Goal: Task Accomplishment & Management: Complete application form

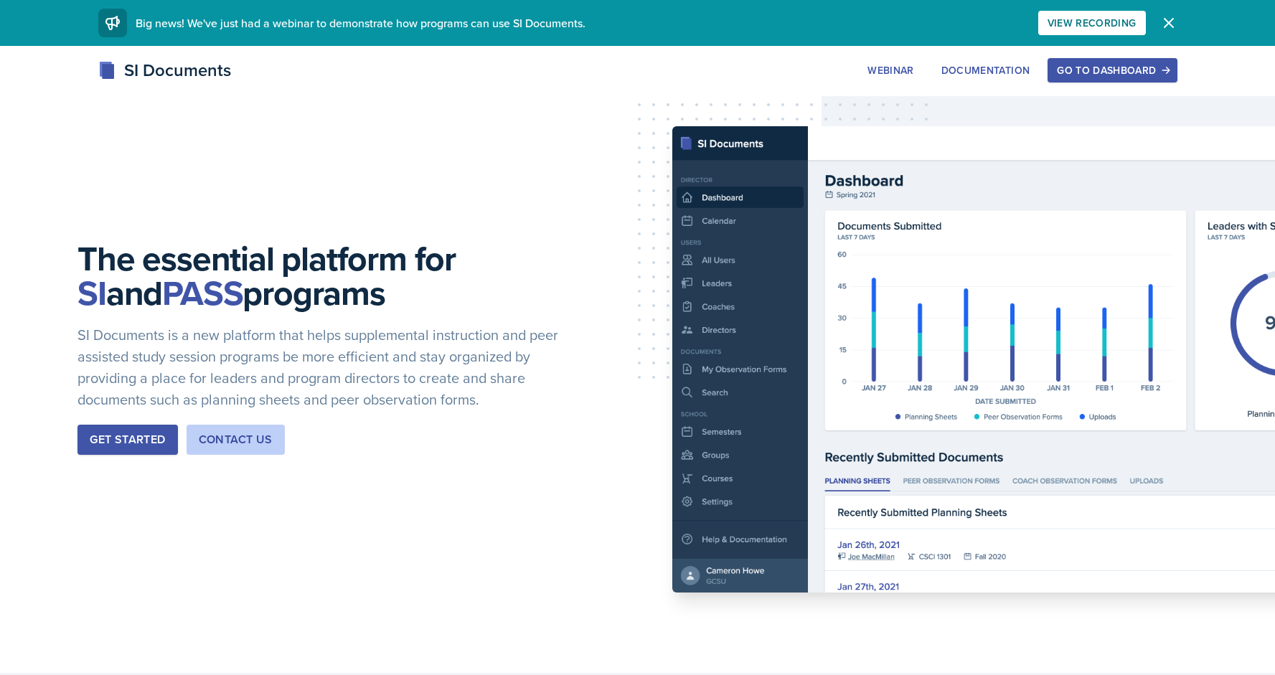
click at [145, 430] on button "Get Started" at bounding box center [127, 440] width 100 height 30
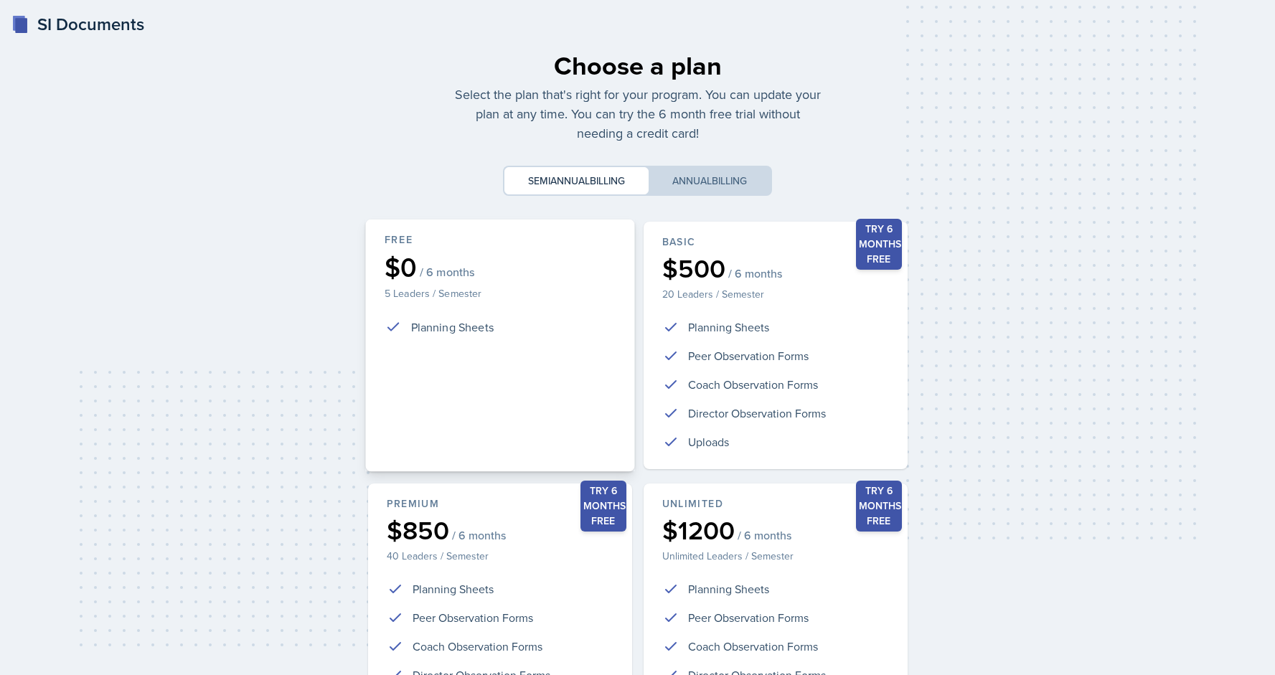
click at [566, 272] on div "$0 / 6 months" at bounding box center [499, 267] width 231 height 27
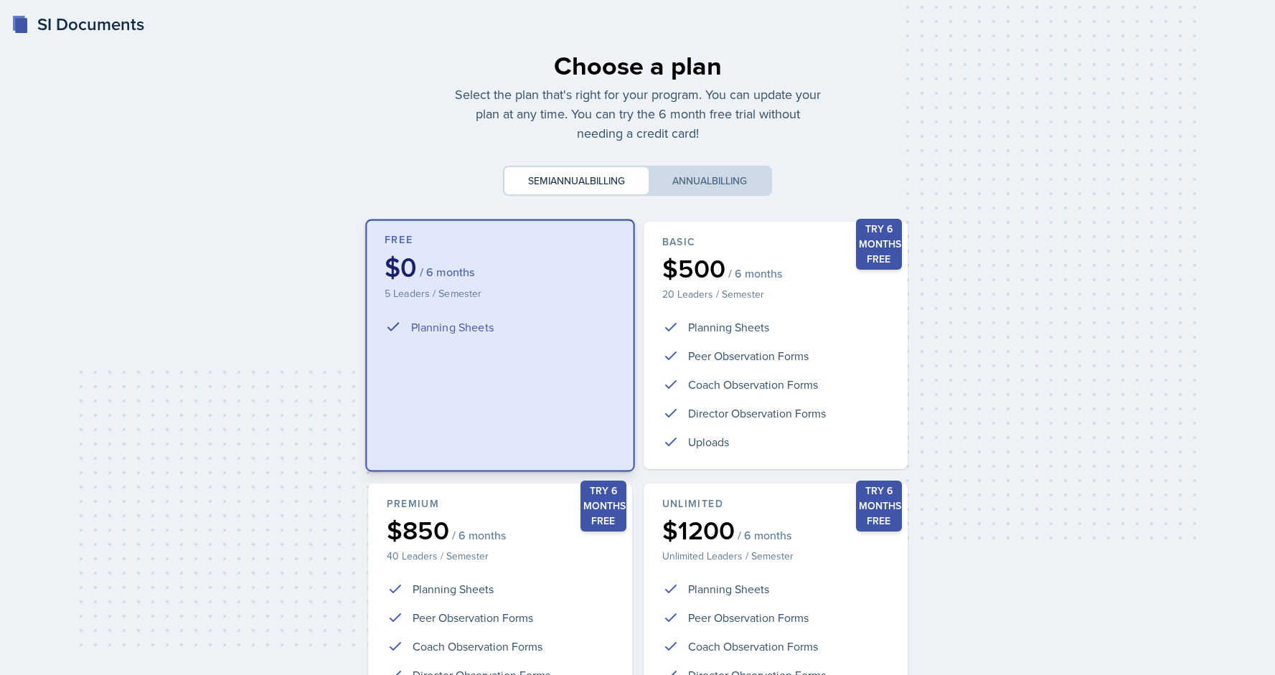
click at [564, 285] on p "5 Leaders / Semester" at bounding box center [499, 292] width 231 height 14
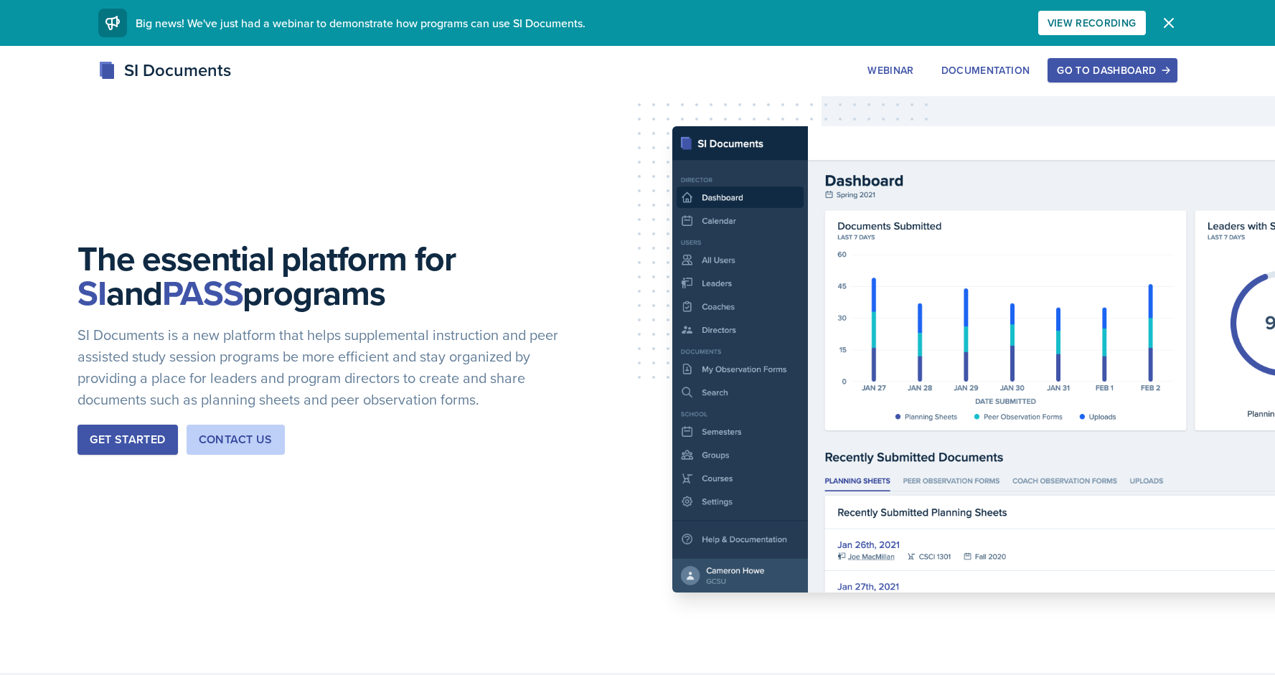
click at [1113, 69] on div "Go to Dashboard" at bounding box center [1112, 70] width 110 height 11
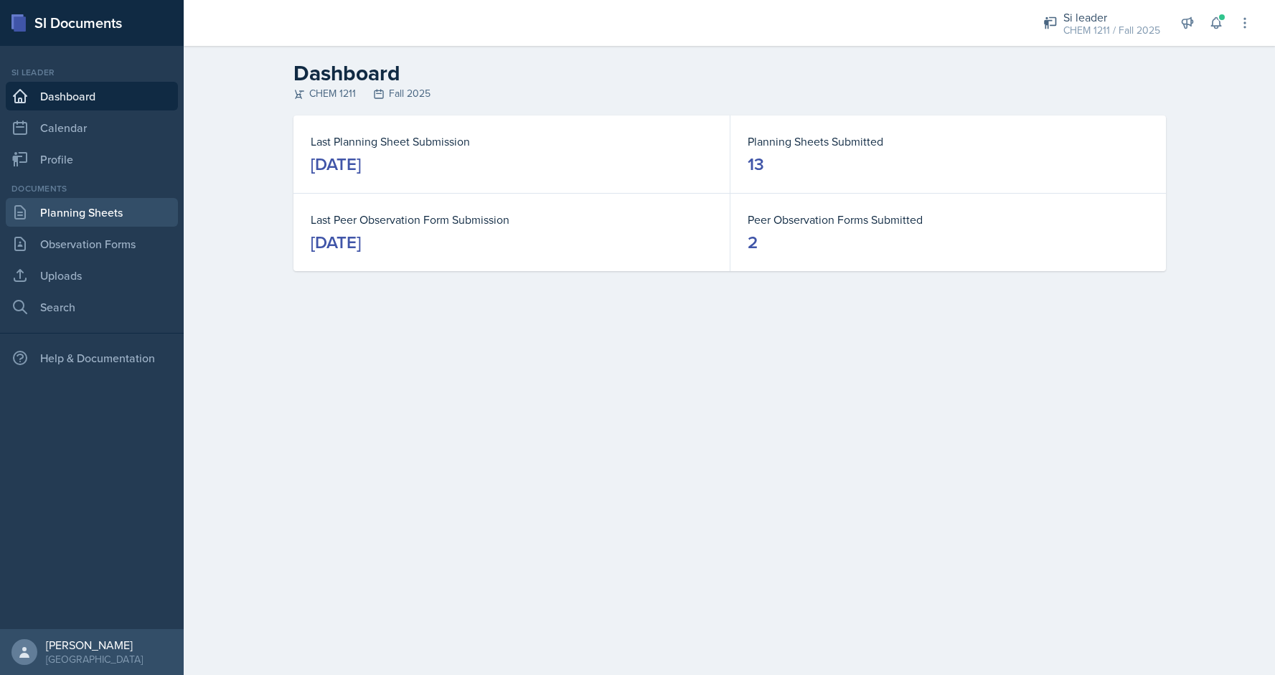
click at [103, 207] on link "Planning Sheets" at bounding box center [92, 212] width 172 height 29
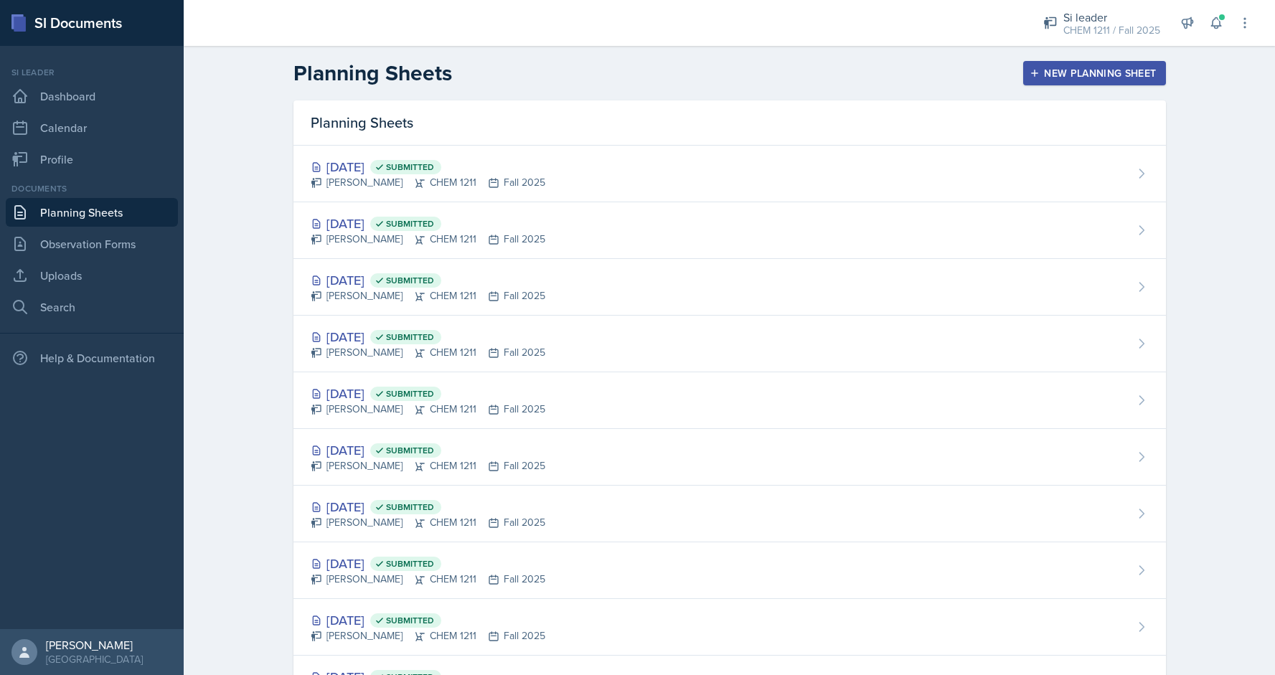
click at [1043, 70] on div "New Planning Sheet" at bounding box center [1093, 72] width 123 height 11
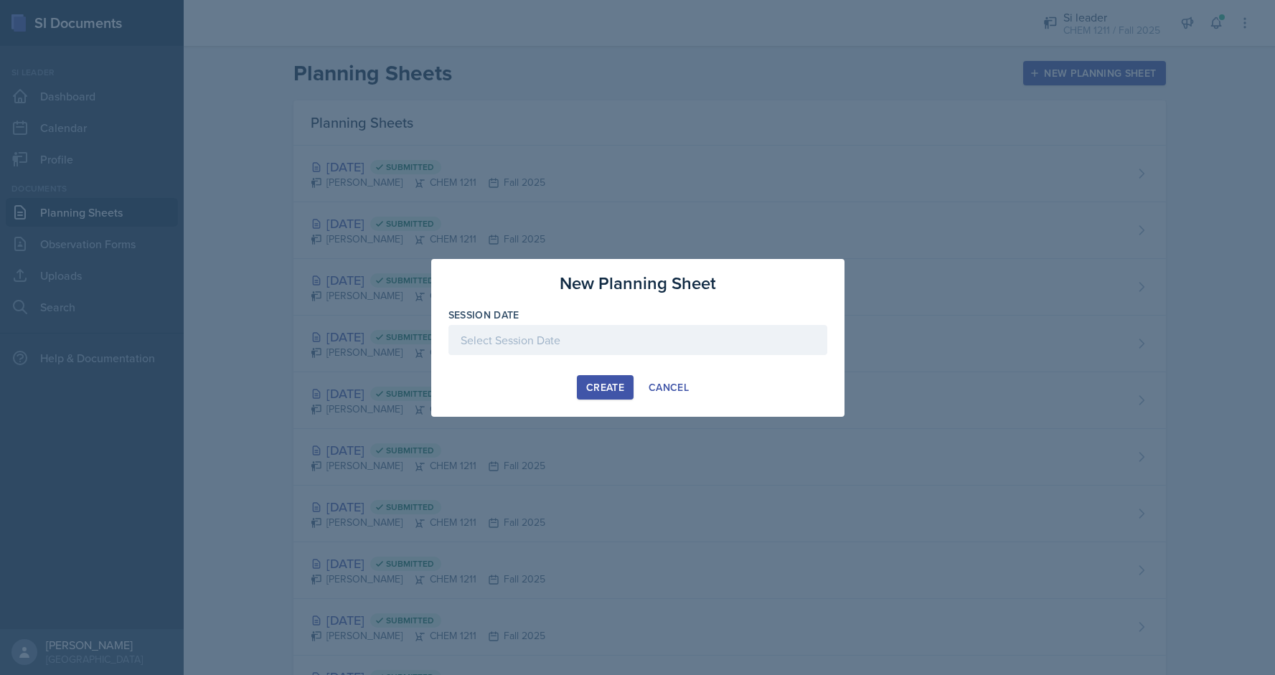
click at [548, 341] on div at bounding box center [637, 340] width 379 height 30
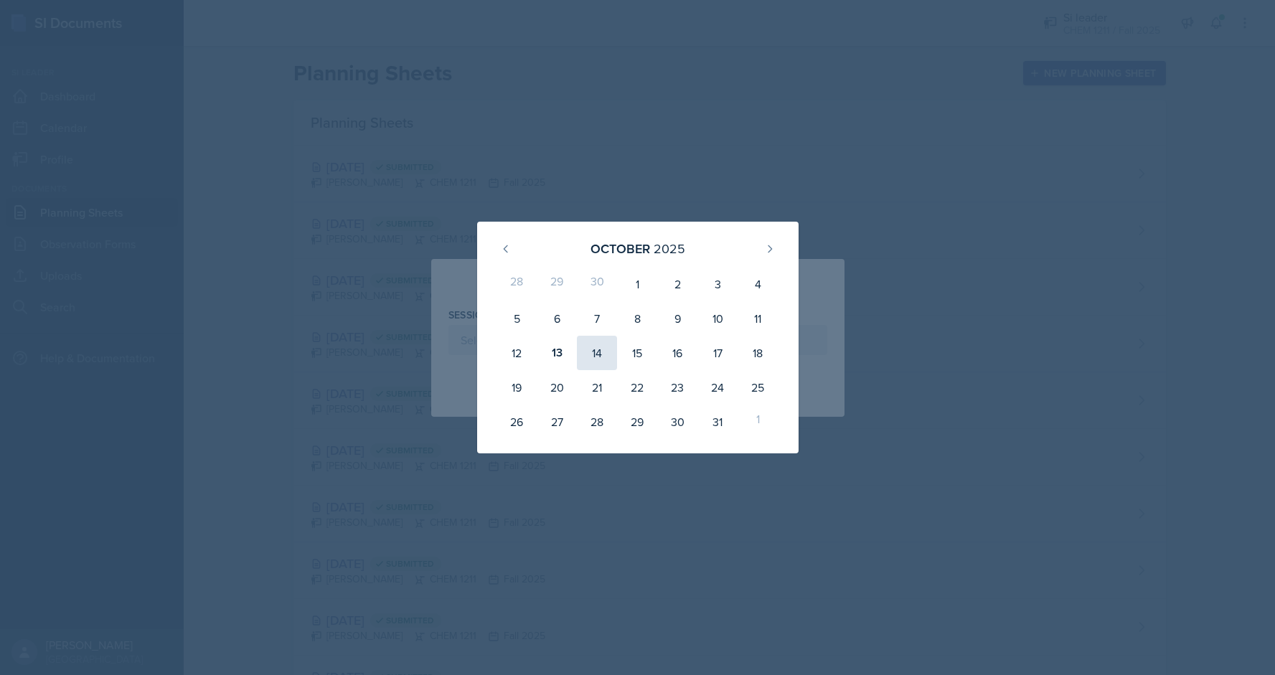
click at [592, 352] on div "14" at bounding box center [597, 353] width 40 height 34
type input "[DATE]"
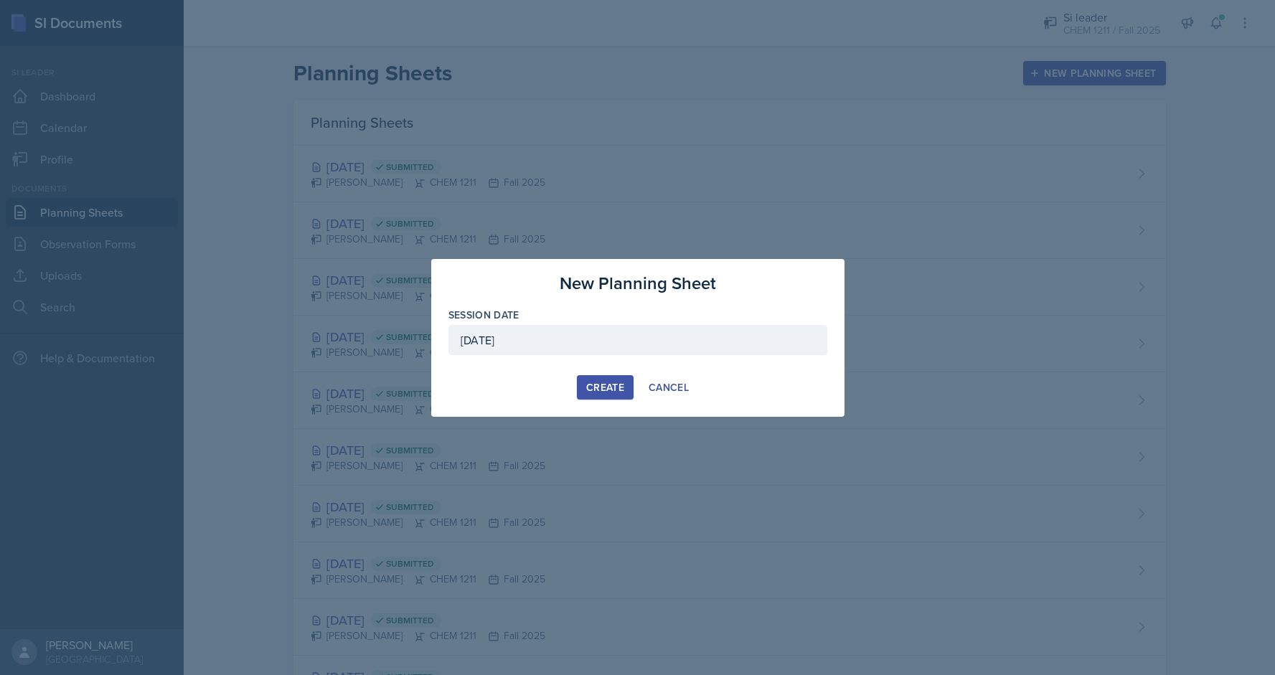
click at [599, 382] on div "Create" at bounding box center [605, 387] width 38 height 11
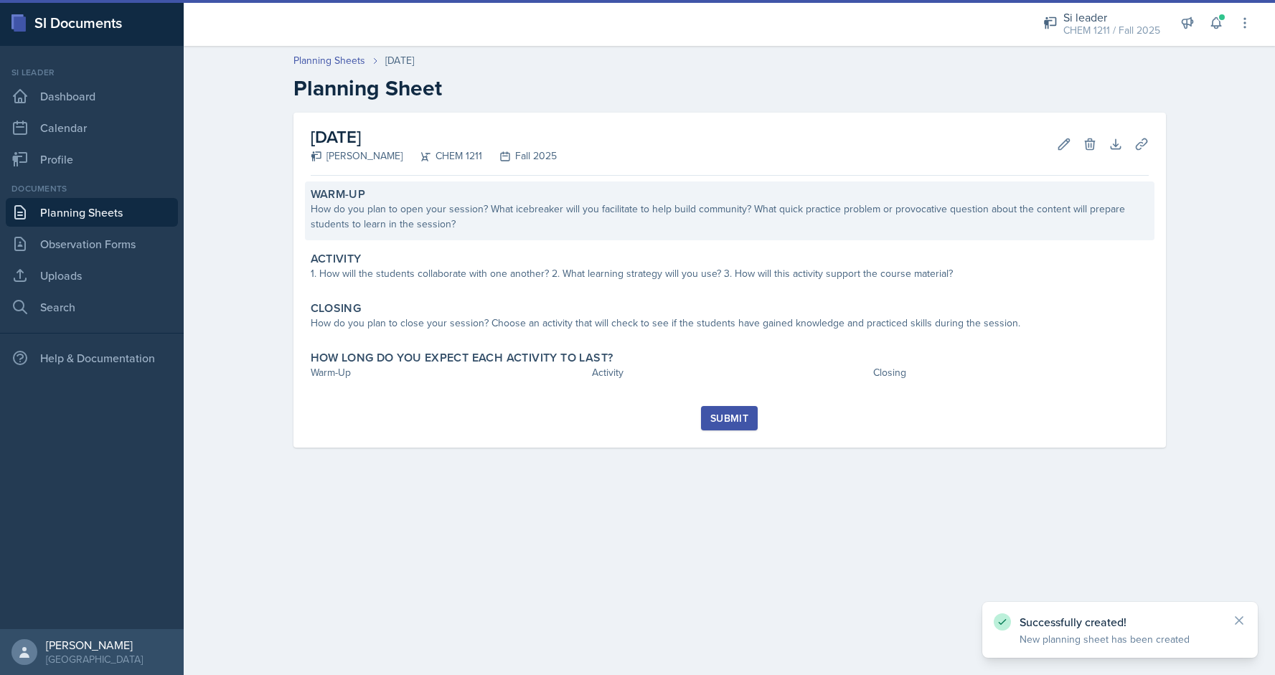
click at [446, 182] on div "Warm-Up How do you plan to open your session? What icebreaker will you facilita…" at bounding box center [729, 210] width 849 height 59
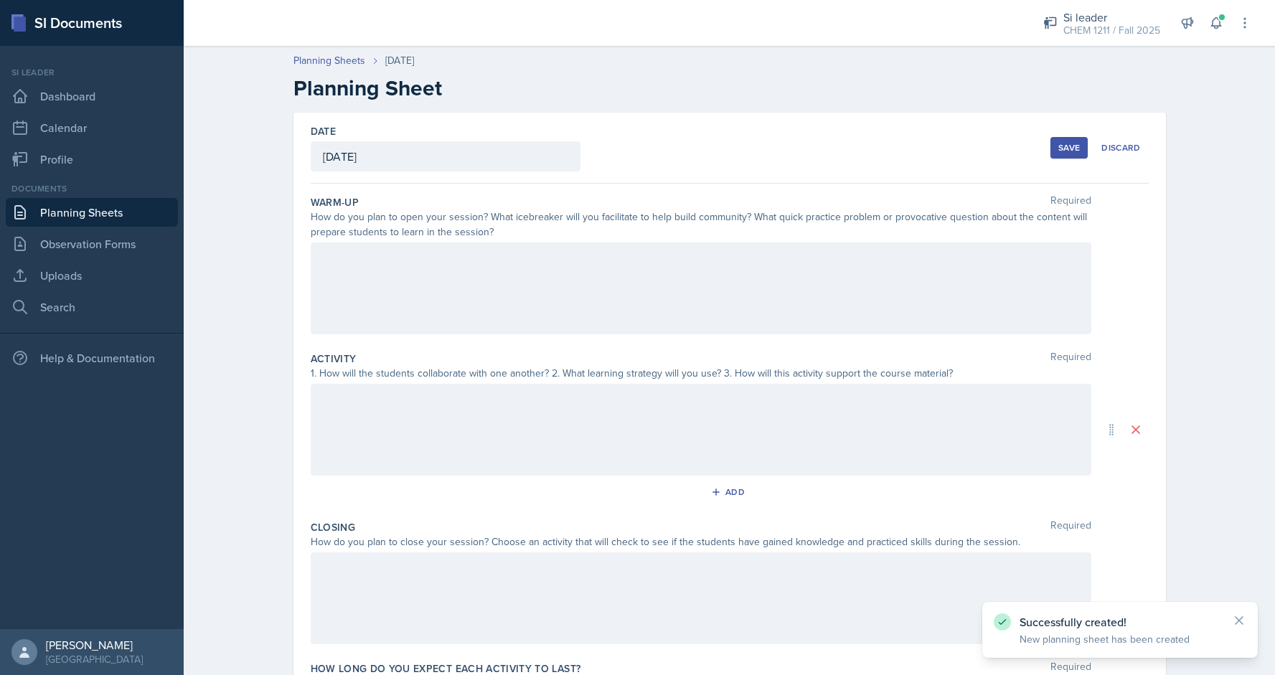
click at [455, 326] on div at bounding box center [701, 288] width 780 height 92
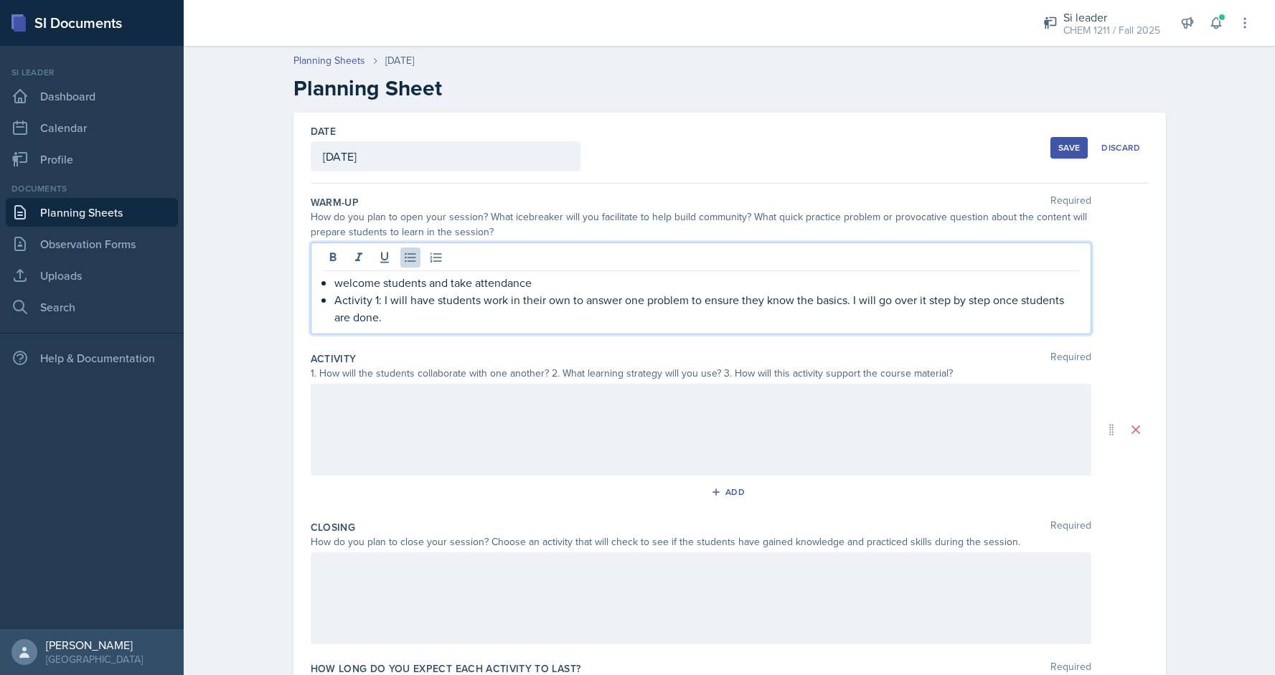
click at [537, 297] on p "Activity 1: I will have students work in their own to answer one problem to ens…" at bounding box center [706, 308] width 745 height 34
click at [434, 298] on p "Activity 1: I will have students work on their own to answer one problem to ens…" at bounding box center [706, 308] width 745 height 34
click at [396, 316] on p "Activity 1: I will have students work on their own to answer one problem to ens…" at bounding box center [706, 308] width 745 height 34
click at [527, 326] on div "welcome students and take attendance Activity 1: I will have students work on t…" at bounding box center [701, 288] width 780 height 92
click at [550, 316] on p "Activity 1: I will have students work on their own to answer one problem to ens…" at bounding box center [706, 308] width 745 height 34
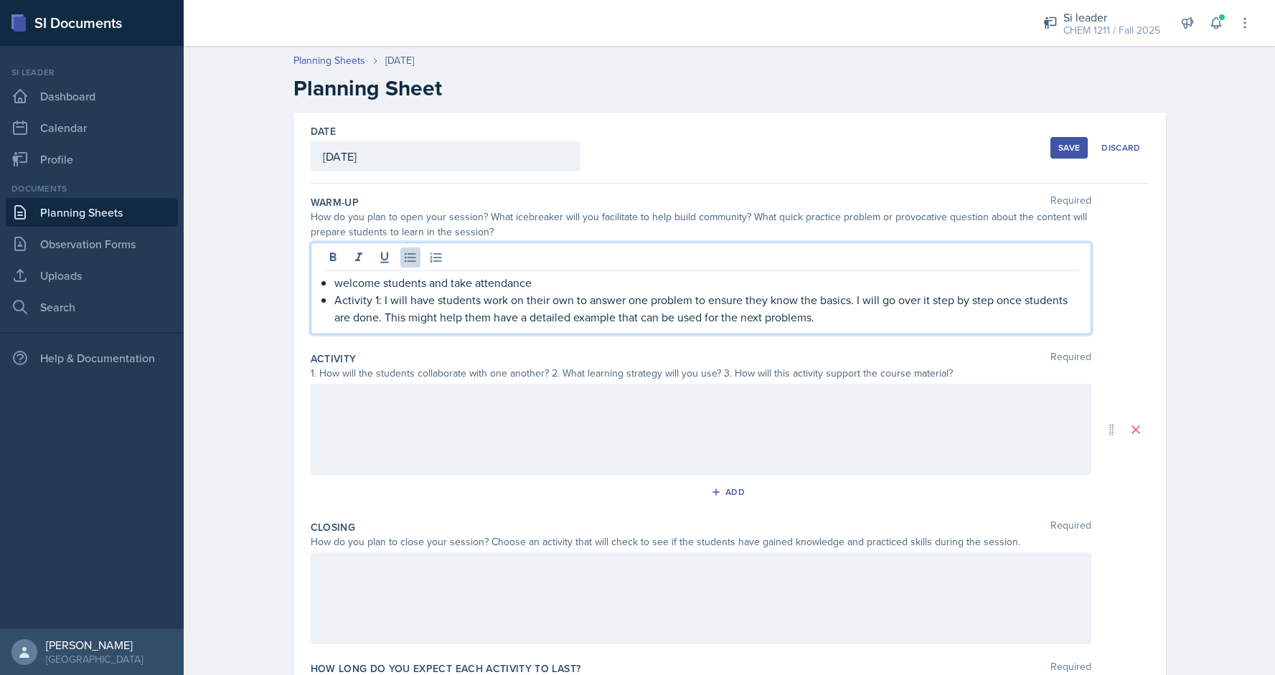
click at [358, 385] on div at bounding box center [701, 430] width 780 height 92
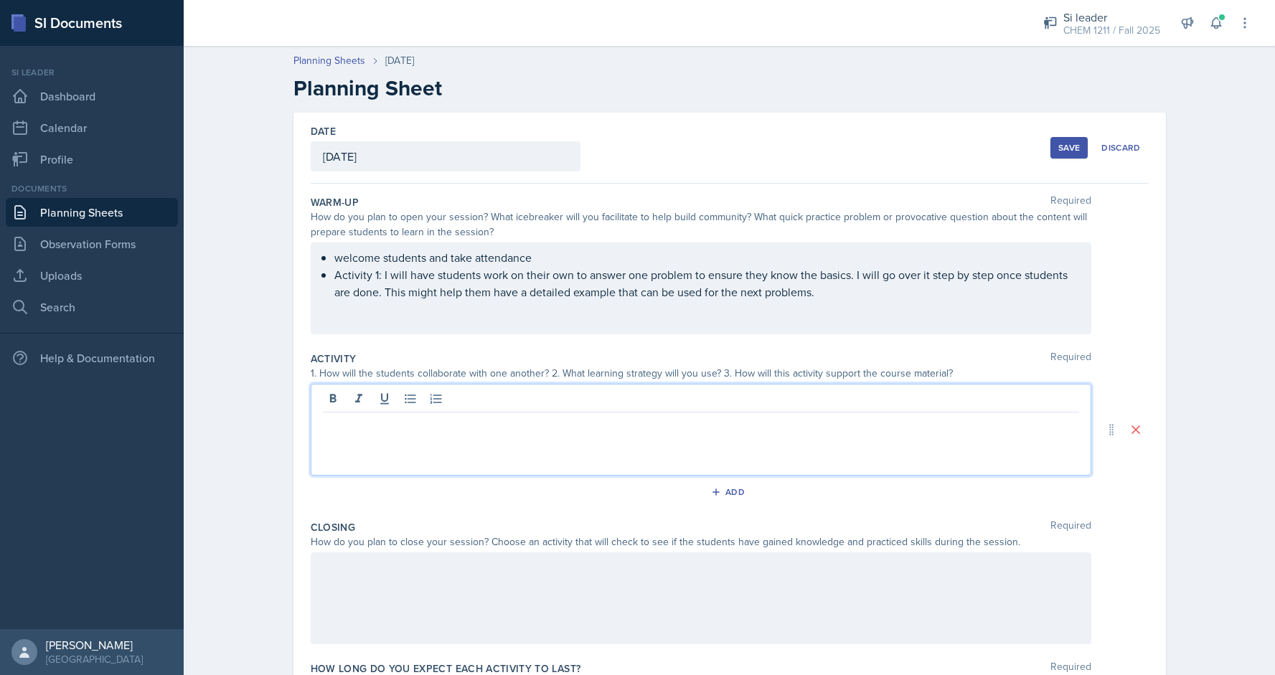
click at [405, 587] on div at bounding box center [701, 598] width 780 height 92
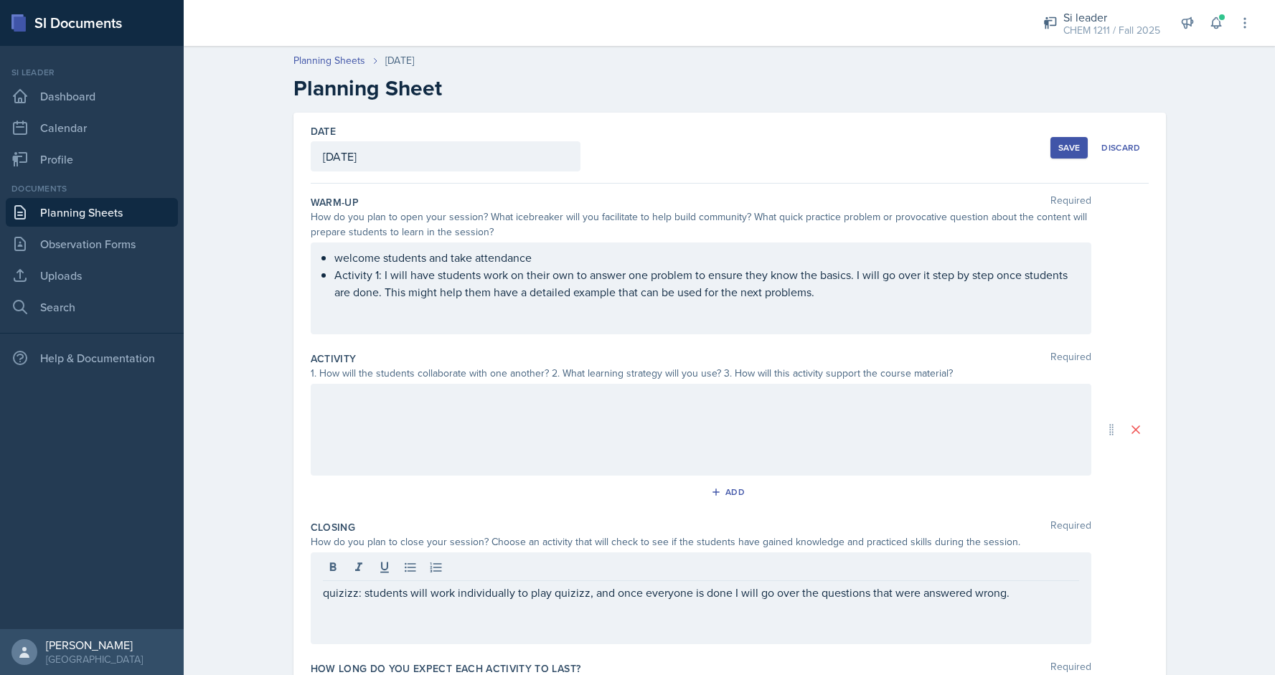
scroll to position [85, 0]
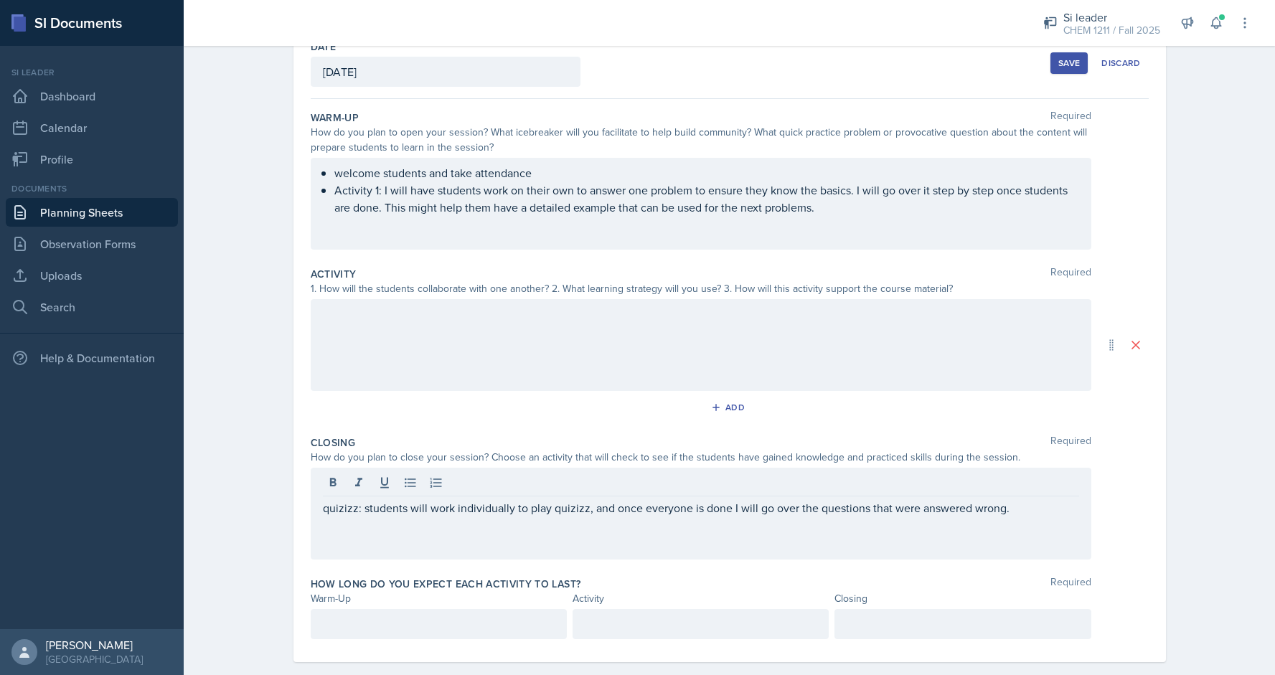
click at [859, 638] on div "How long do you expect each activity to last? Required Warm-Up Activity Closing" at bounding box center [730, 611] width 838 height 80
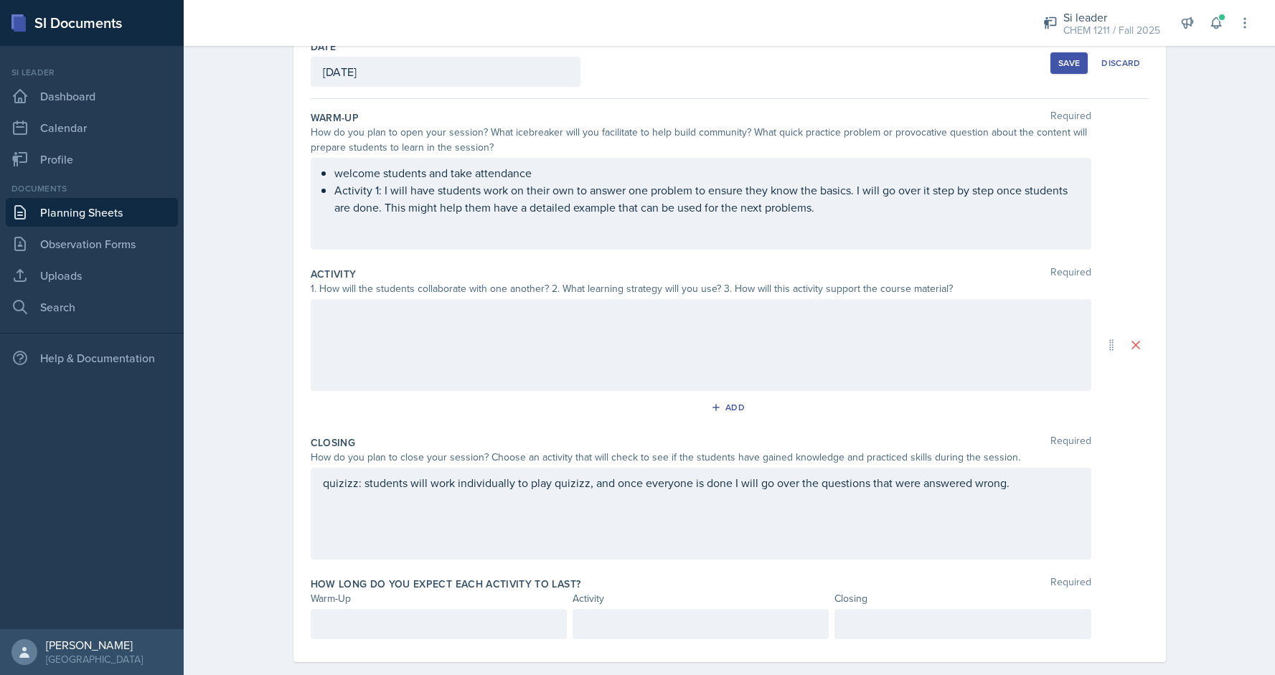
click at [860, 628] on div at bounding box center [962, 624] width 256 height 30
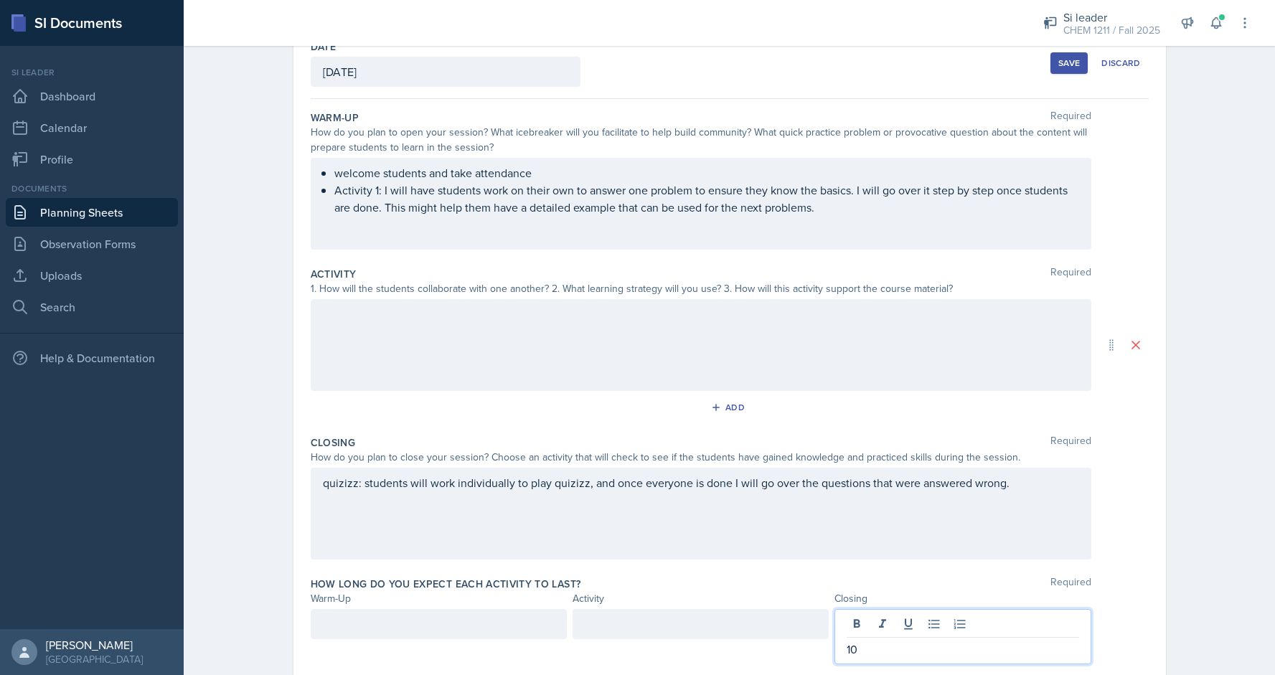
click at [498, 620] on div at bounding box center [439, 624] width 256 height 30
click at [675, 617] on div at bounding box center [700, 624] width 256 height 30
click at [1186, 463] on div "Date [DATE] [DATE] 28 29 30 1 2 3 4 5 6 7 8 9 10 11 12 13 14 15 16 17 18 19 20 …" at bounding box center [729, 375] width 918 height 694
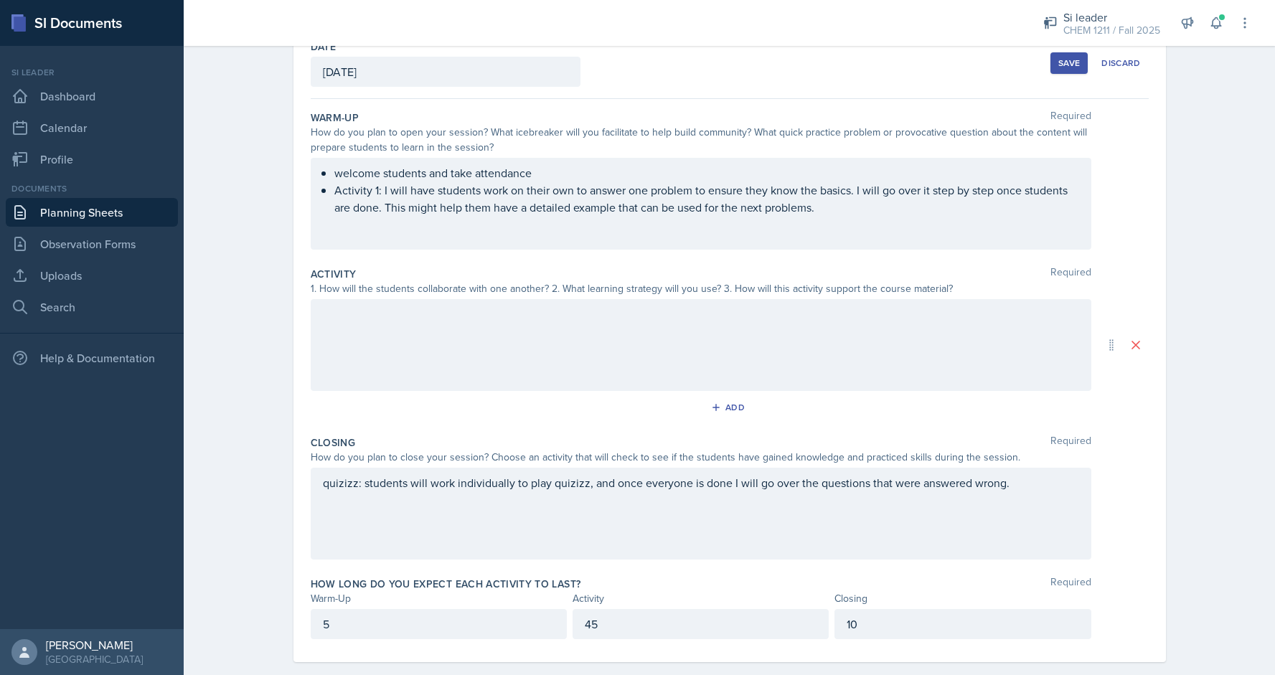
click at [669, 314] on div at bounding box center [701, 345] width 780 height 92
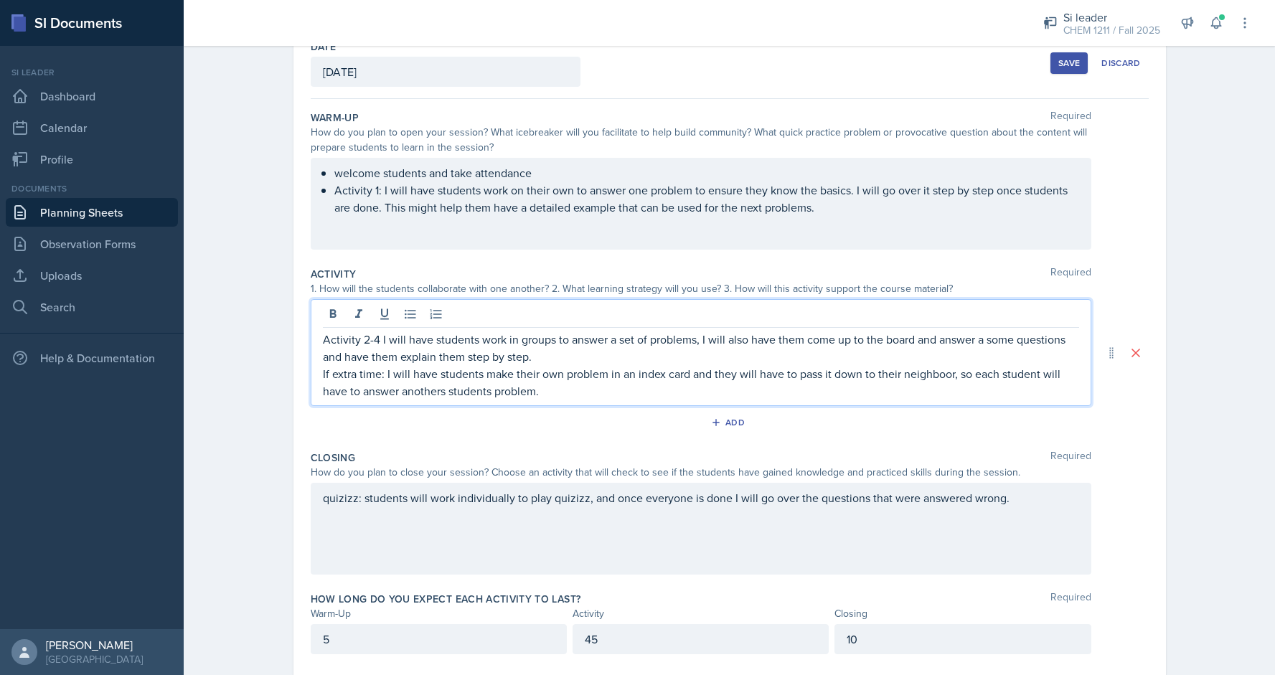
click at [927, 374] on p "If extra time: I will have students make their own problem in an index card and…" at bounding box center [701, 382] width 756 height 34
click at [955, 377] on p "If extra time: I will have students make their own problem in an index card and…" at bounding box center [701, 382] width 756 height 34
click at [952, 376] on p "If extra time: I will have students make their own problem in an index card and…" at bounding box center [701, 382] width 756 height 34
click at [490, 391] on p "If extra time: I will have students make their own problem in an index card and…" at bounding box center [701, 382] width 756 height 34
click at [499, 392] on p "If extra time: I will have students make their own problem in an index card and…" at bounding box center [701, 382] width 756 height 34
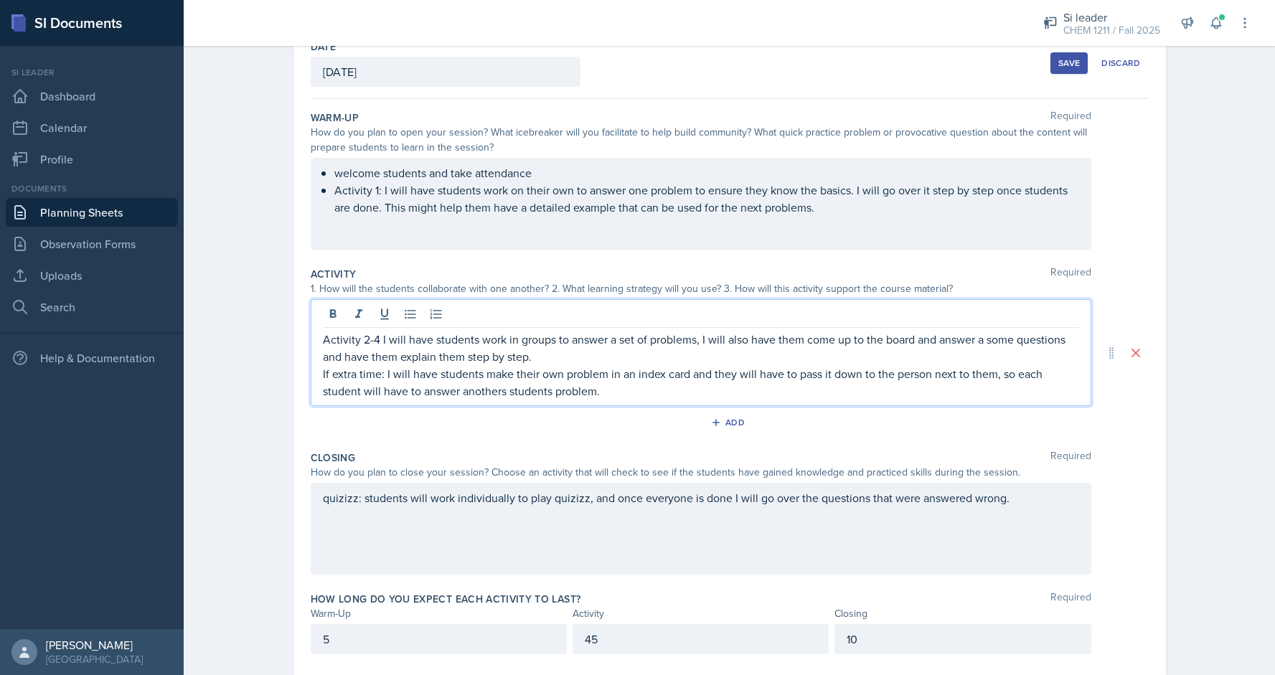
click at [504, 392] on p "If extra time: I will have students make their own problem in an index card and…" at bounding box center [701, 382] width 756 height 34
click at [563, 390] on p "If extra time: I will have students make their own problem in an index card and…" at bounding box center [701, 382] width 756 height 34
click at [527, 386] on p "If extra time: I will have students make their own problem in an index card and…" at bounding box center [701, 382] width 756 height 34
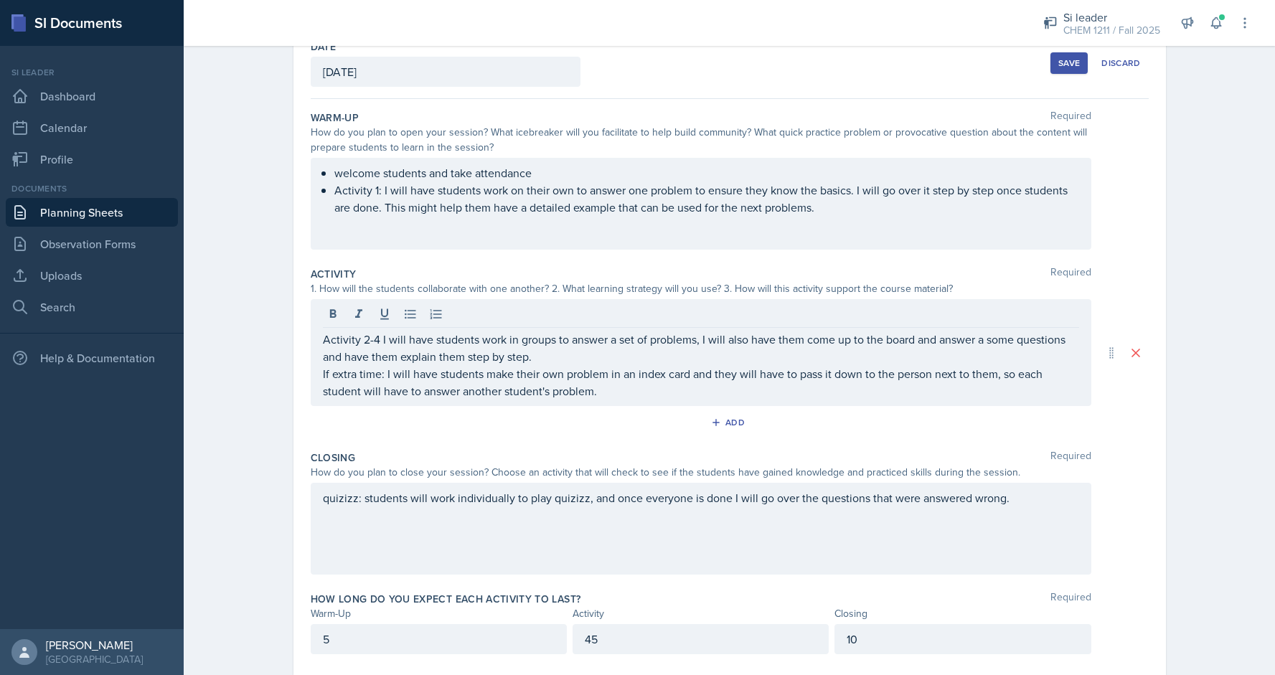
click at [1062, 68] on div "Save" at bounding box center [1069, 62] width 22 height 11
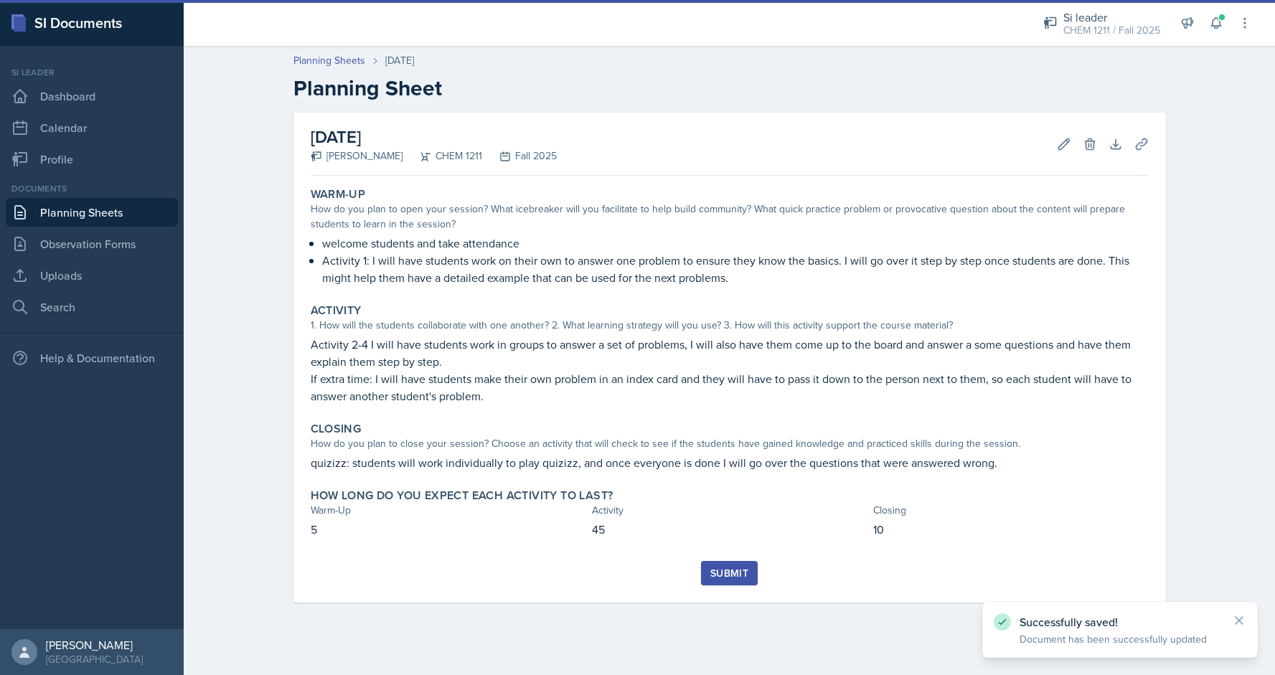
scroll to position [0, 0]
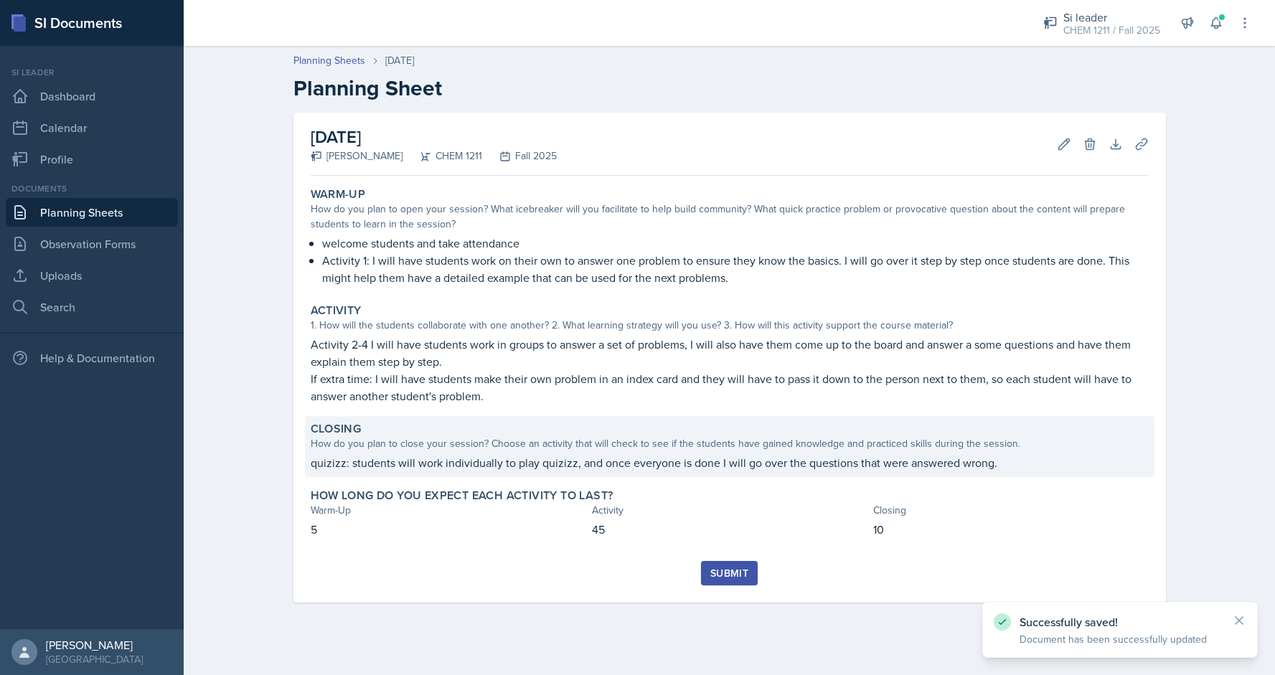
click at [633, 473] on div "Closing How do you plan to close your session? Choose an activity that will che…" at bounding box center [729, 446] width 849 height 61
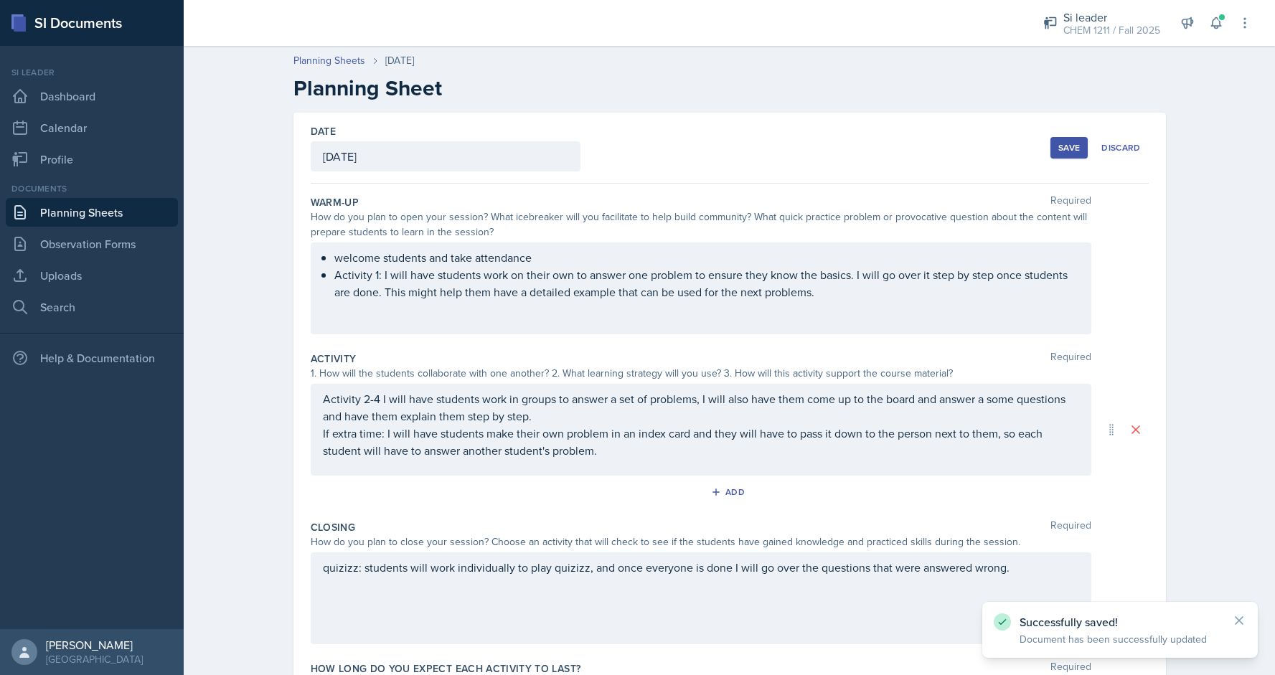
click at [568, 606] on div "quizizz: students will work individually to play quizizz, and once everyone is …" at bounding box center [701, 598] width 780 height 92
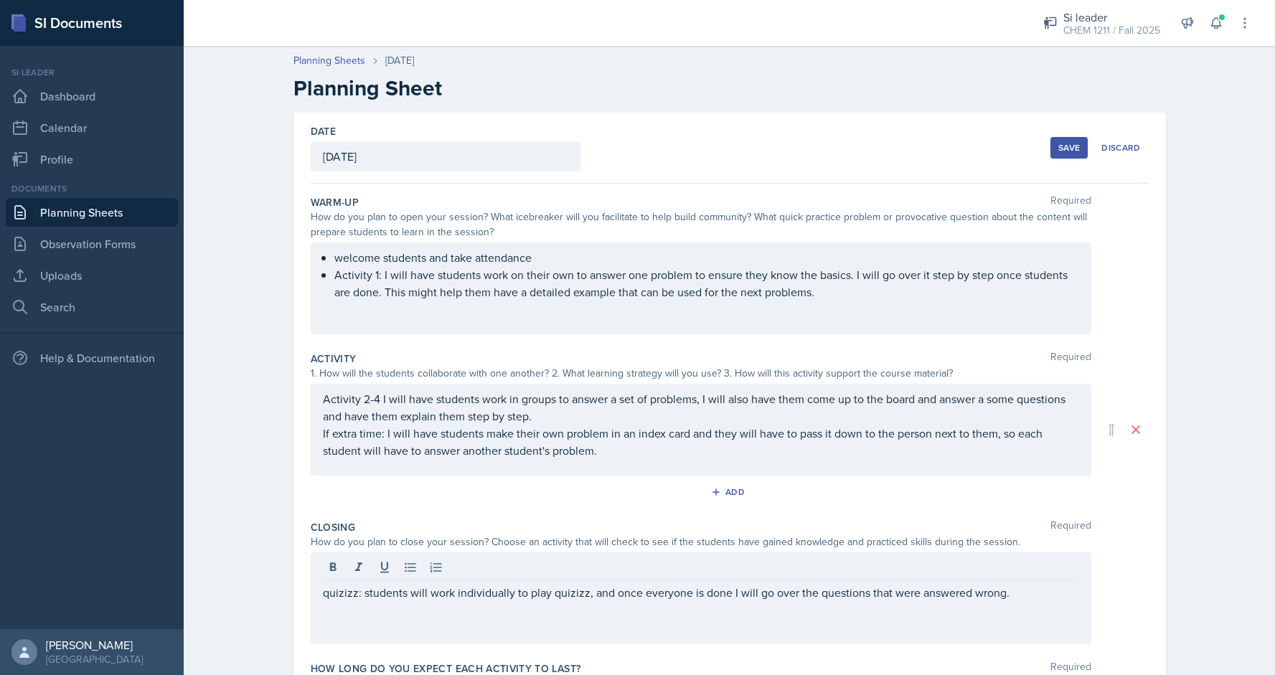
click at [1014, 602] on div "quizizz: students will work individually to play quizizz, and once everyone is …" at bounding box center [701, 598] width 780 height 92
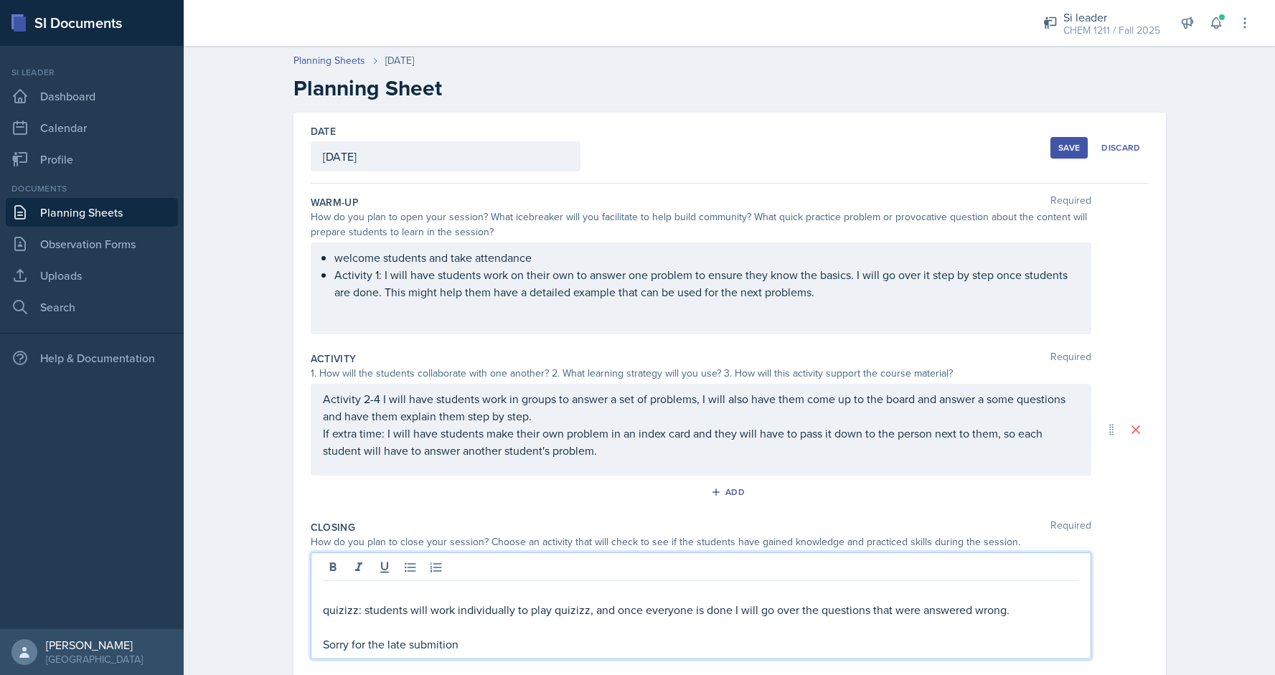
click at [451, 639] on p "Sorry for the late submition" at bounding box center [701, 644] width 756 height 17
click at [473, 648] on p "Sorry for the late submition" at bounding box center [701, 644] width 756 height 17
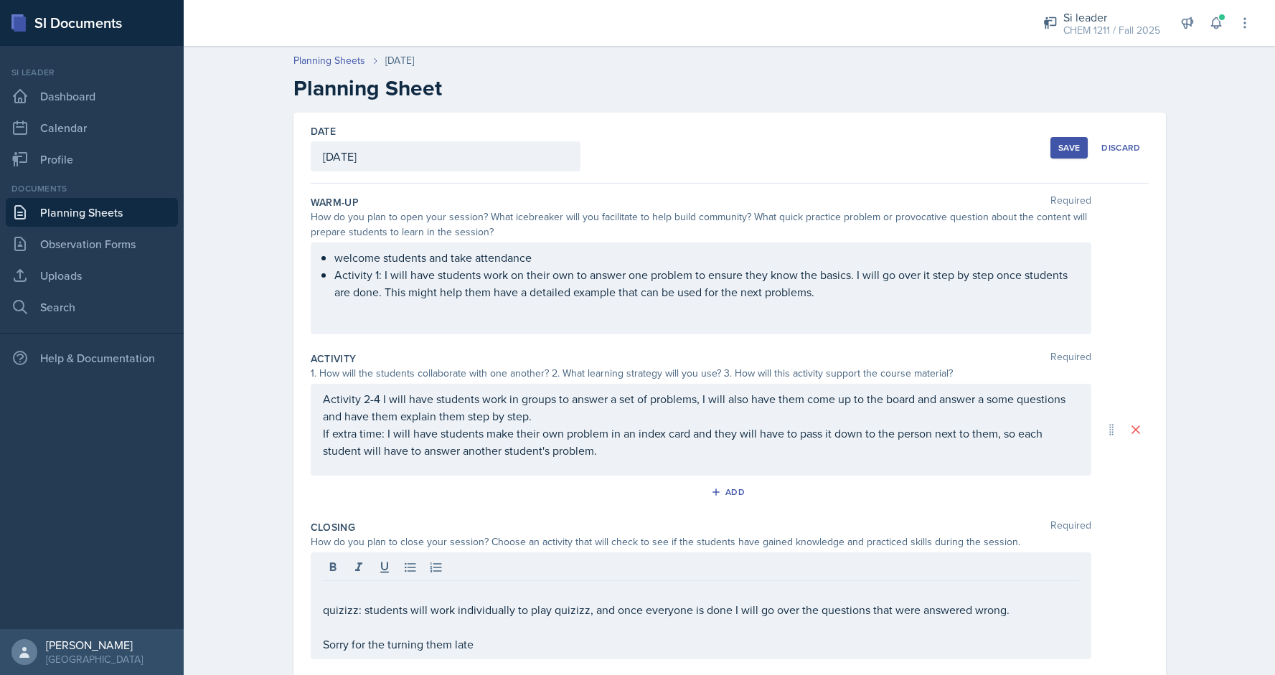
click at [1074, 148] on div "Save" at bounding box center [1069, 147] width 22 height 11
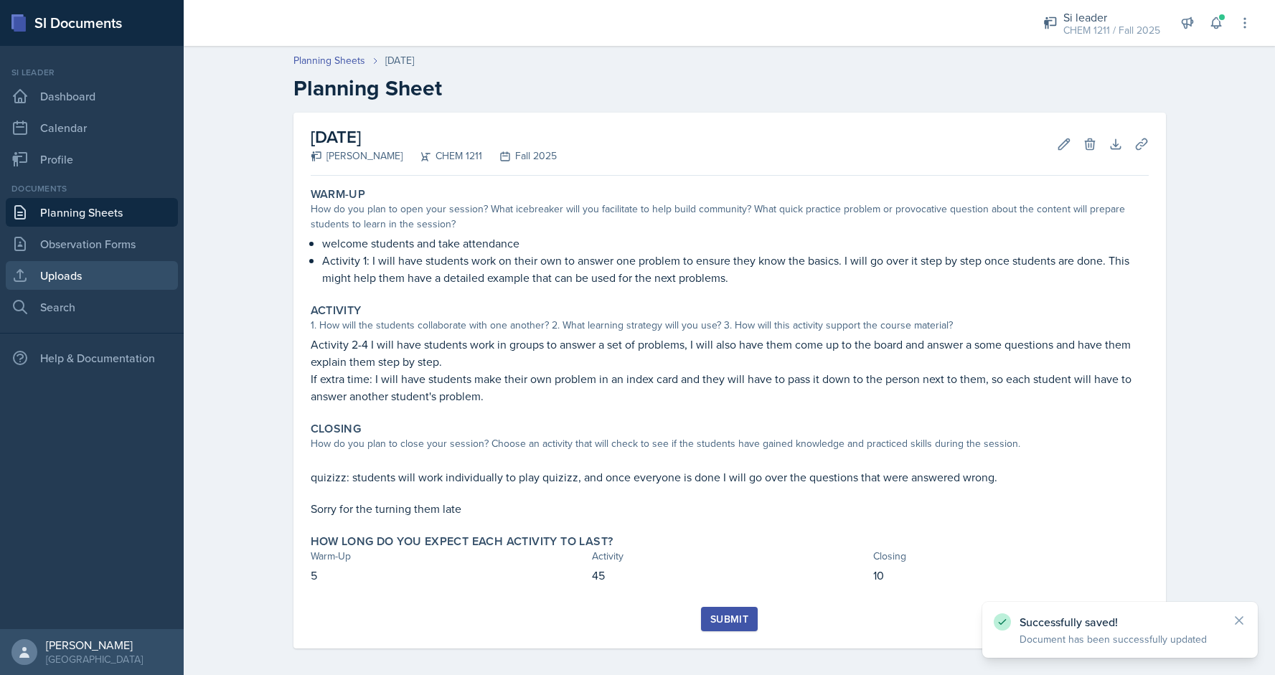
click at [86, 272] on link "Uploads" at bounding box center [92, 275] width 172 height 29
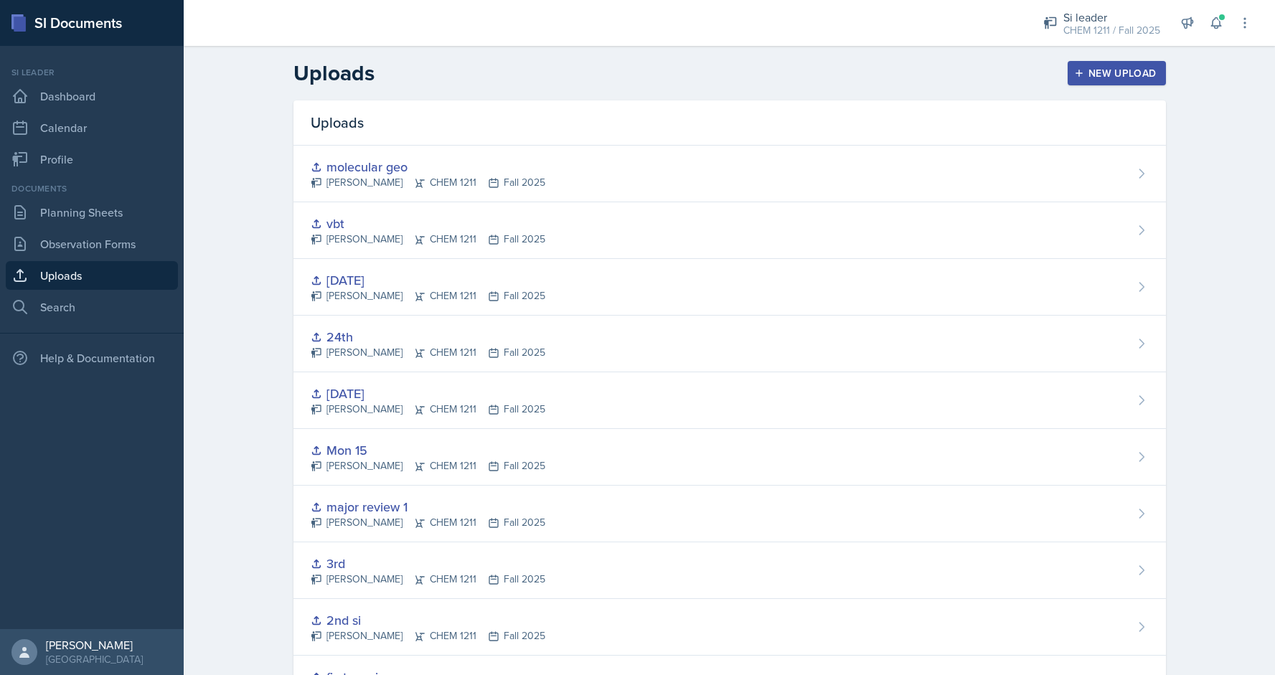
click at [1097, 77] on div "New Upload" at bounding box center [1117, 72] width 80 height 11
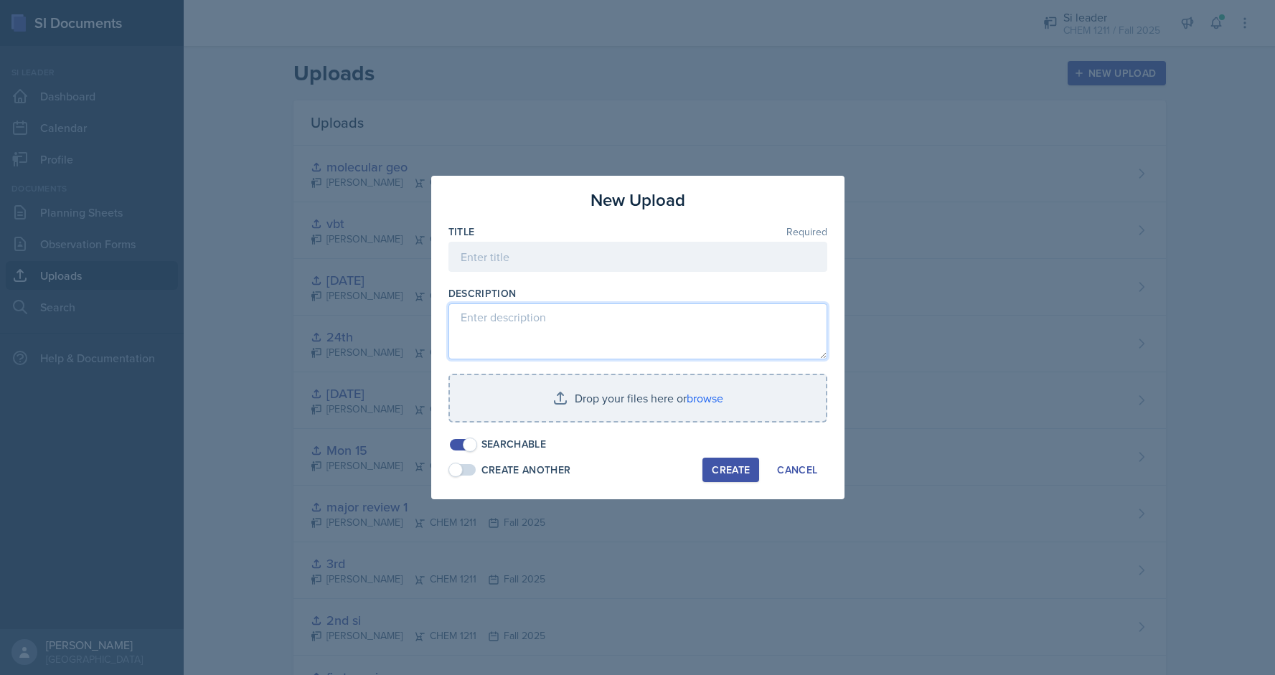
click at [496, 344] on textarea at bounding box center [637, 331] width 379 height 56
type textarea "intra"
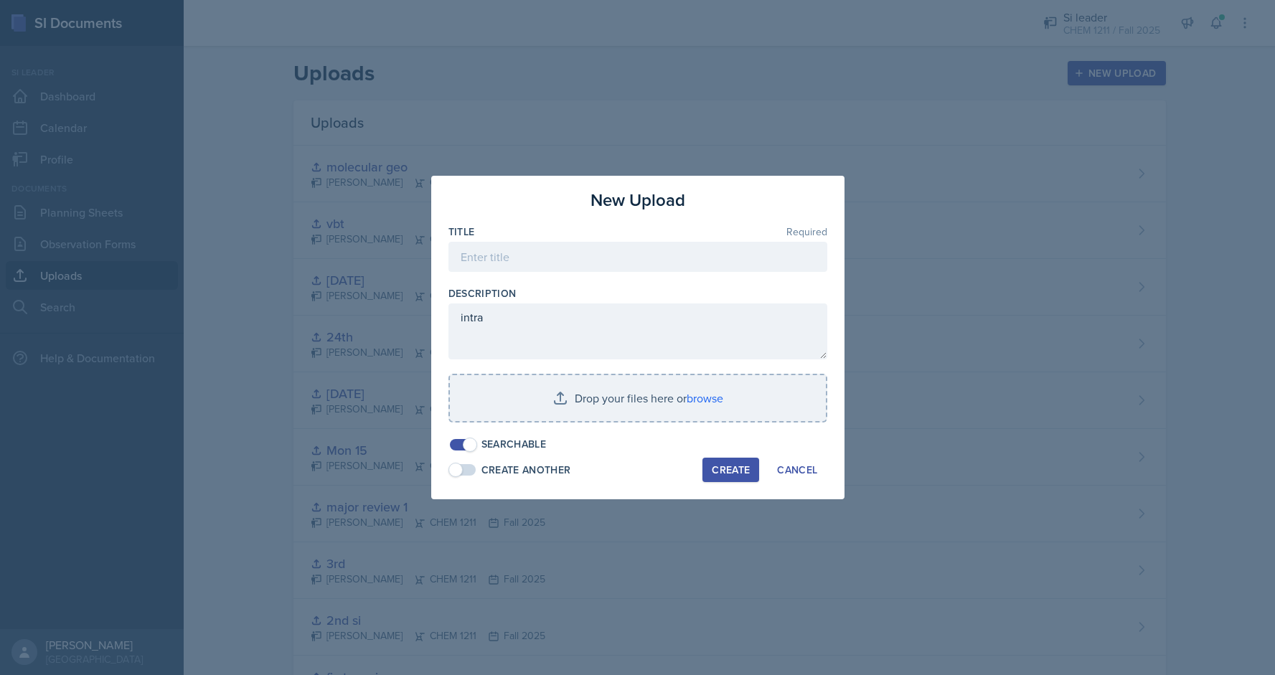
click at [717, 430] on div at bounding box center [637, 430] width 379 height 14
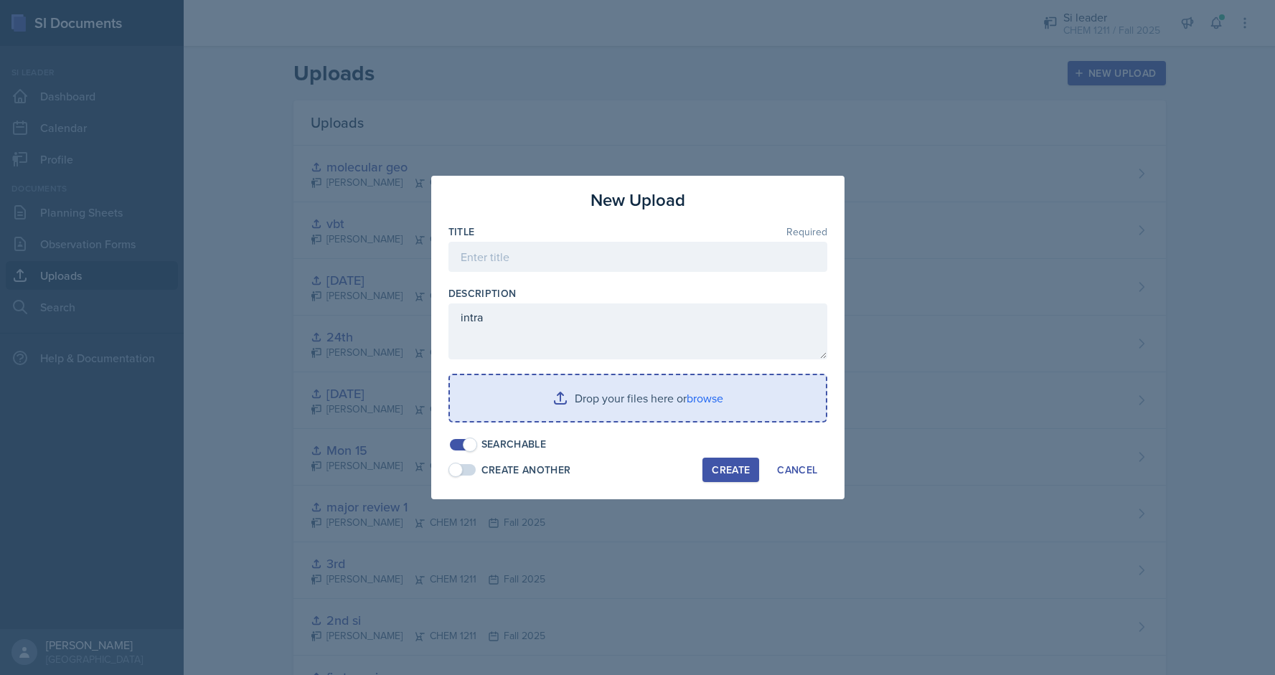
click at [622, 407] on input "file" at bounding box center [638, 398] width 376 height 46
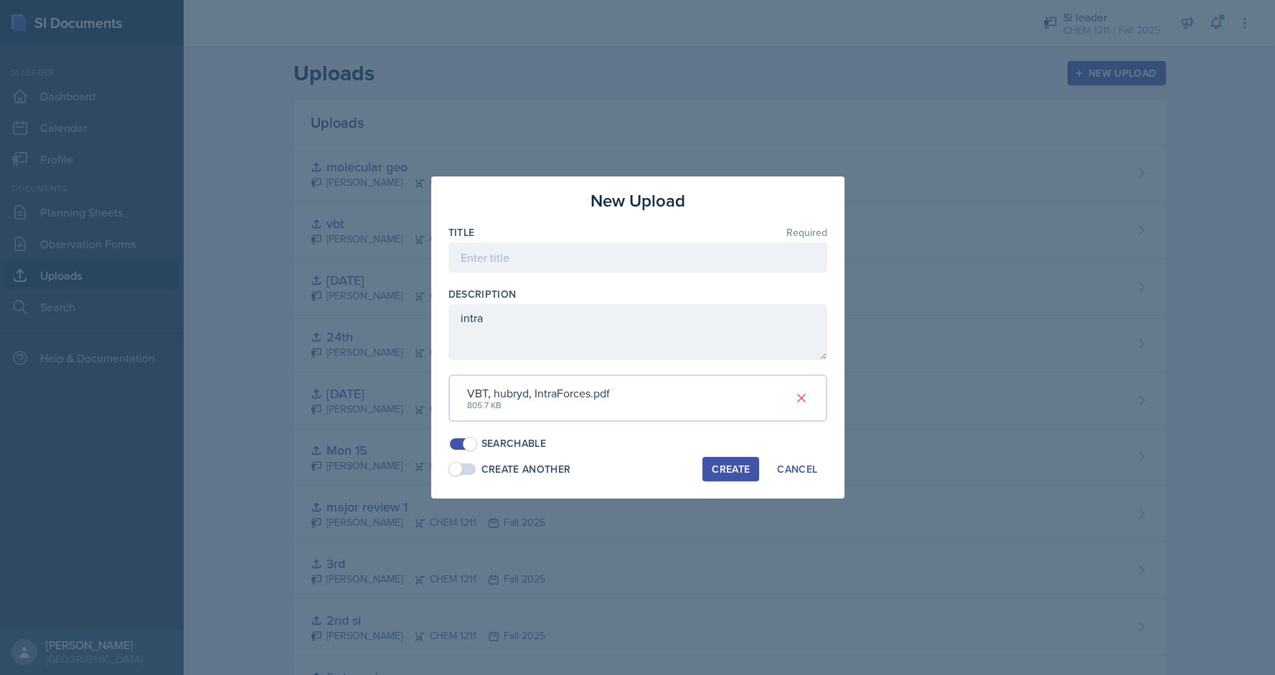
click at [727, 468] on div "Create" at bounding box center [731, 468] width 38 height 11
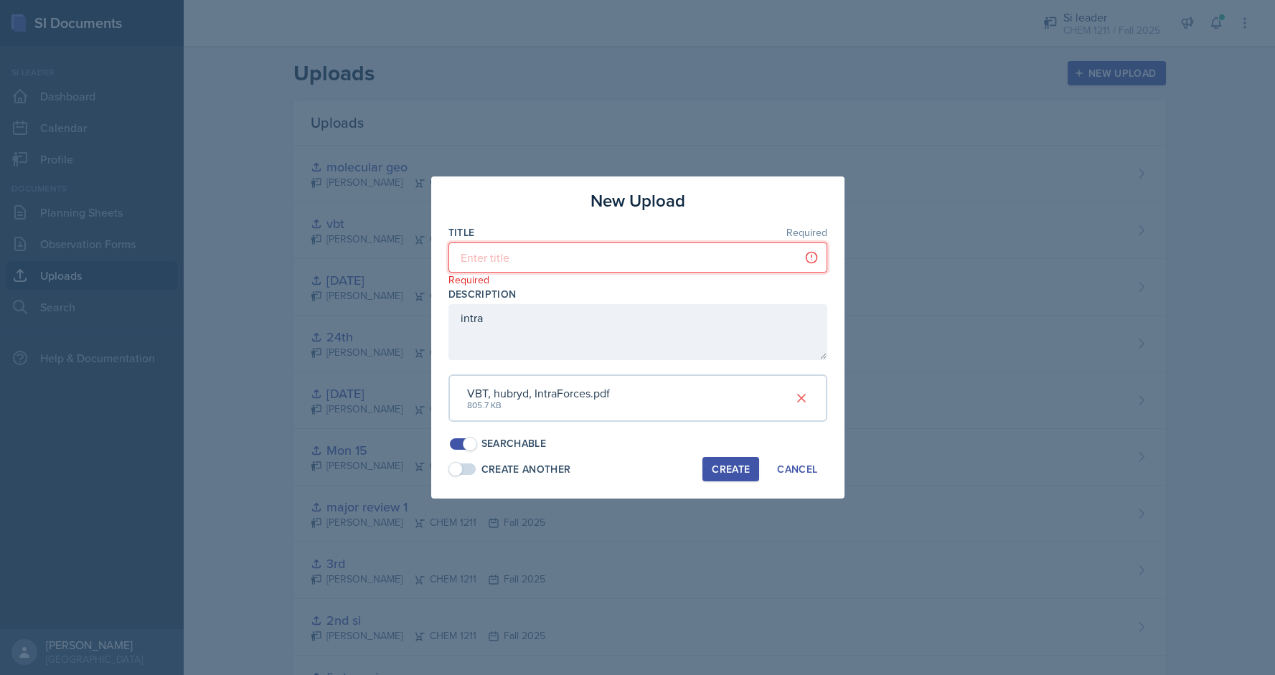
click at [718, 254] on input at bounding box center [637, 257] width 379 height 30
type input "intra"
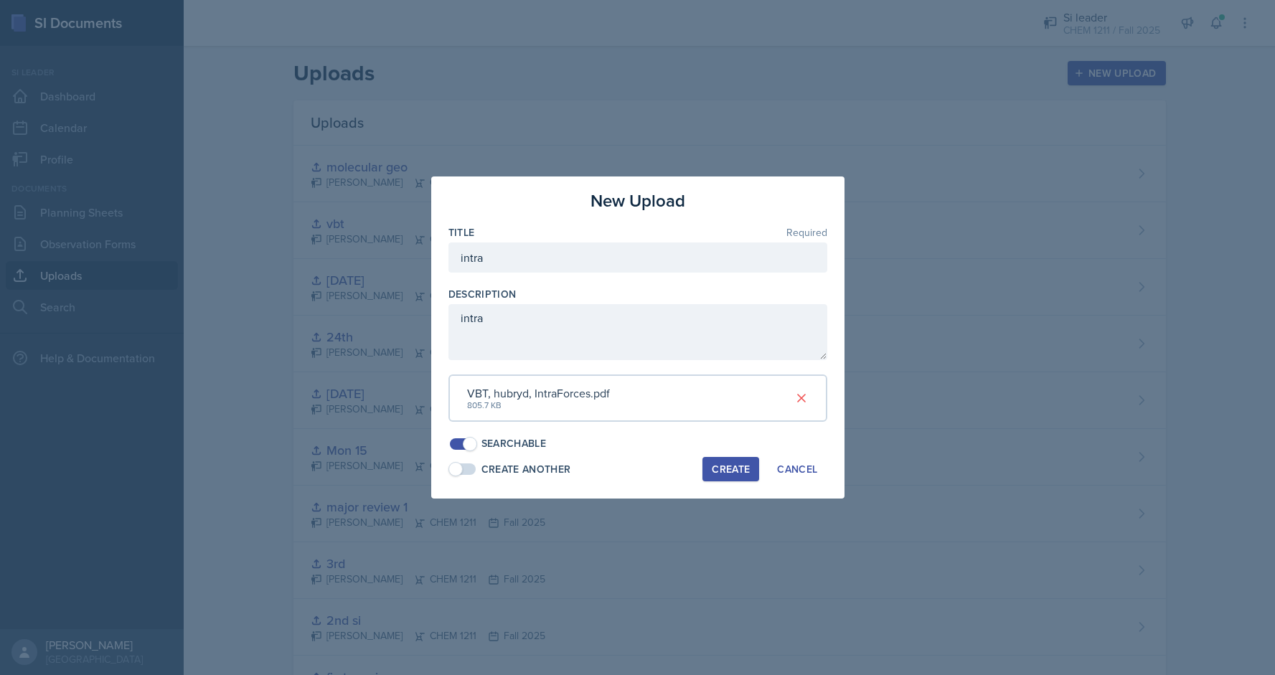
click at [729, 474] on div "Create" at bounding box center [731, 468] width 38 height 11
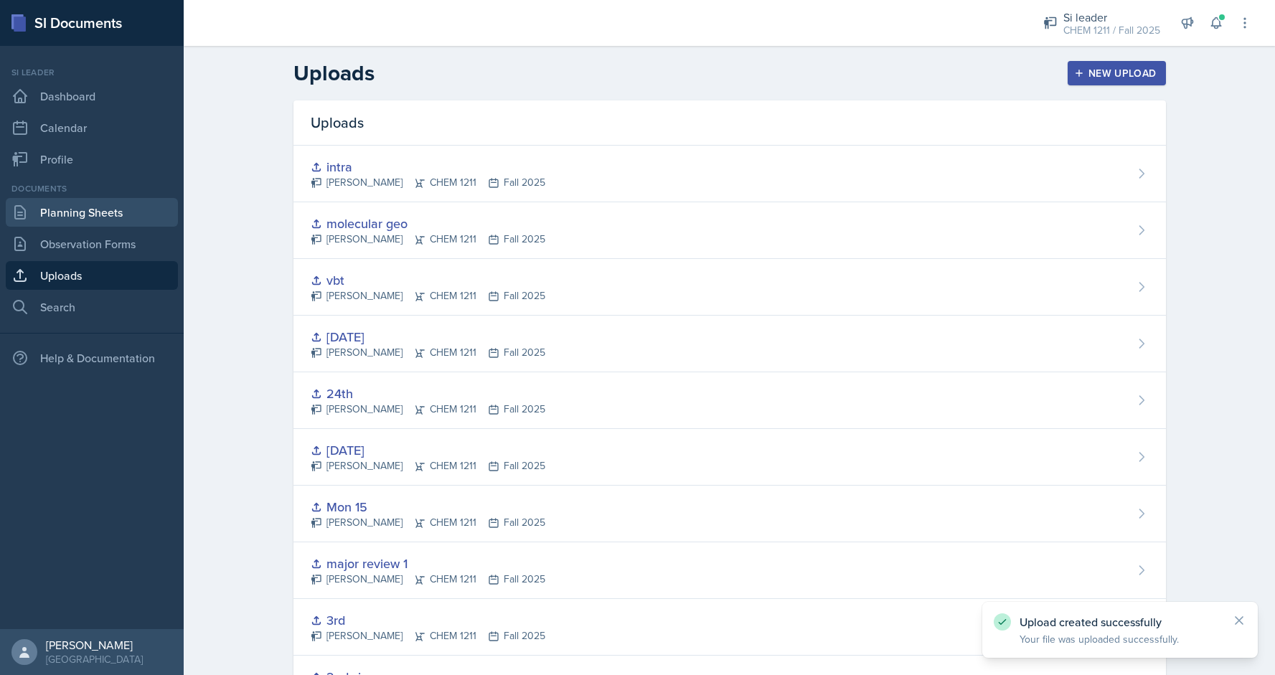
click at [108, 220] on link "Planning Sheets" at bounding box center [92, 212] width 172 height 29
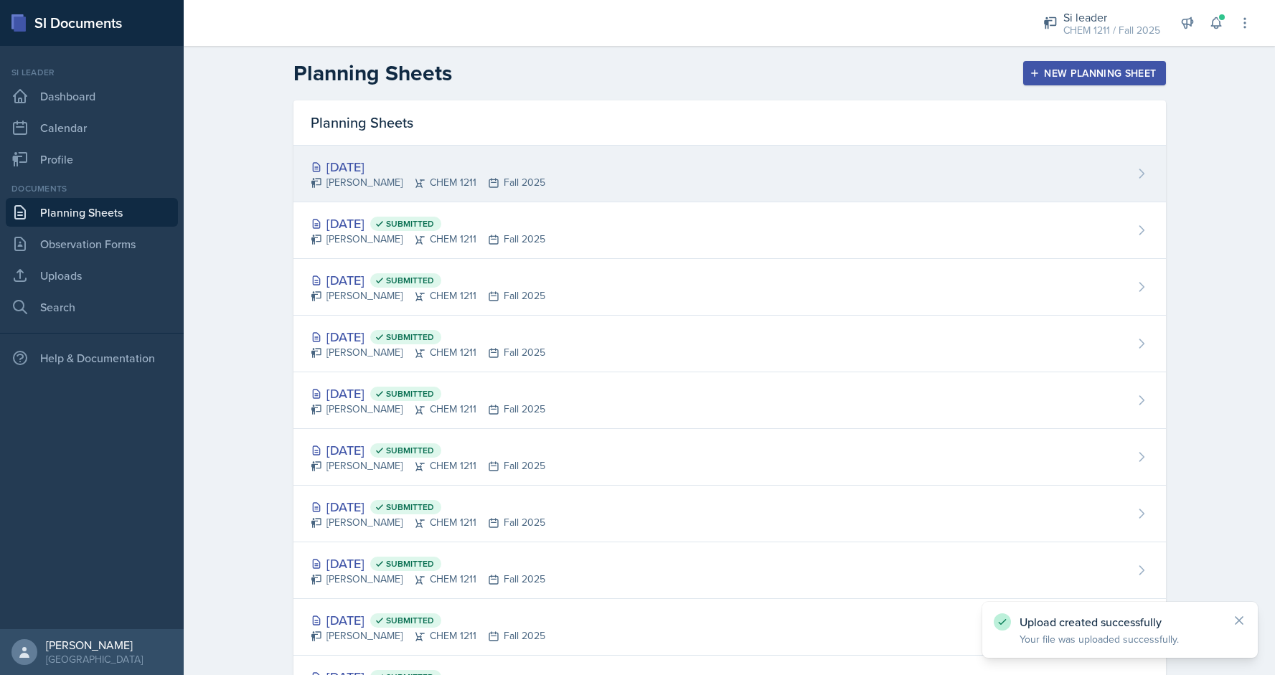
click at [741, 199] on div "[DATE] [PERSON_NAME] CHEM 1211 Fall 2025" at bounding box center [729, 174] width 872 height 57
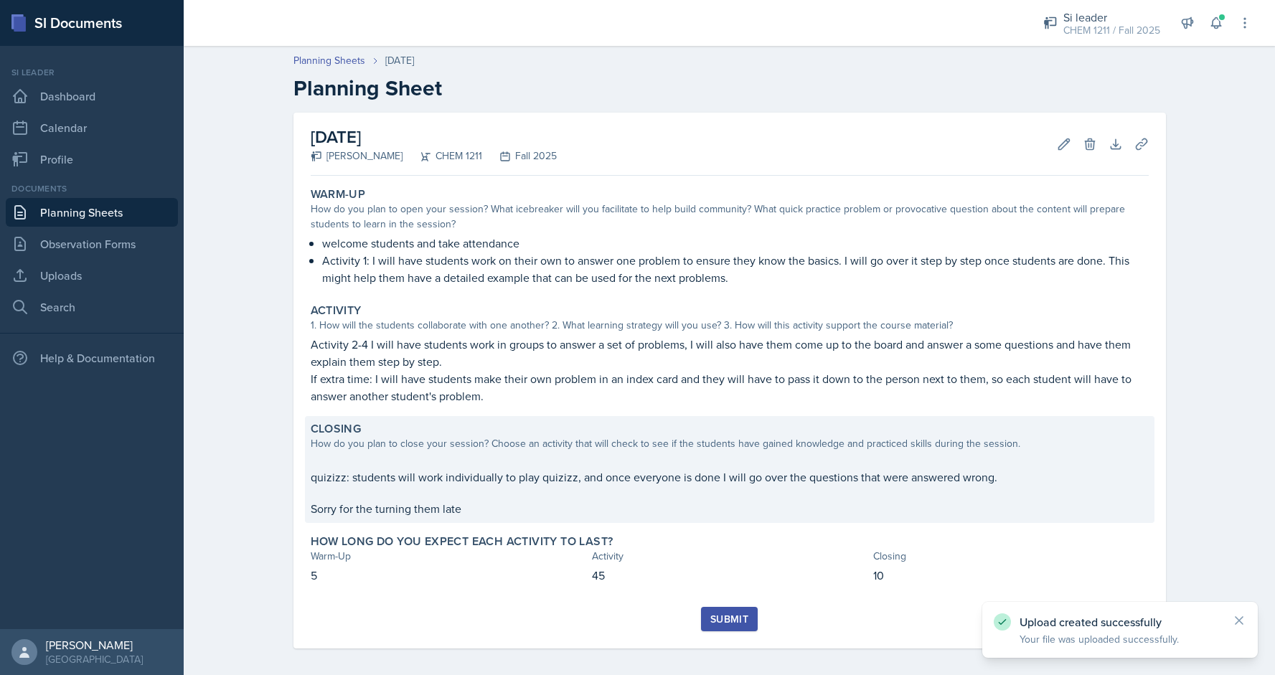
click at [838, 473] on p "quizizz: students will work individually to play quizizz, and once everyone is …" at bounding box center [730, 476] width 838 height 17
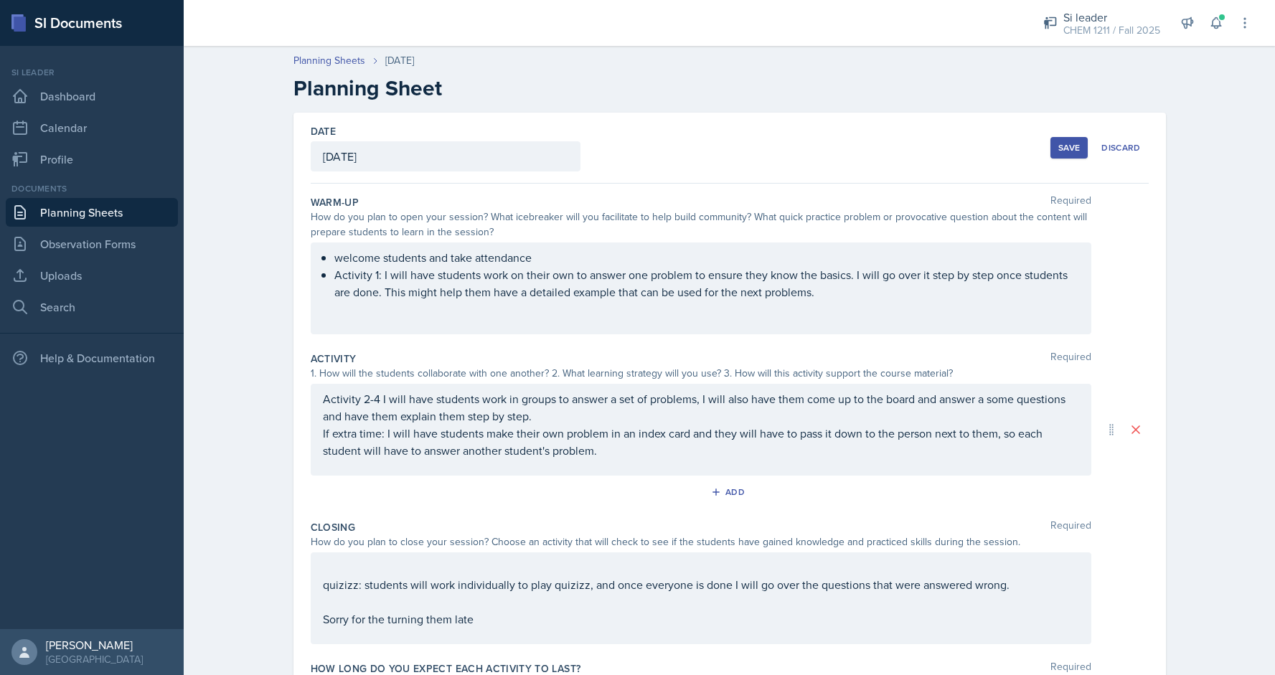
click at [491, 624] on div "quizizz: students will work individually to play quizizz, and once everyone is …" at bounding box center [701, 593] width 756 height 69
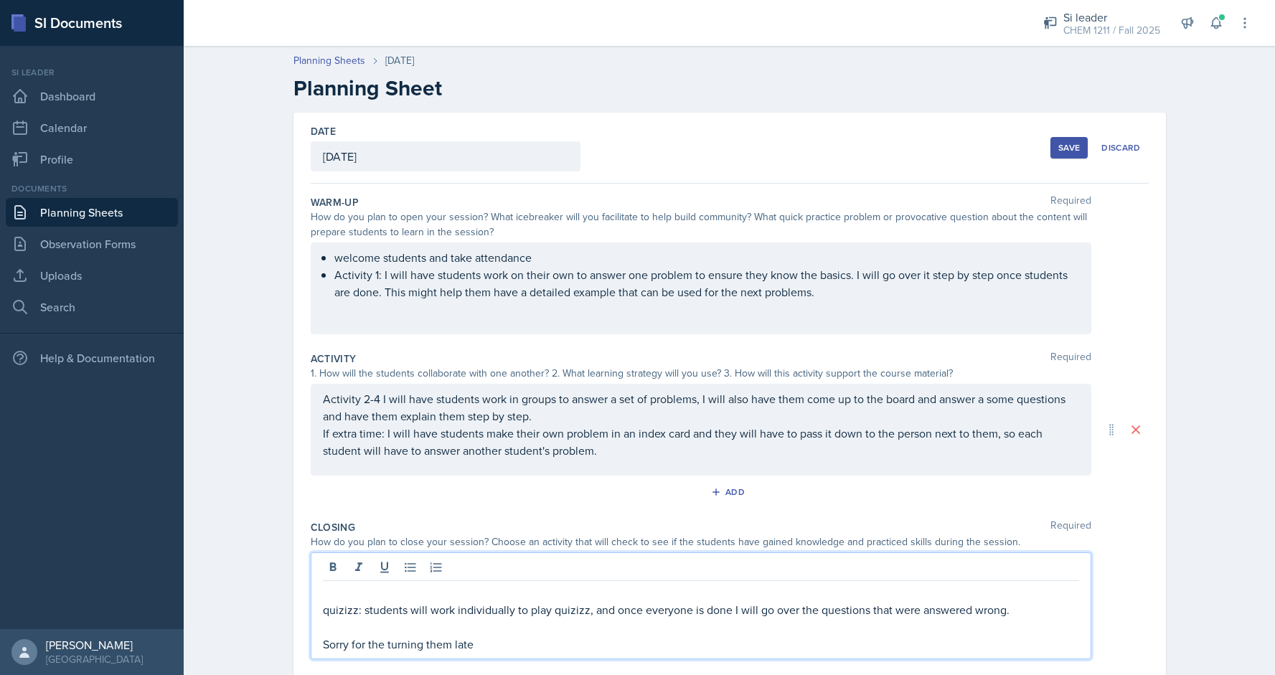
click at [323, 643] on p "Sorry for the turning them late" at bounding box center [701, 644] width 756 height 17
click at [481, 643] on p "( Sorry for the turning them late" at bounding box center [701, 644] width 756 height 17
click at [1063, 148] on div "Save" at bounding box center [1069, 147] width 22 height 11
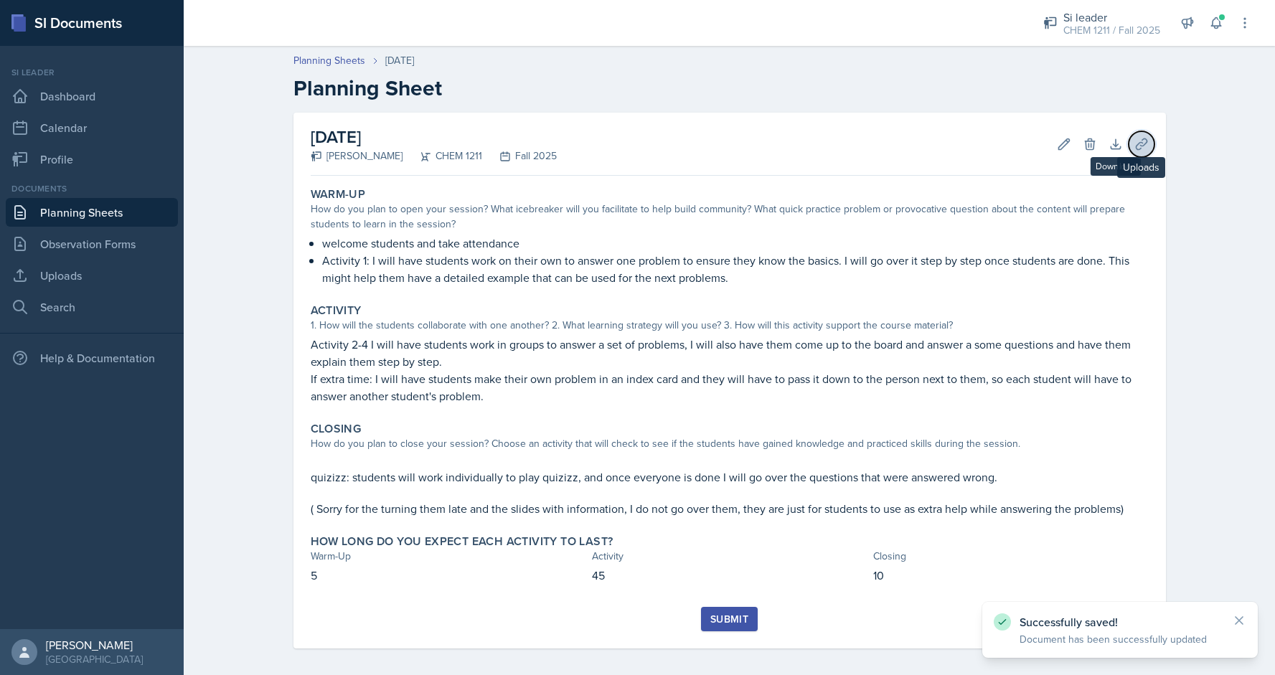
click at [1136, 151] on button "Uploads" at bounding box center [1141, 144] width 26 height 26
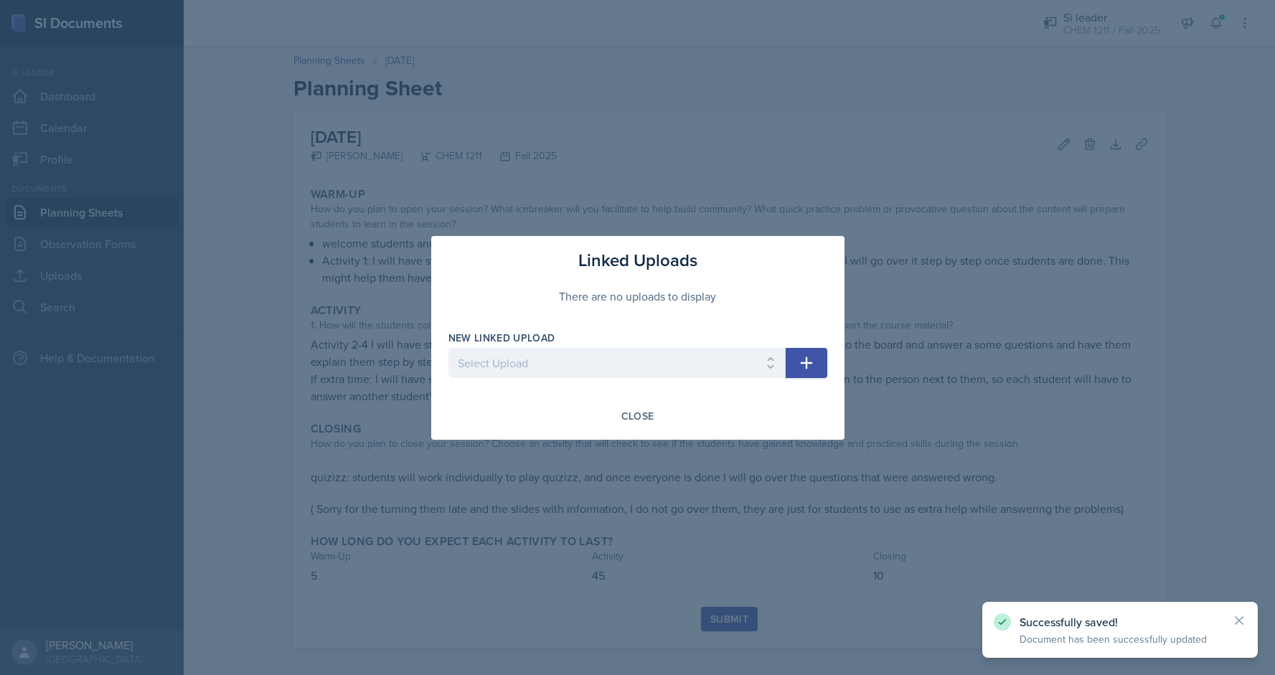
click at [674, 378] on div at bounding box center [616, 385] width 337 height 14
click at [653, 368] on select "Select Upload first session 2nd si 3rd major review 1 Mon 15 [DATE] [DATE] vbt …" at bounding box center [616, 363] width 337 height 30
select select "d047b7f1-f851-4372-a48b-6d27125a54e5"
click at [448, 348] on select "Select Upload first session 2nd si 3rd major review 1 Mon 15 [DATE] [DATE] vbt …" at bounding box center [616, 363] width 337 height 30
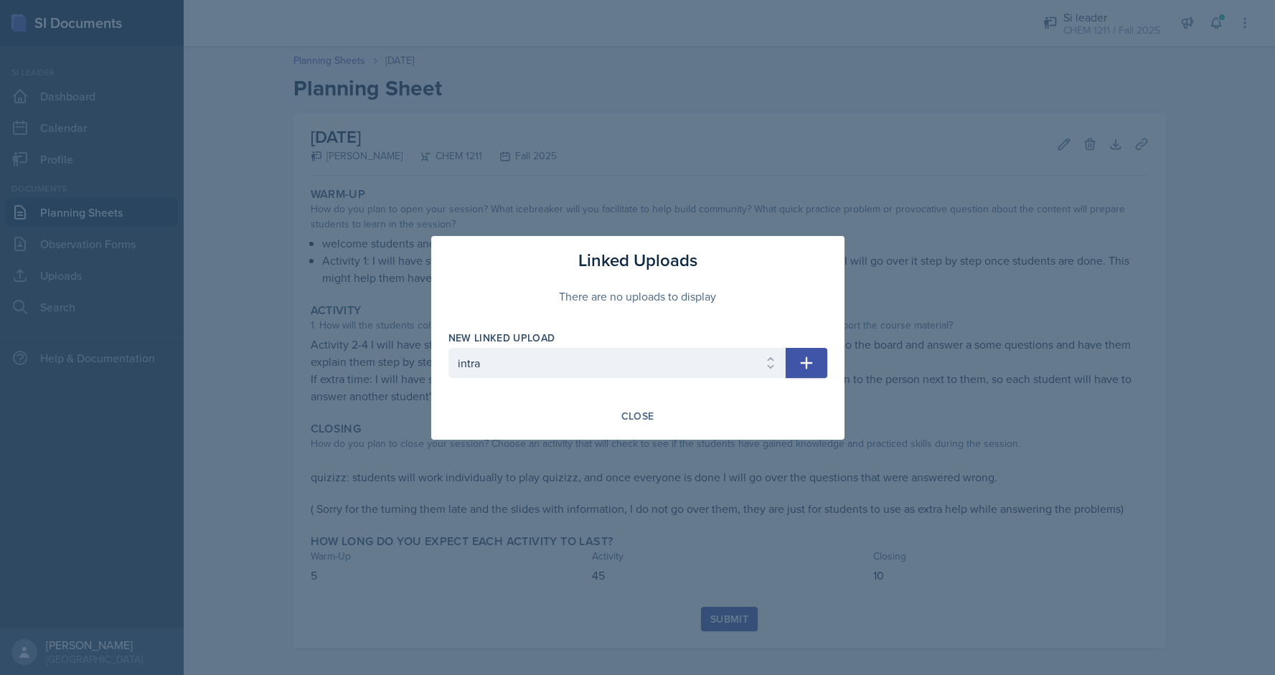
click at [803, 356] on icon "button" at bounding box center [806, 362] width 17 height 17
select select
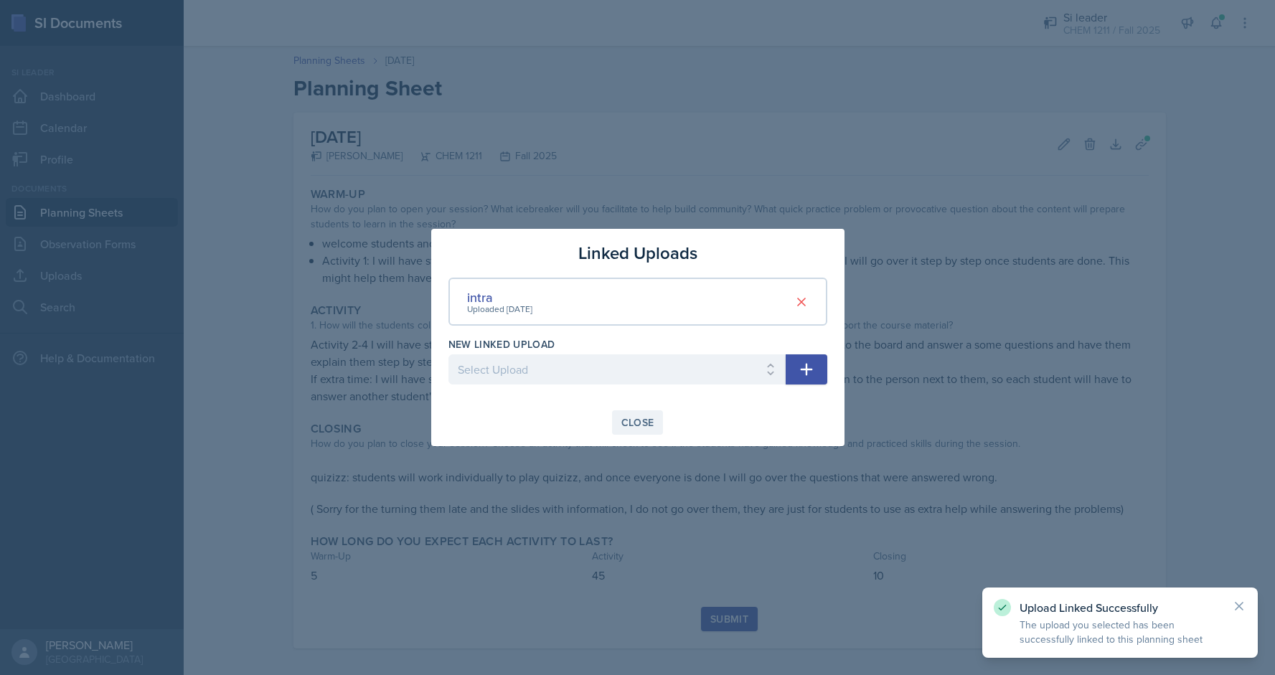
click at [648, 420] on div "Close" at bounding box center [637, 422] width 33 height 11
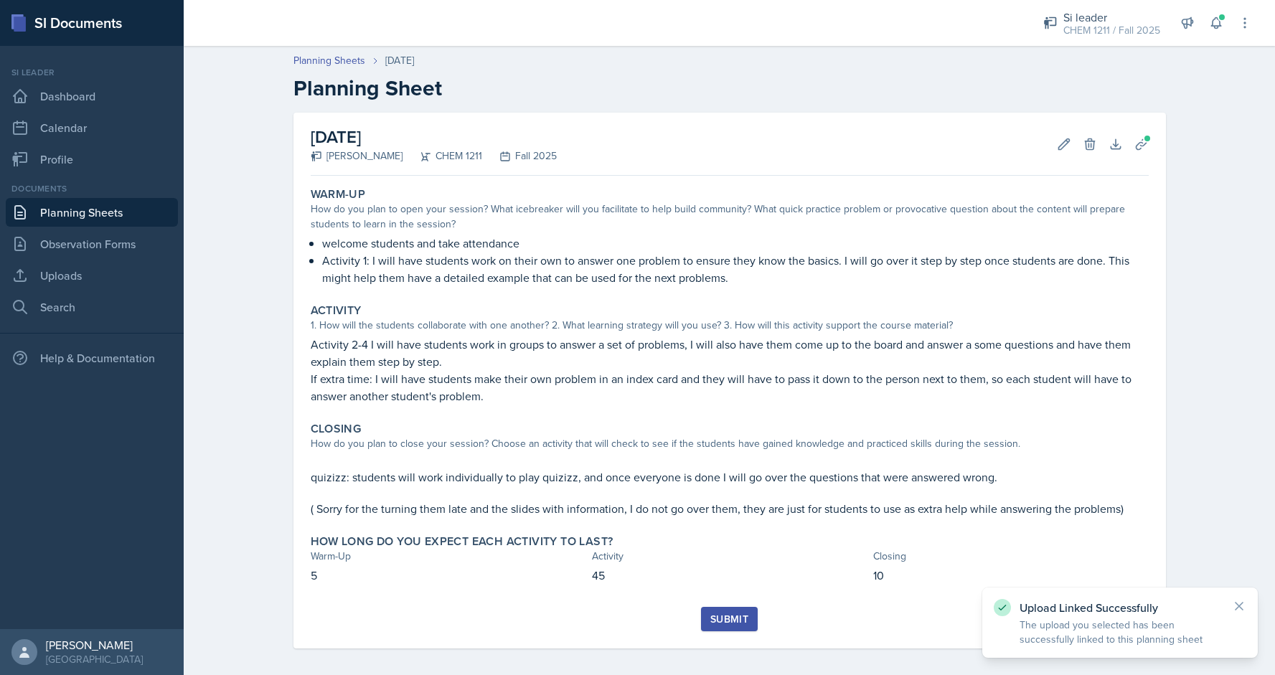
click at [732, 614] on div "Submit" at bounding box center [729, 618] width 38 height 11
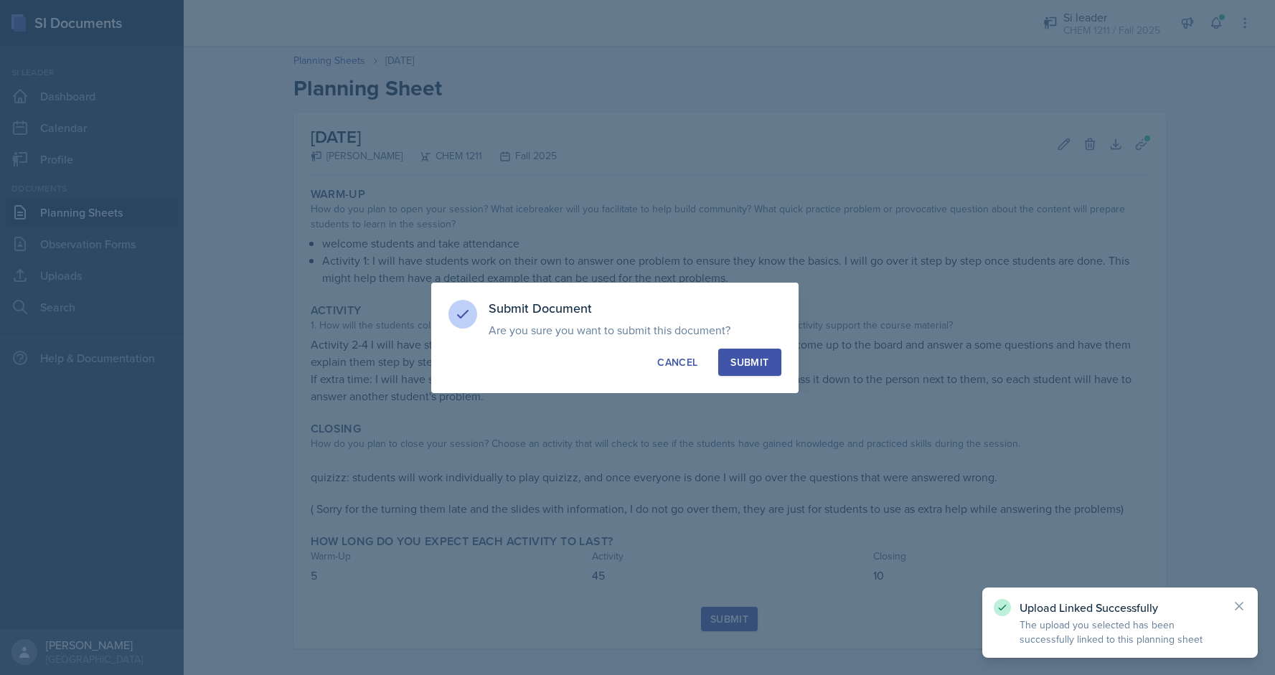
click at [745, 350] on button "Submit" at bounding box center [749, 362] width 62 height 27
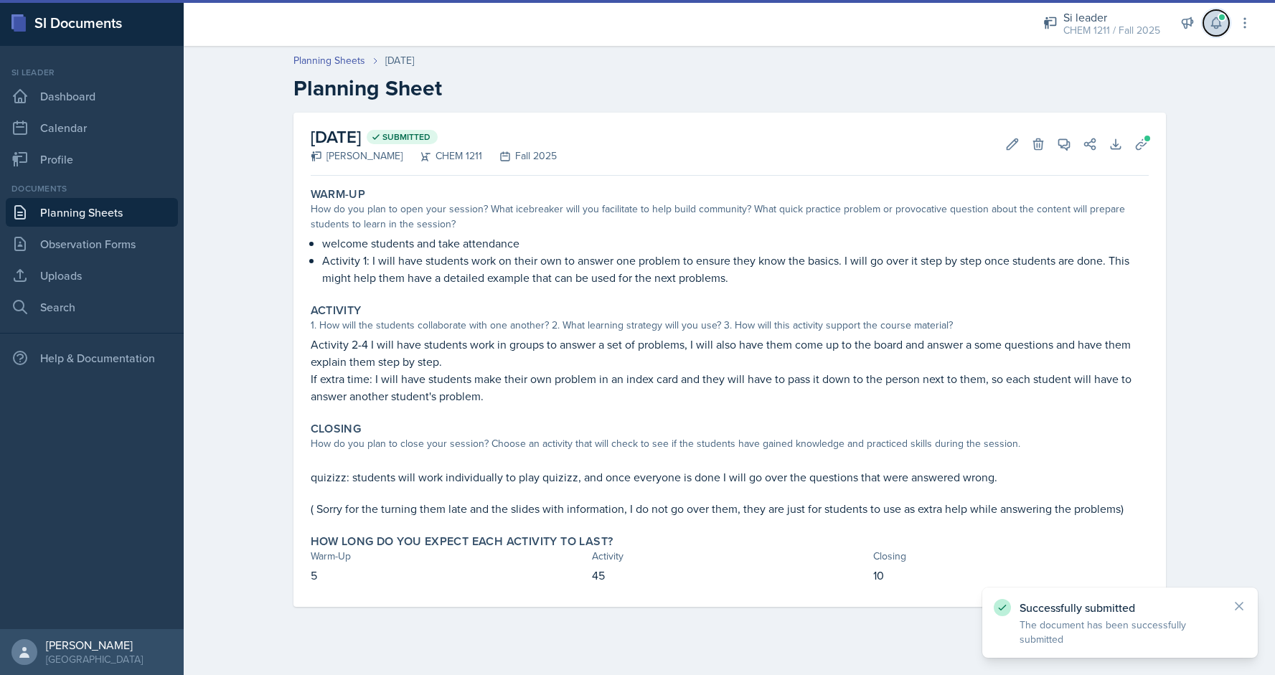
click at [1217, 29] on icon at bounding box center [1215, 23] width 9 height 11
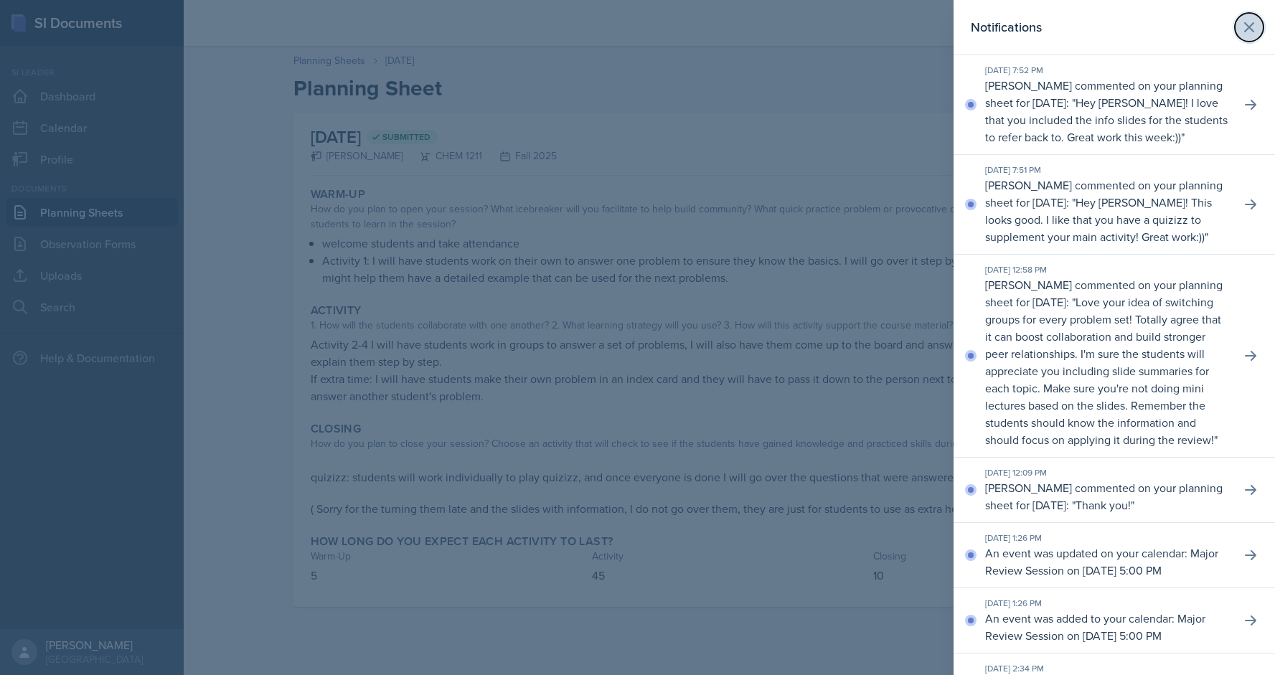
click at [1256, 31] on icon at bounding box center [1248, 27] width 17 height 17
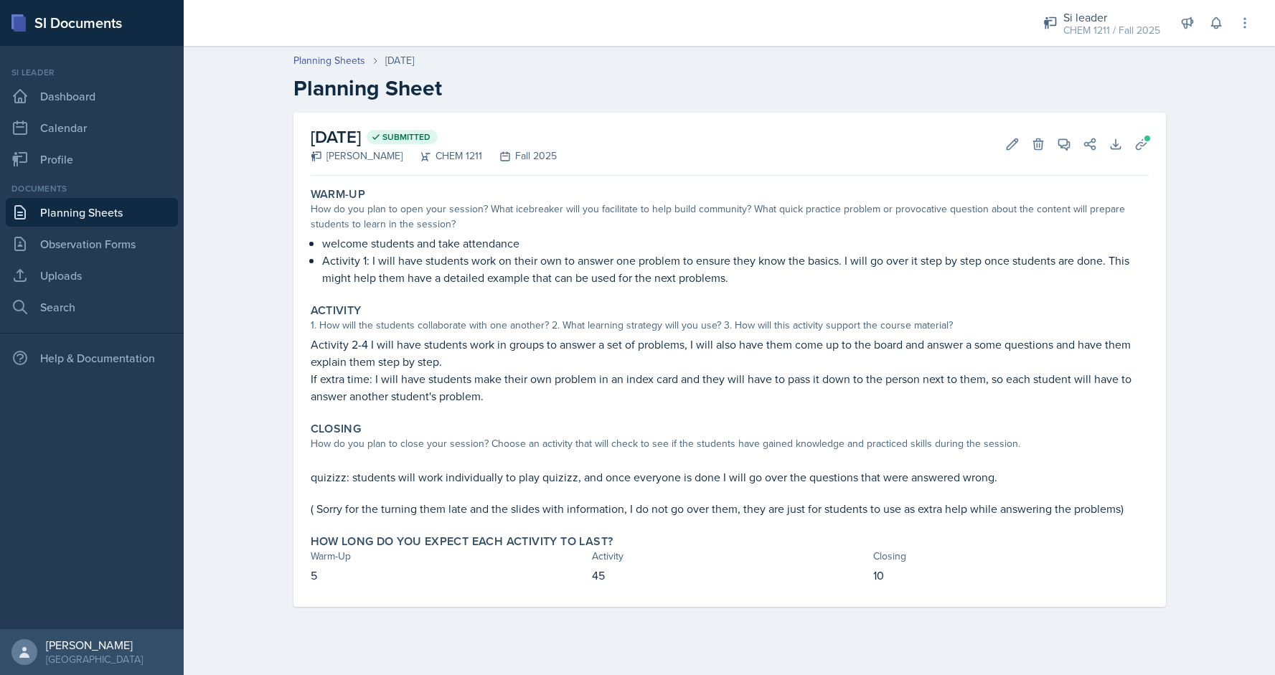
click at [127, 204] on link "Planning Sheets" at bounding box center [92, 212] width 172 height 29
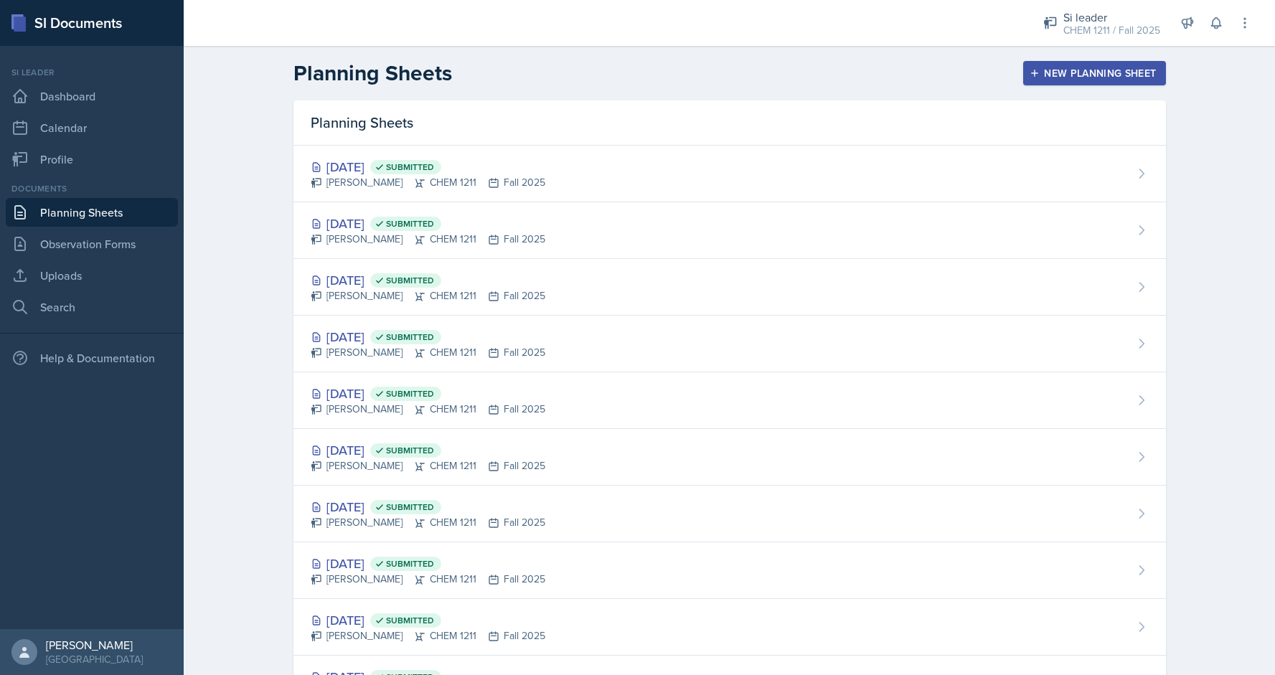
click at [1065, 80] on button "New Planning Sheet" at bounding box center [1094, 73] width 142 height 24
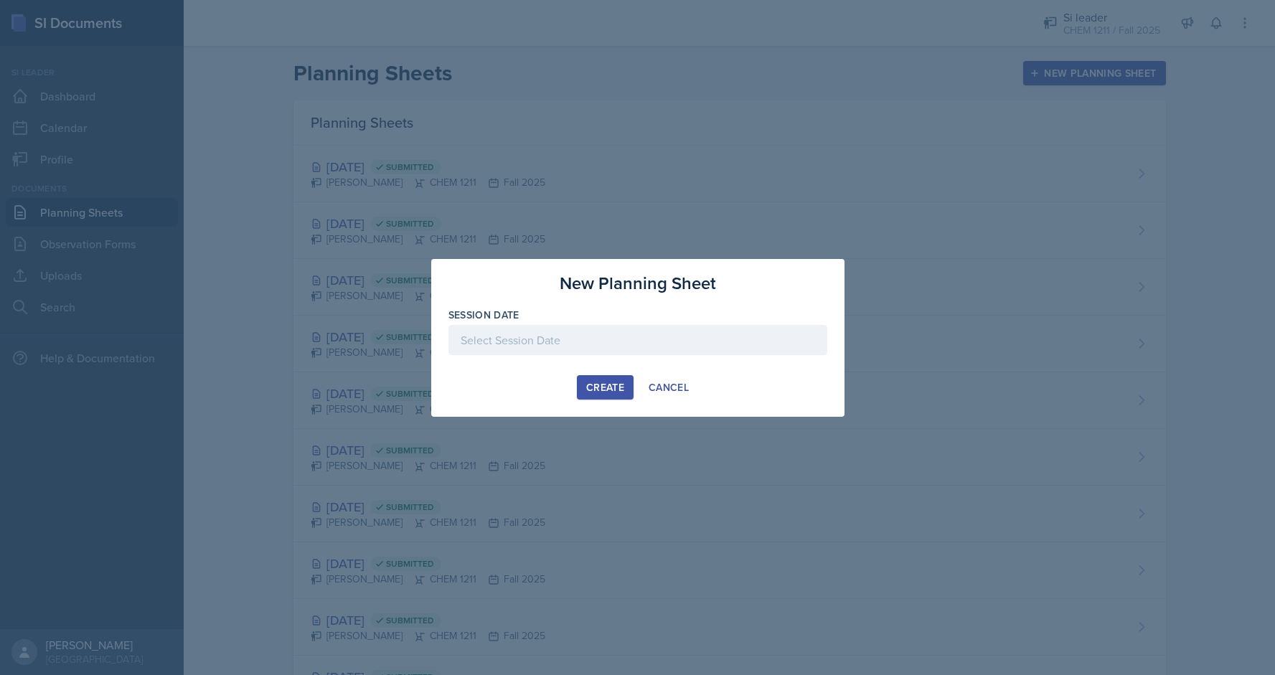
click at [519, 335] on div at bounding box center [637, 340] width 379 height 30
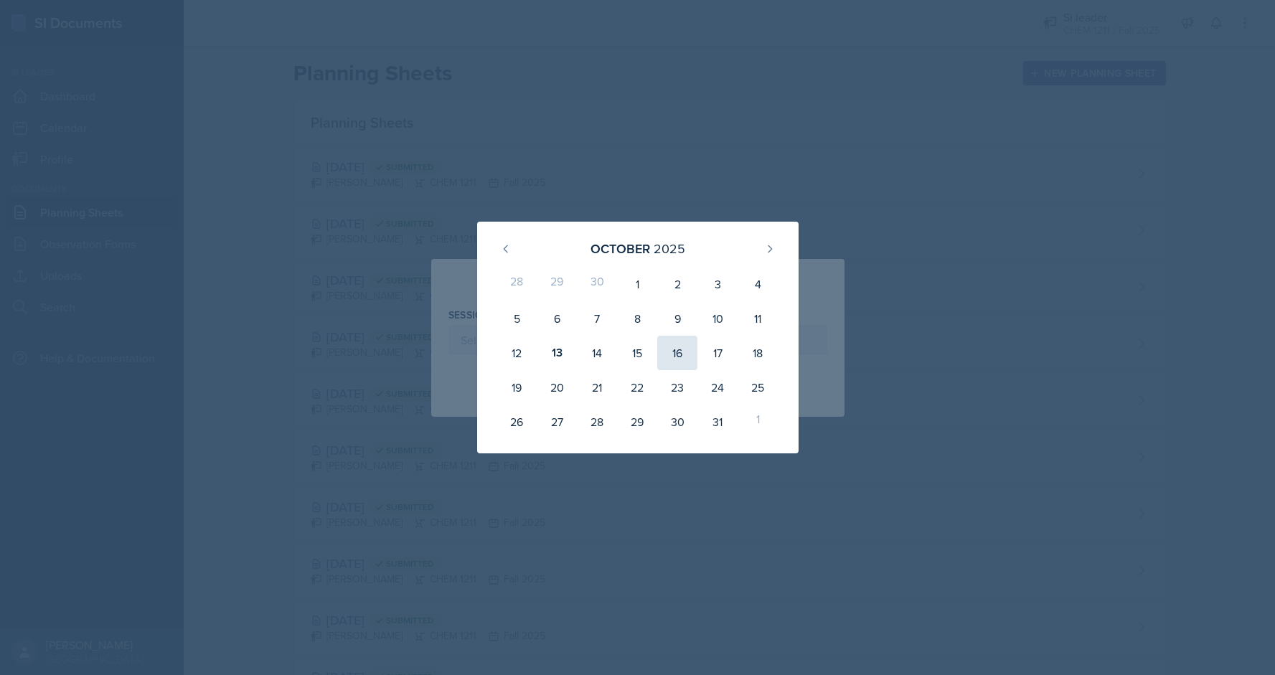
click at [680, 351] on div "16" at bounding box center [677, 353] width 40 height 34
type input "[DATE]"
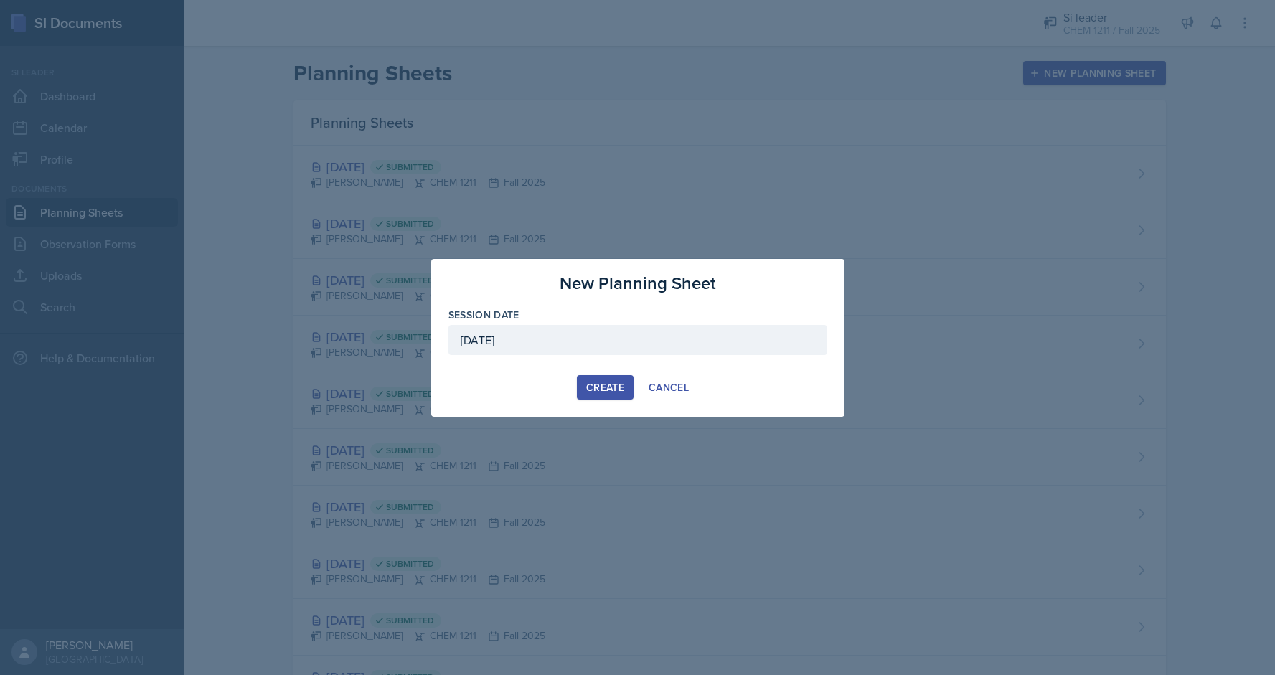
click at [615, 382] on div "Create" at bounding box center [605, 387] width 38 height 11
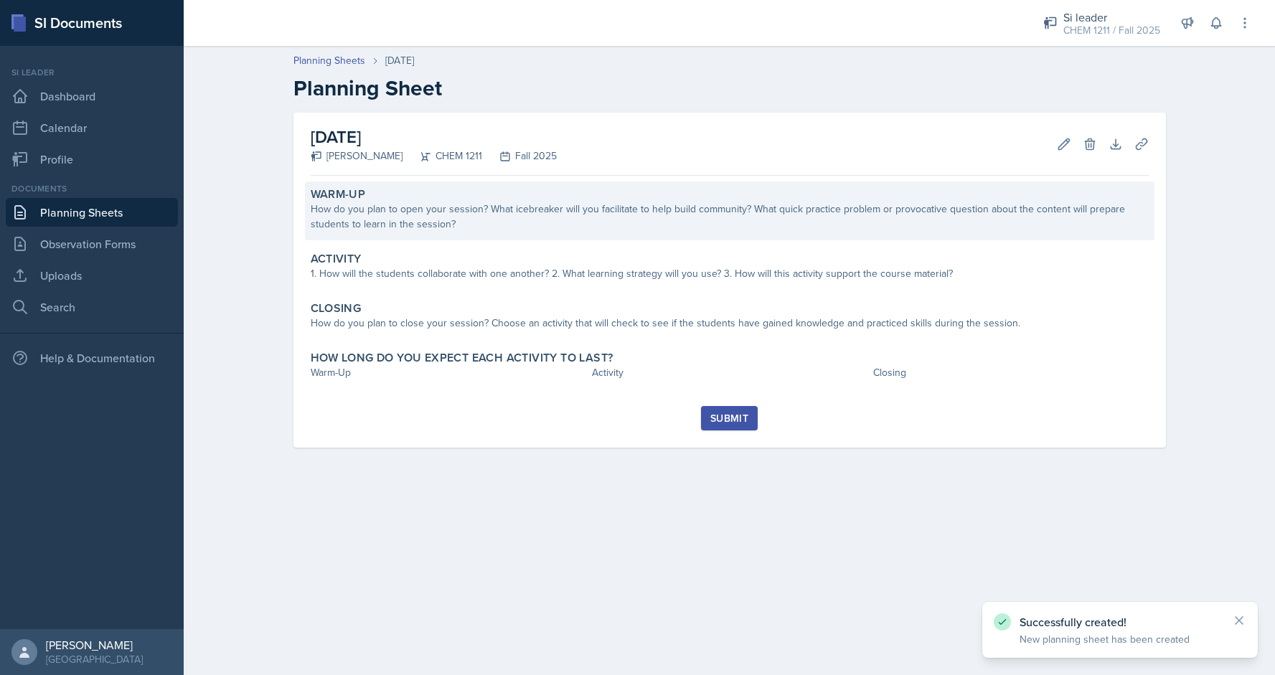
click at [411, 225] on div "How do you plan to open your session? What icebreaker will you facilitate to he…" at bounding box center [730, 217] width 838 height 30
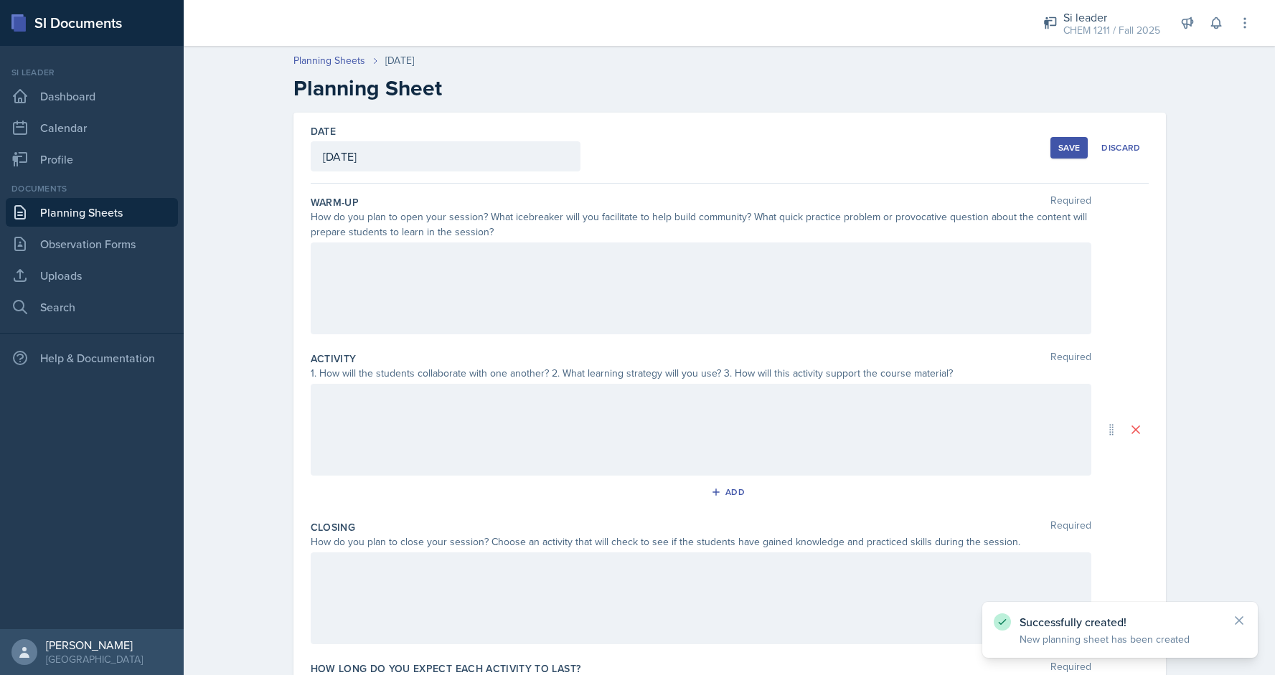
click at [430, 302] on div at bounding box center [701, 288] width 780 height 92
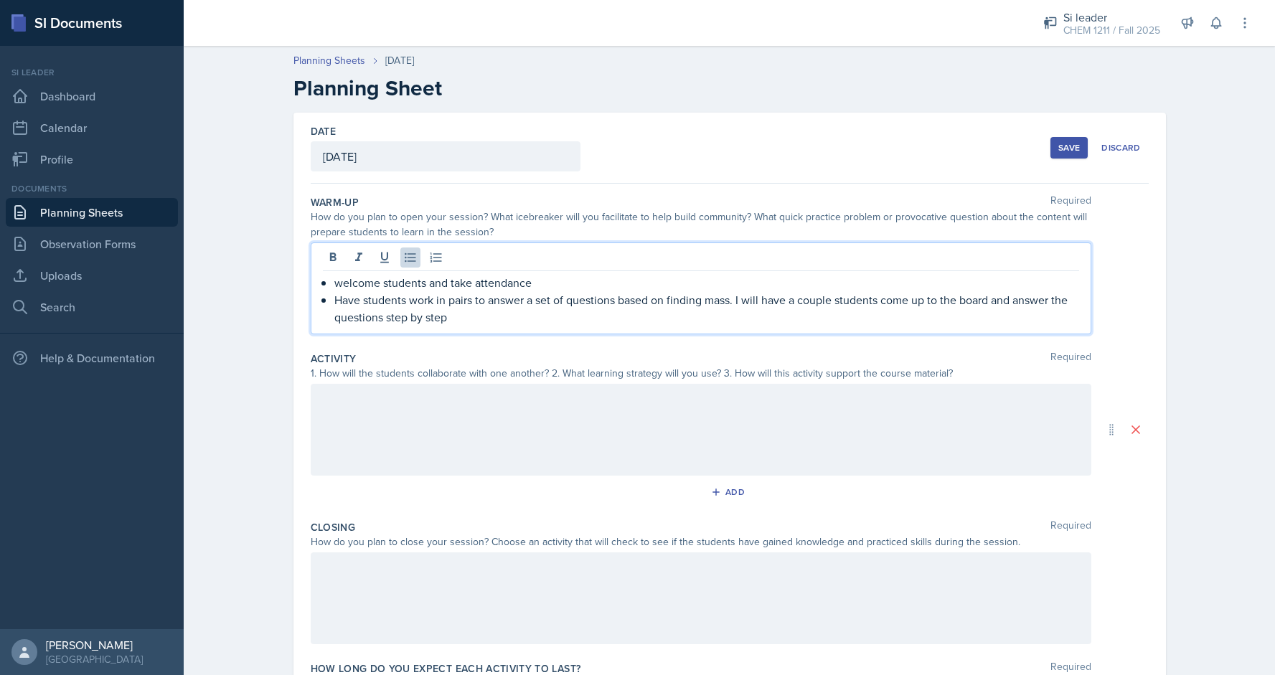
click at [384, 417] on div at bounding box center [701, 430] width 780 height 92
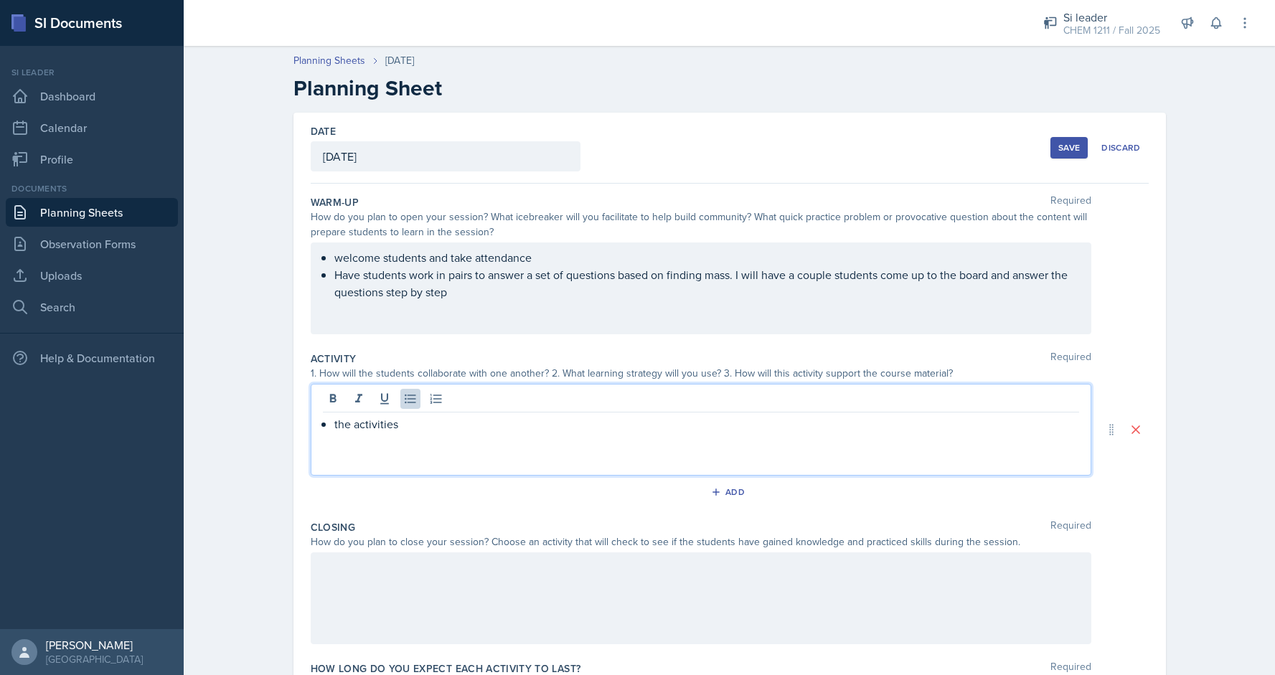
click at [421, 611] on div at bounding box center [701, 598] width 780 height 92
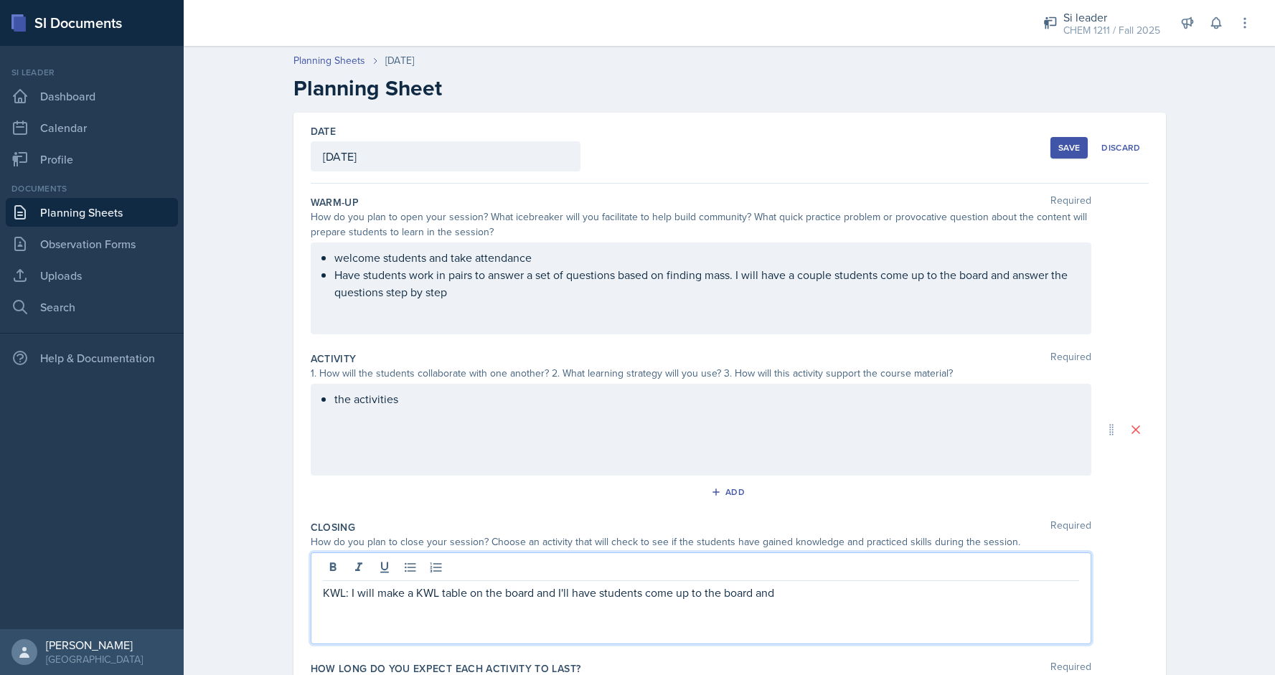
click at [529, 418] on div "the activities" at bounding box center [701, 430] width 780 height 92
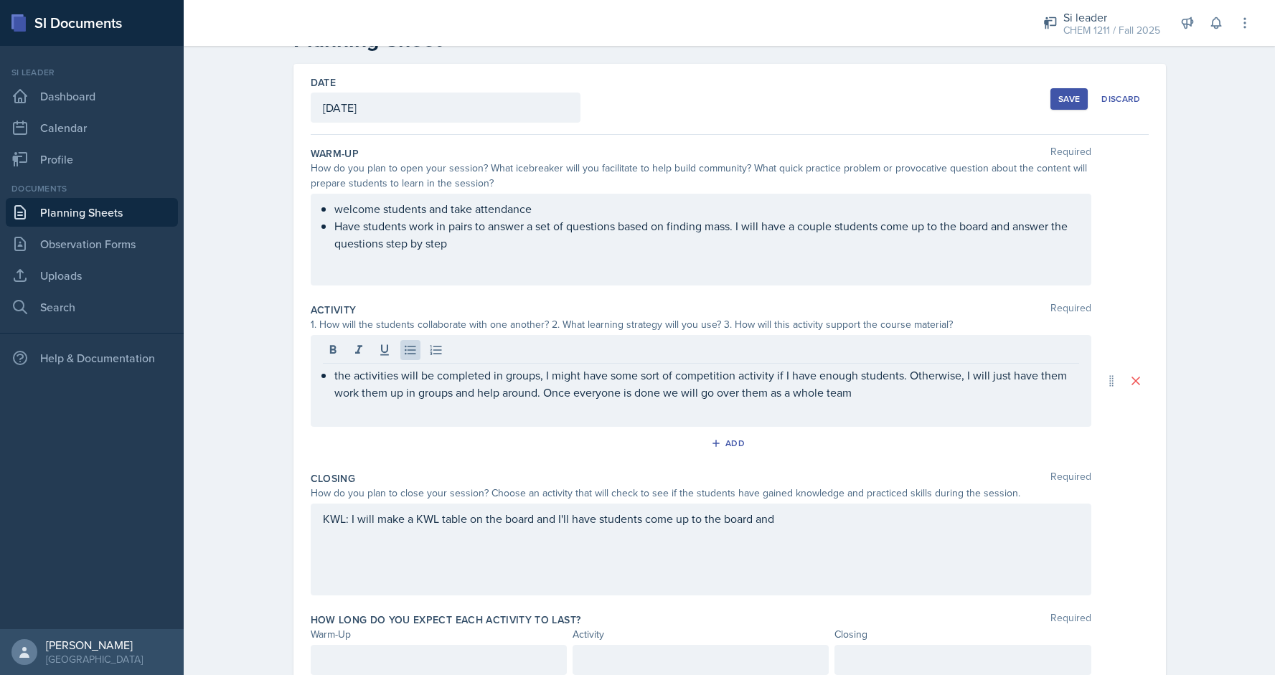
scroll to position [78, 0]
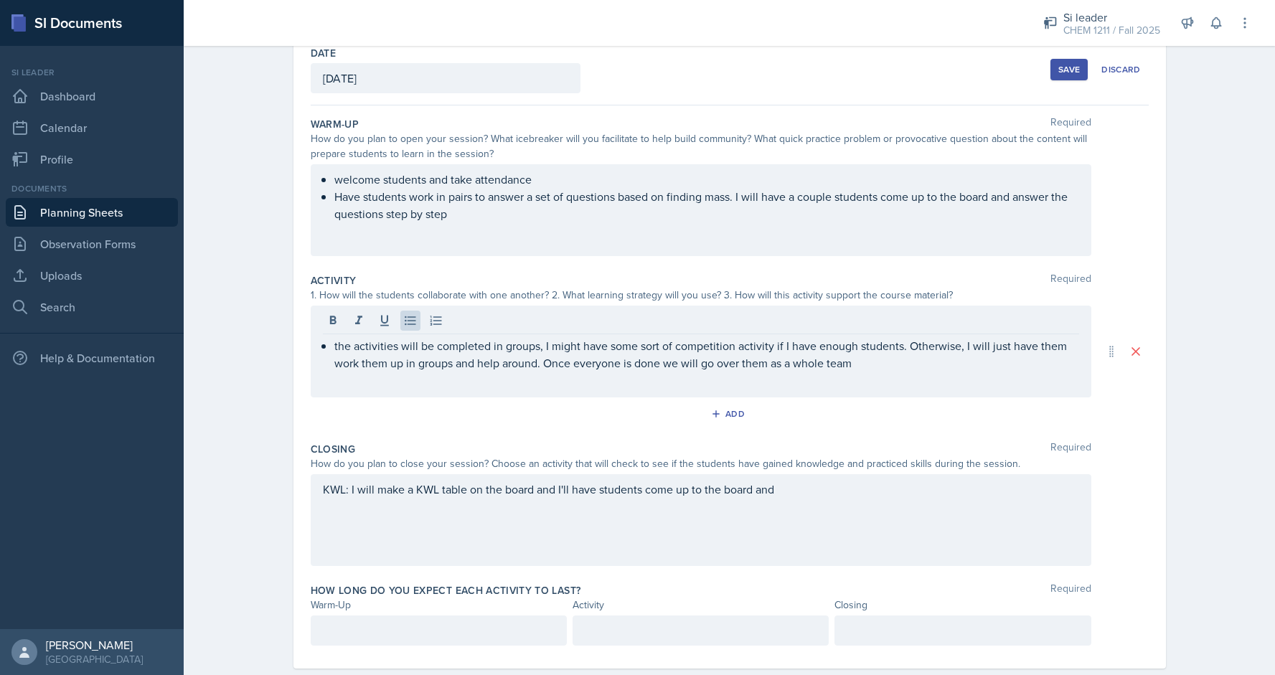
click at [888, 506] on div "KWL: I will make a KWL table on the board and I'll have students come up to the…" at bounding box center [701, 520] width 780 height 92
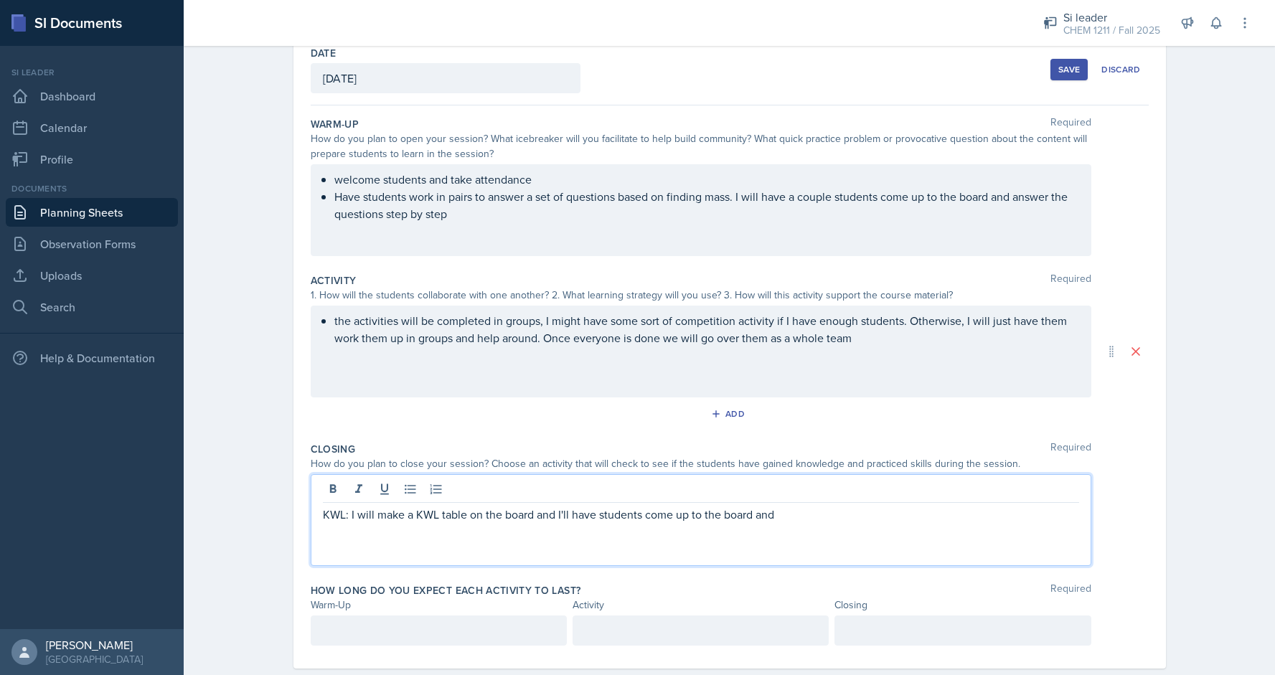
scroll to position [103, 0]
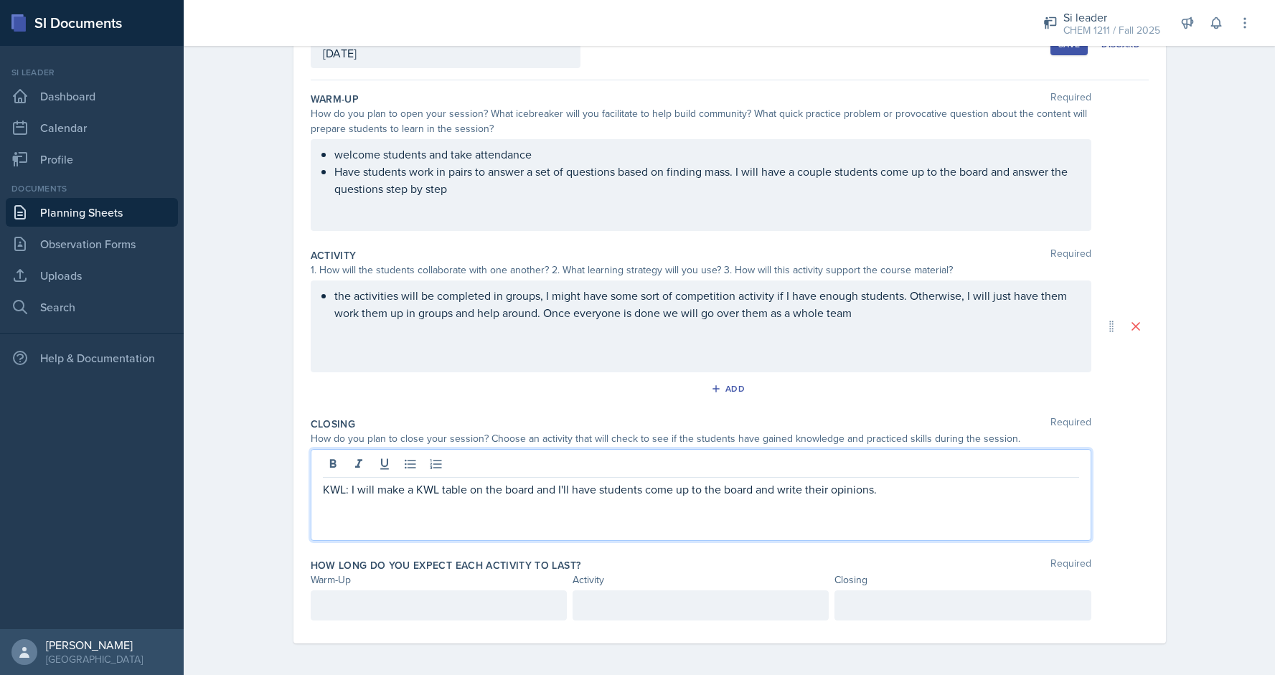
click at [1001, 594] on div at bounding box center [962, 605] width 256 height 30
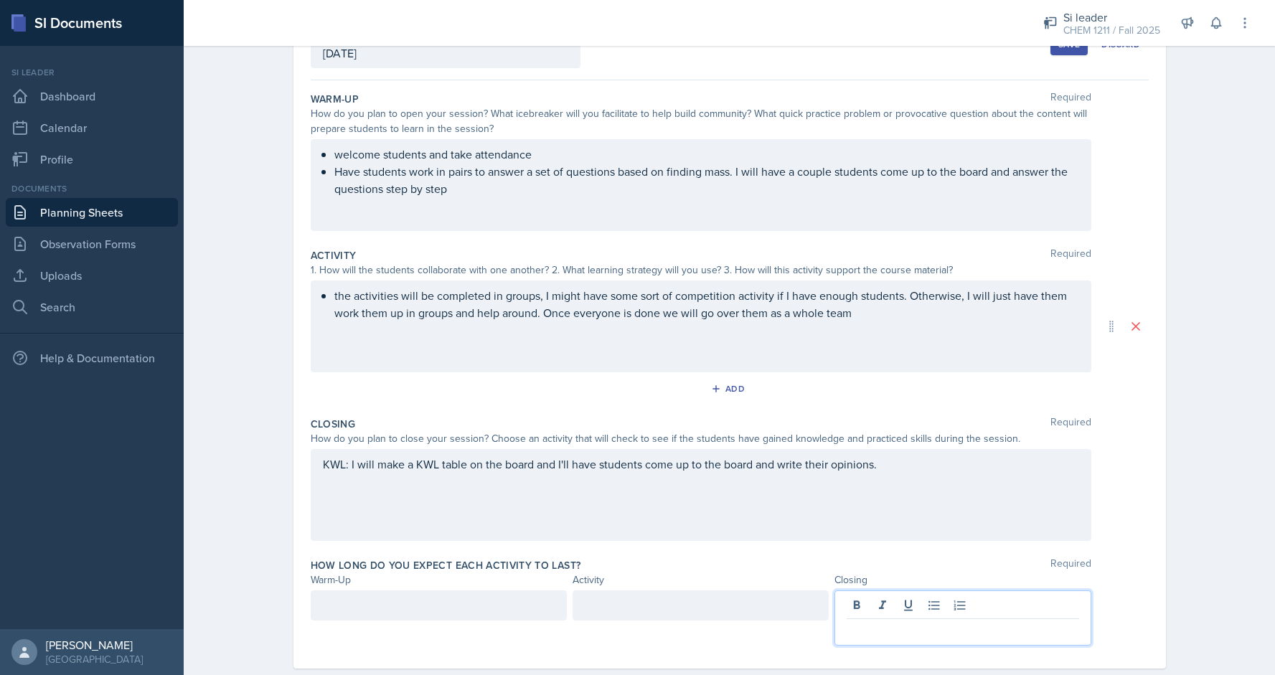
scroll to position [128, 0]
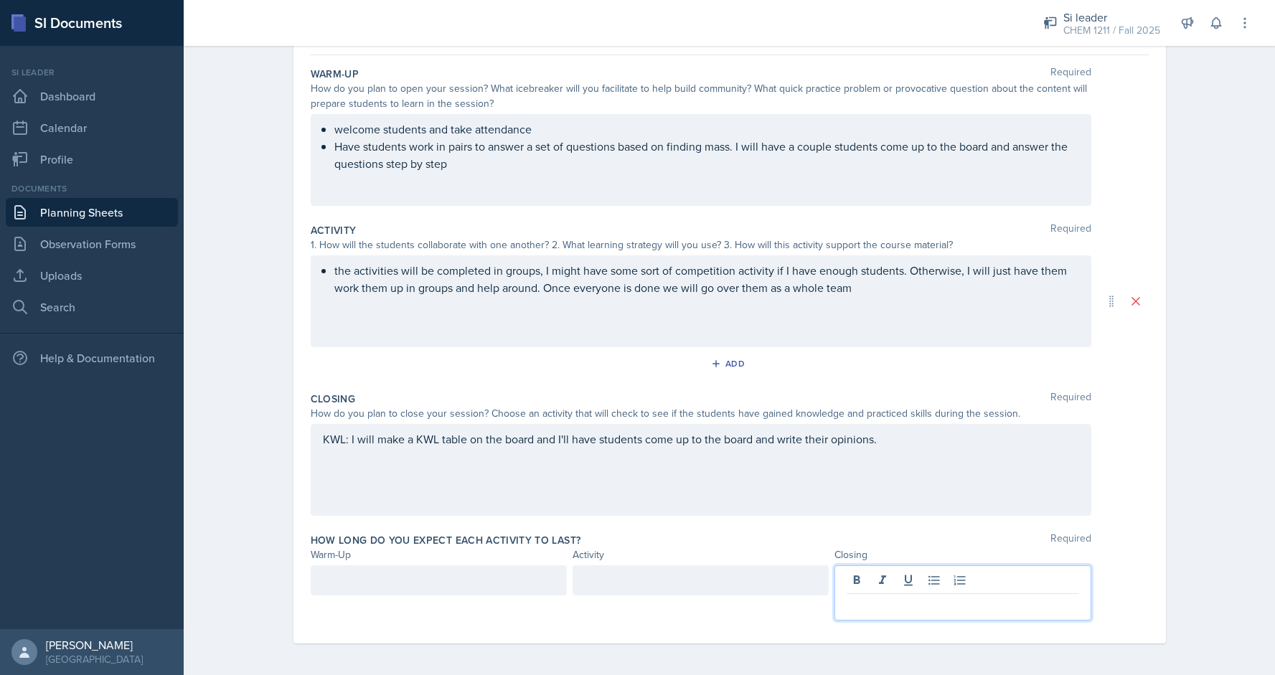
click at [447, 588] on div at bounding box center [439, 580] width 256 height 30
click at [608, 588] on div at bounding box center [700, 580] width 256 height 30
click at [907, 593] on div at bounding box center [962, 580] width 256 height 30
click at [1239, 468] on div "Planning Sheets [DATE] Planning Sheet Date [DATE] [DATE] 28 29 30 1 2 3 4 5 6 7…" at bounding box center [729, 294] width 1091 height 768
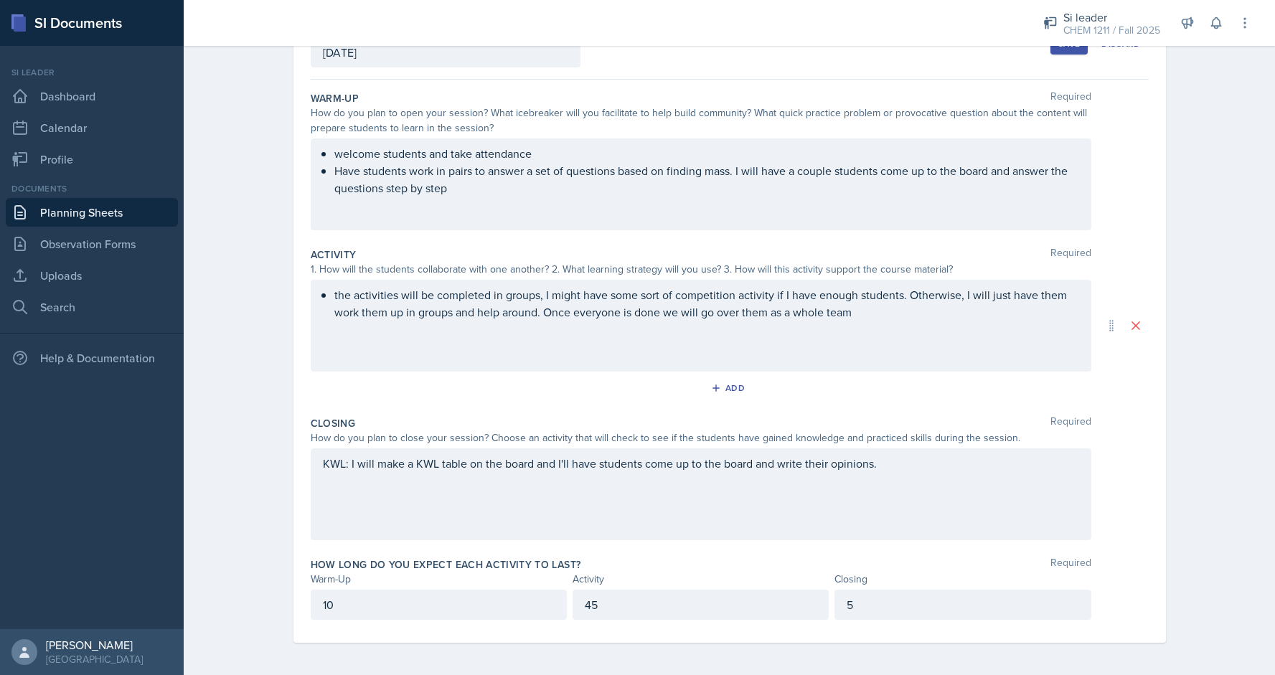
click at [1067, 50] on button "Save" at bounding box center [1068, 44] width 37 height 22
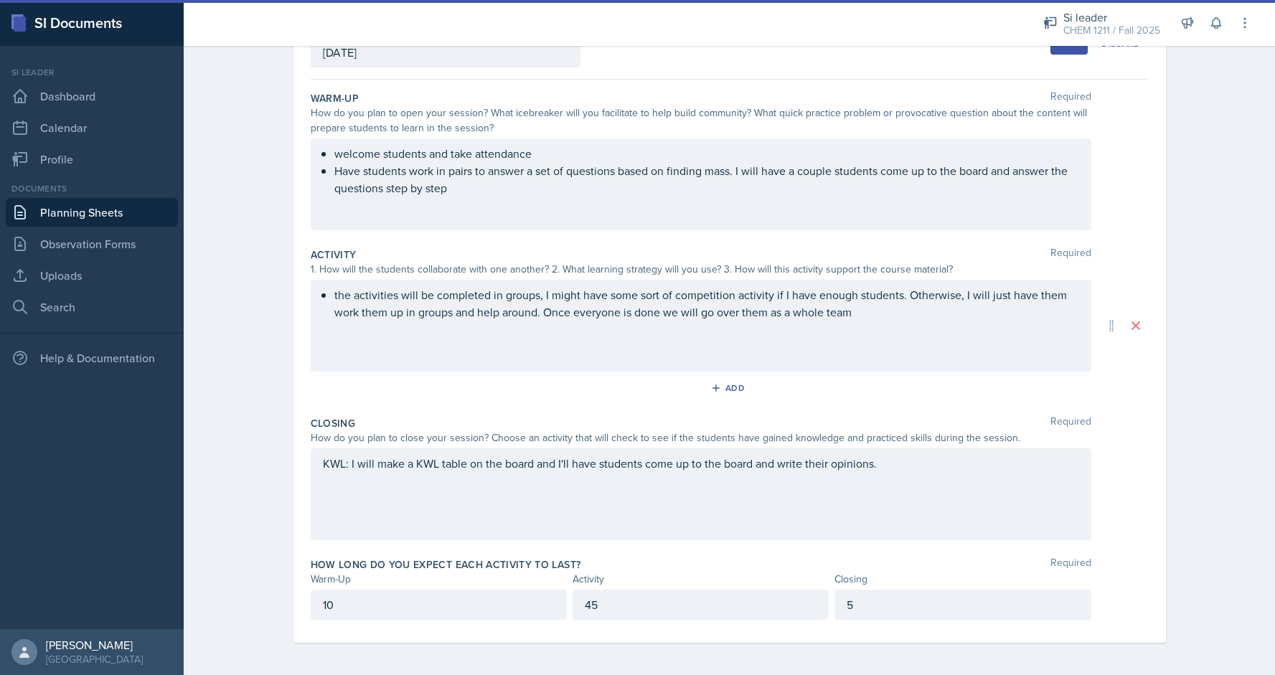
scroll to position [0, 0]
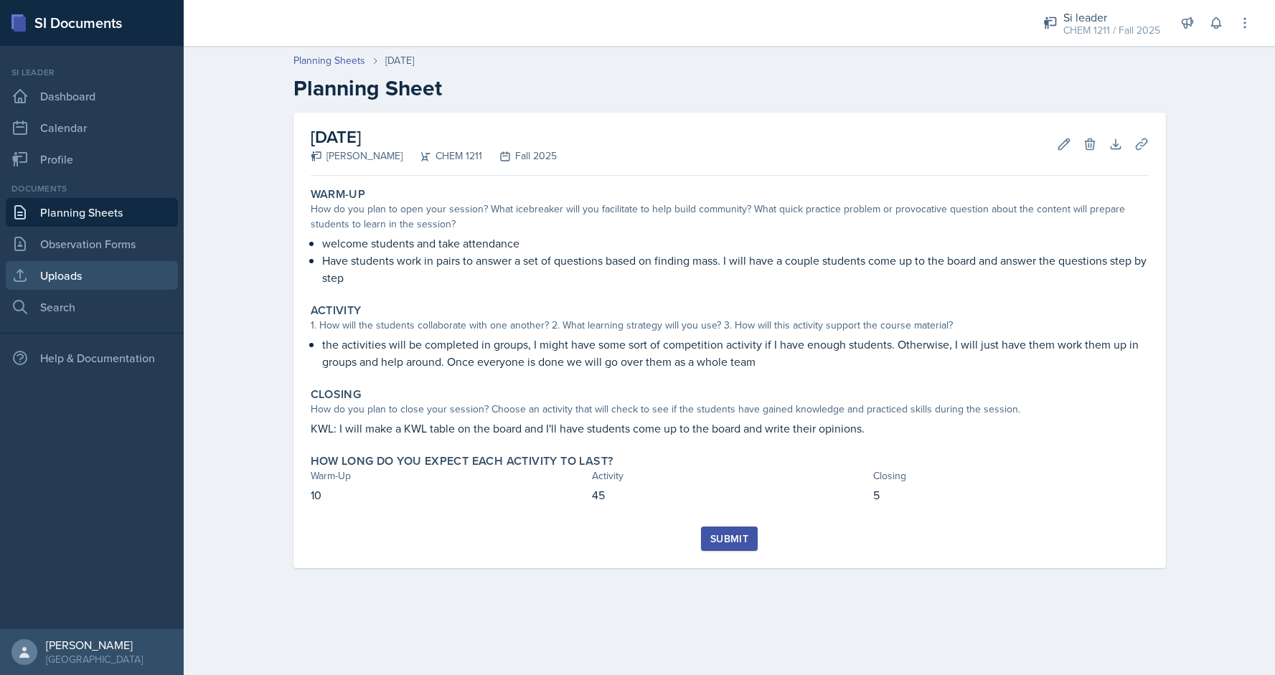
click at [93, 268] on link "Uploads" at bounding box center [92, 275] width 172 height 29
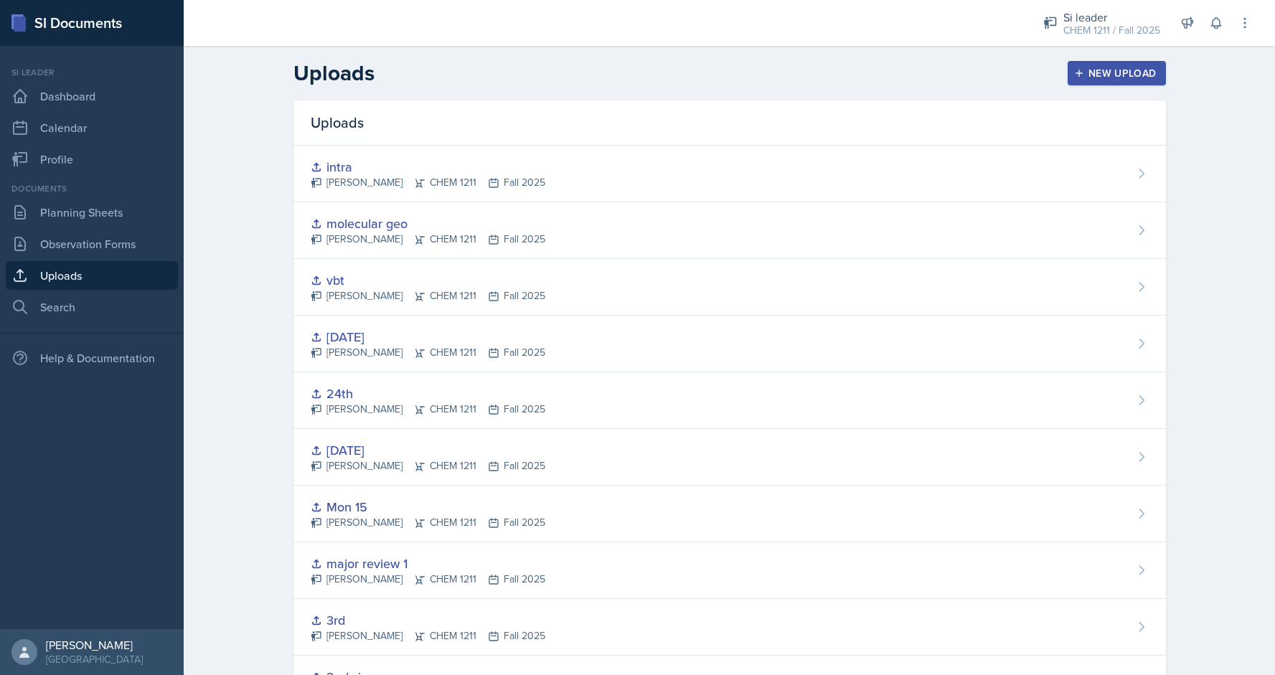
click at [1100, 62] on button "New Upload" at bounding box center [1116, 73] width 98 height 24
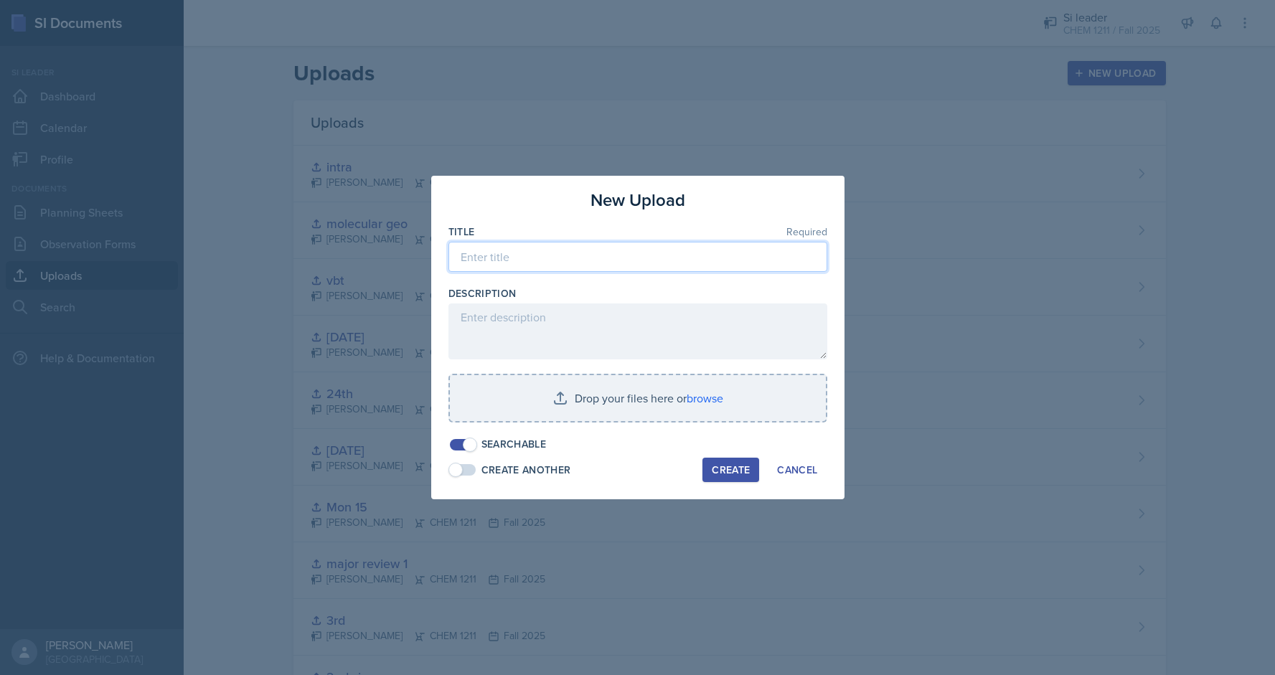
click at [591, 262] on input at bounding box center [637, 257] width 379 height 30
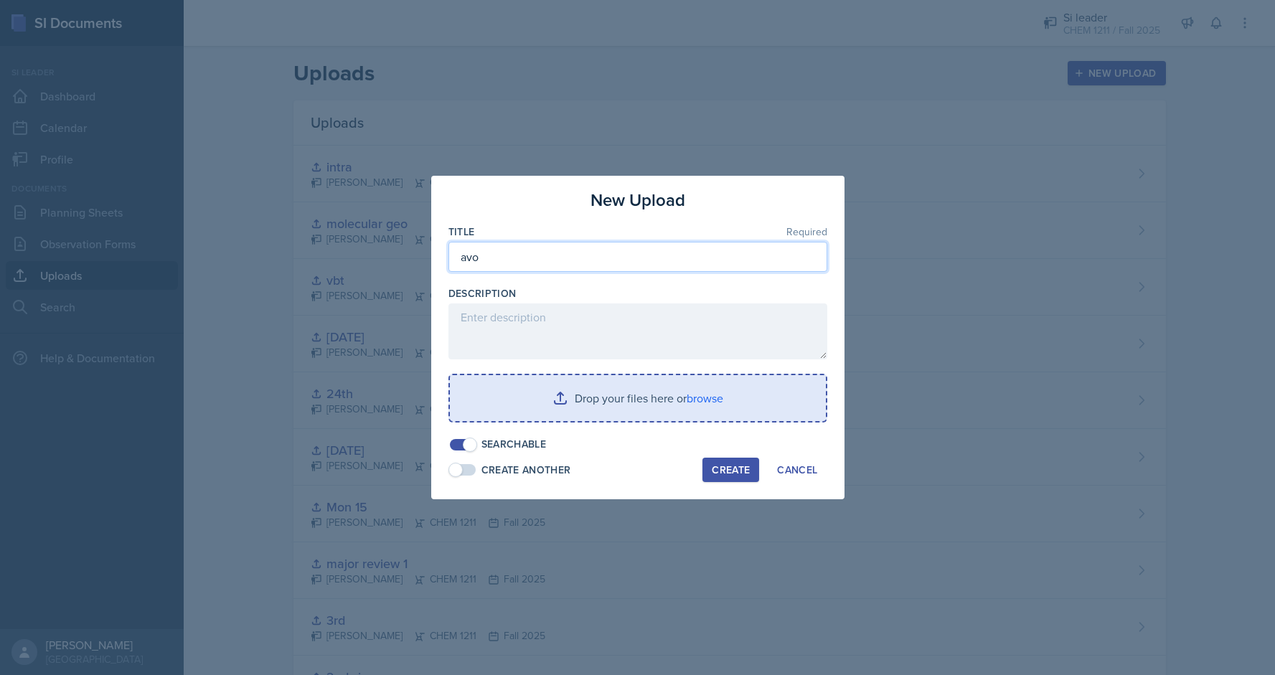
type input "avo"
click at [656, 391] on input "file" at bounding box center [638, 398] width 376 height 46
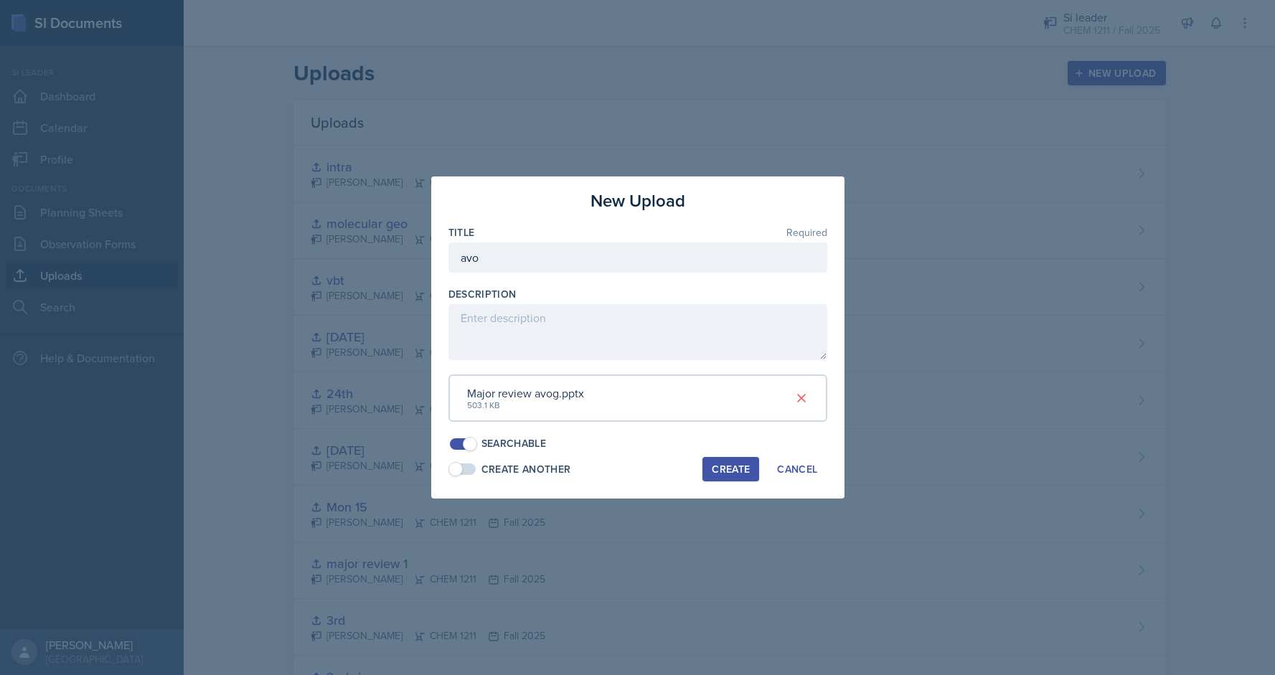
click at [726, 463] on div "Create" at bounding box center [731, 468] width 38 height 11
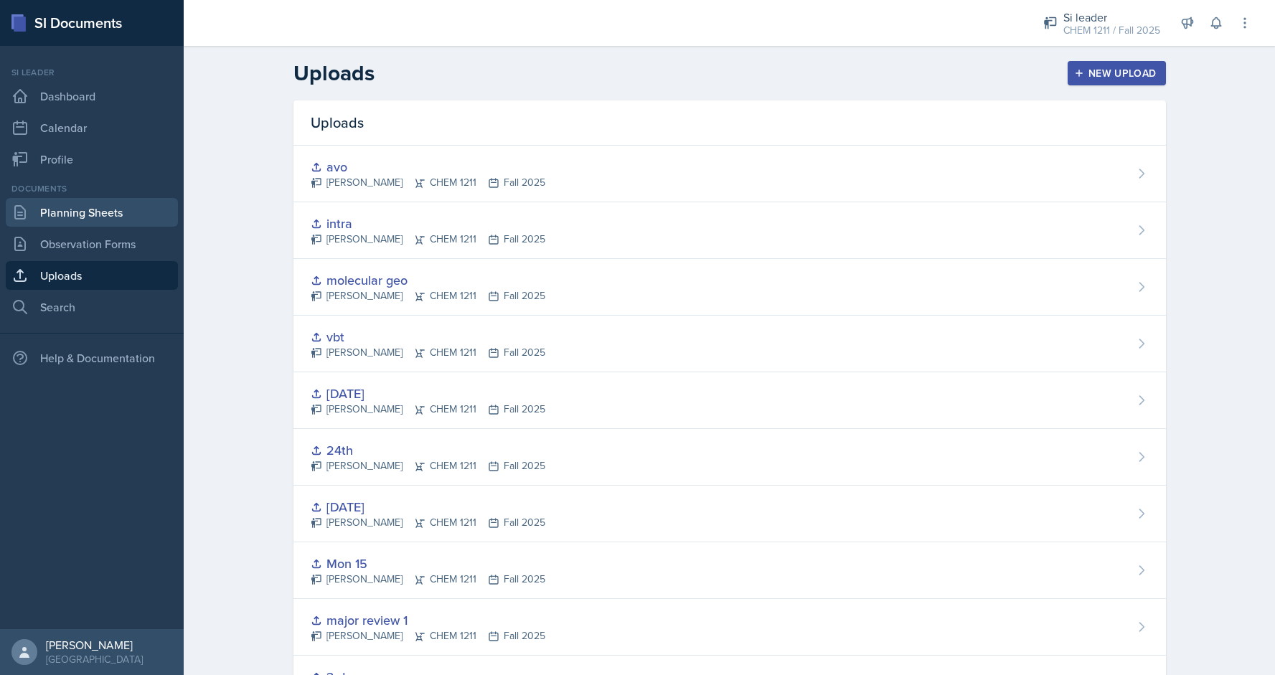
click at [126, 214] on link "Planning Sheets" at bounding box center [92, 212] width 172 height 29
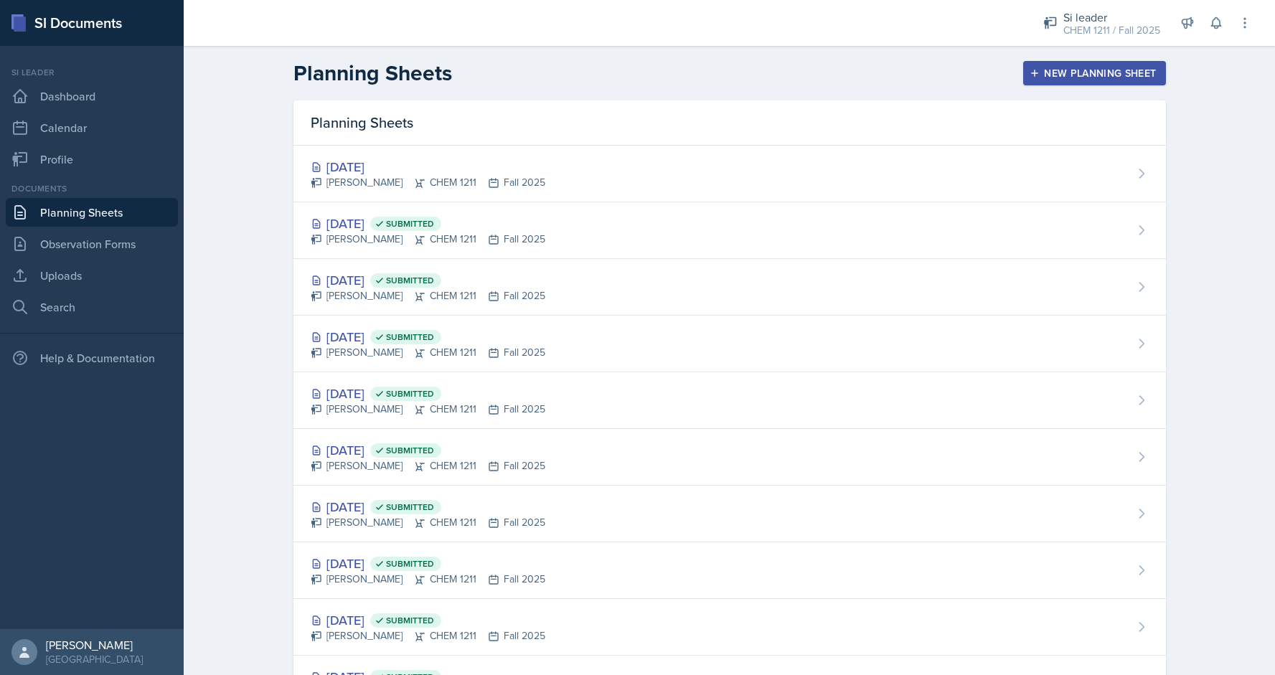
click at [776, 140] on div "Planning Sheets" at bounding box center [729, 122] width 872 height 45
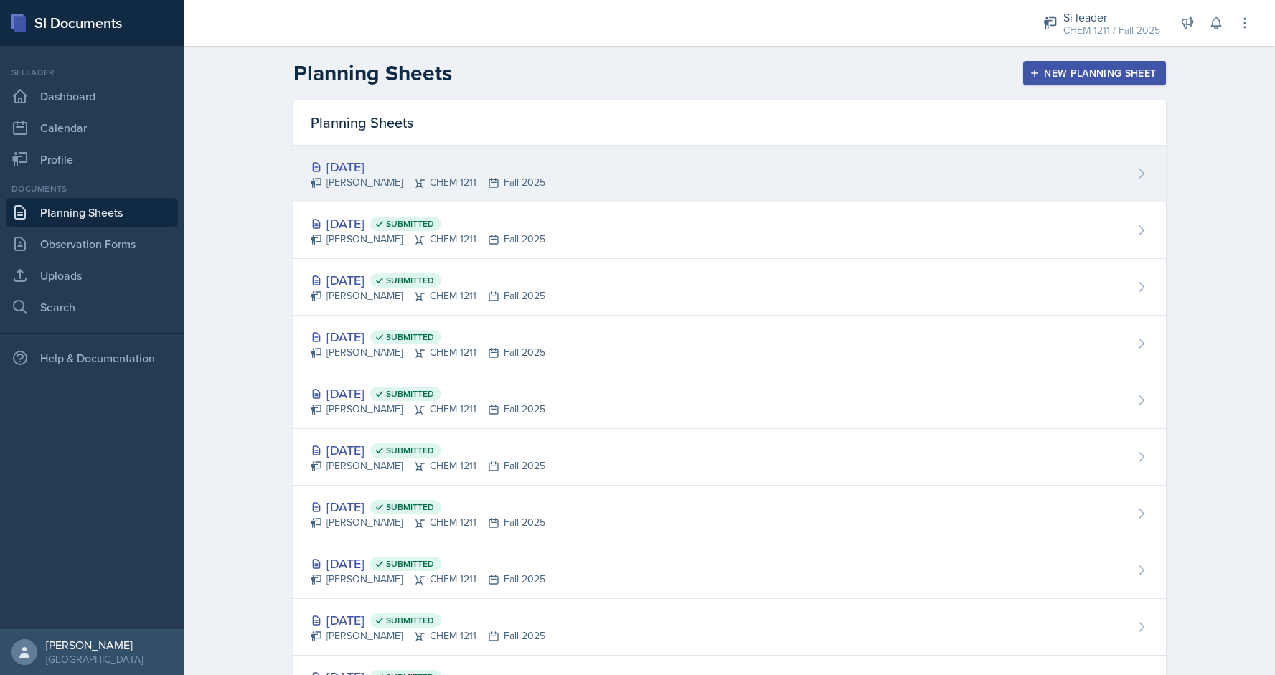
click at [811, 173] on div "[DATE] [PERSON_NAME] CHEM 1211 Fall 2025" at bounding box center [729, 174] width 872 height 57
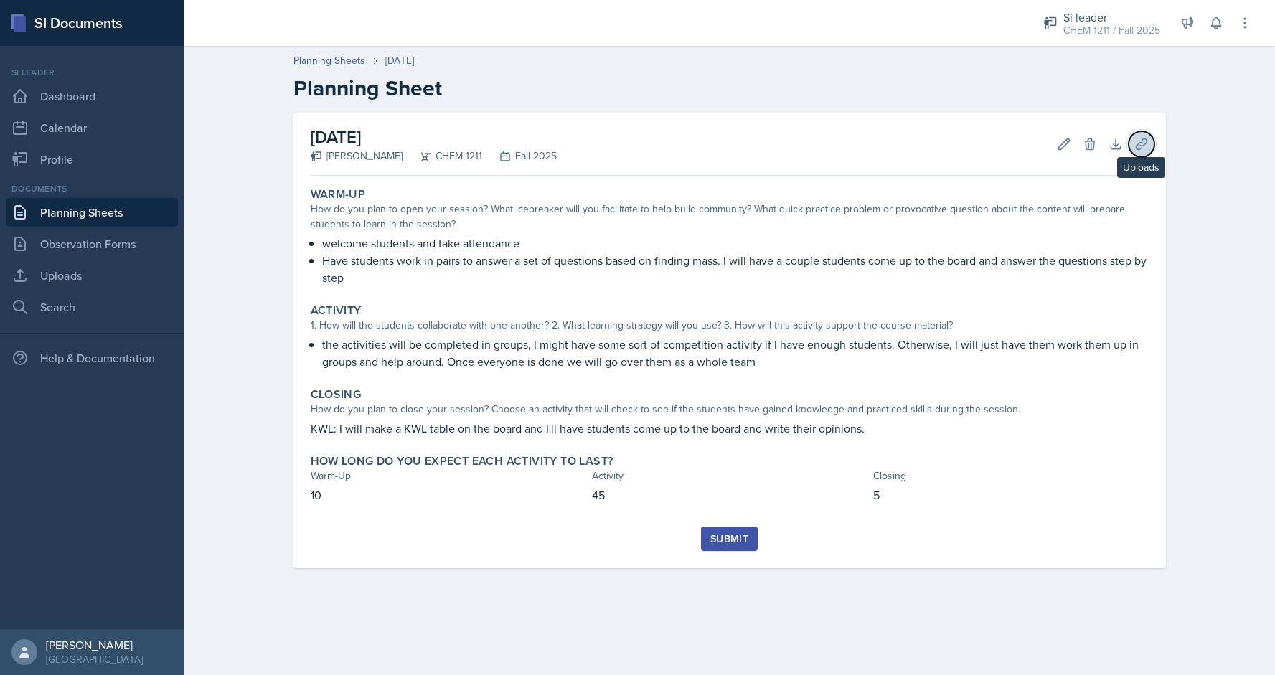
click at [1143, 142] on icon at bounding box center [1141, 144] width 14 height 14
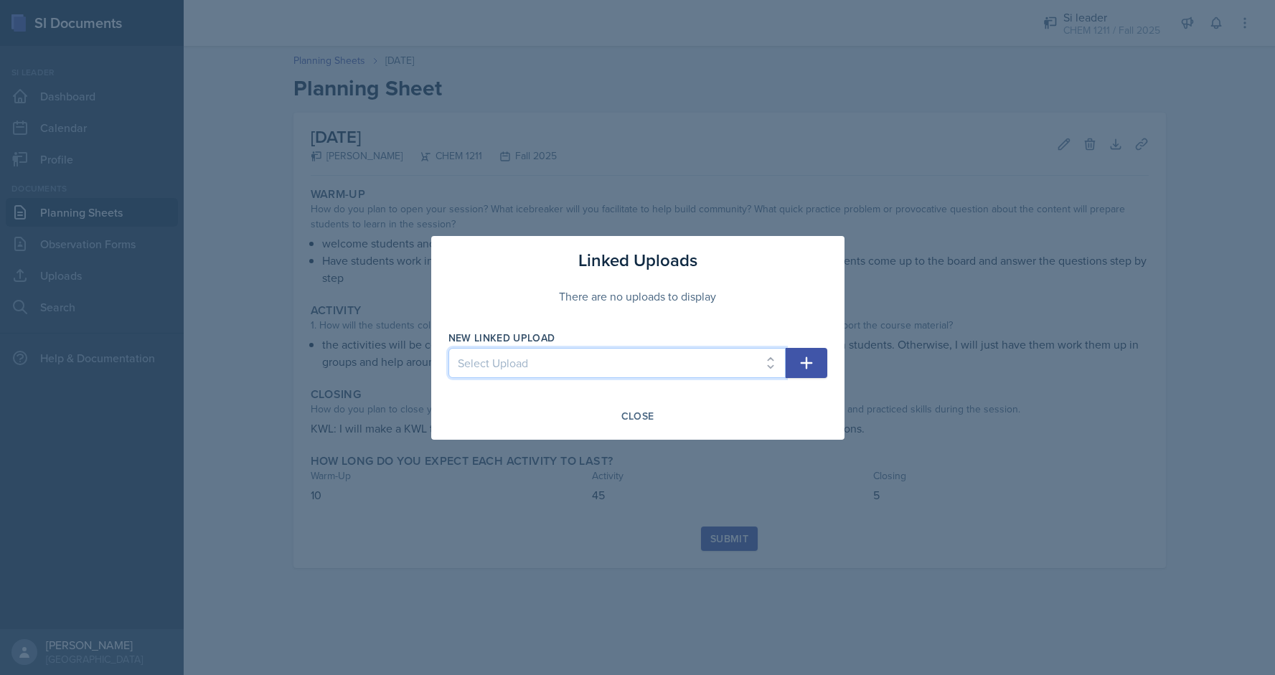
click at [740, 352] on select "Select Upload first session 2nd si 3rd major review 1 Mon 15 [DATE] [DATE] vbt …" at bounding box center [616, 363] width 337 height 30
select select "fa4729b3-97f1-4d2b-b26d-078a9c7da0a9"
click at [448, 348] on select "Select Upload first session 2nd si 3rd major review 1 Mon 15 [DATE] [DATE] vbt …" at bounding box center [616, 363] width 337 height 30
click at [803, 374] on button "button" at bounding box center [806, 363] width 42 height 30
select select
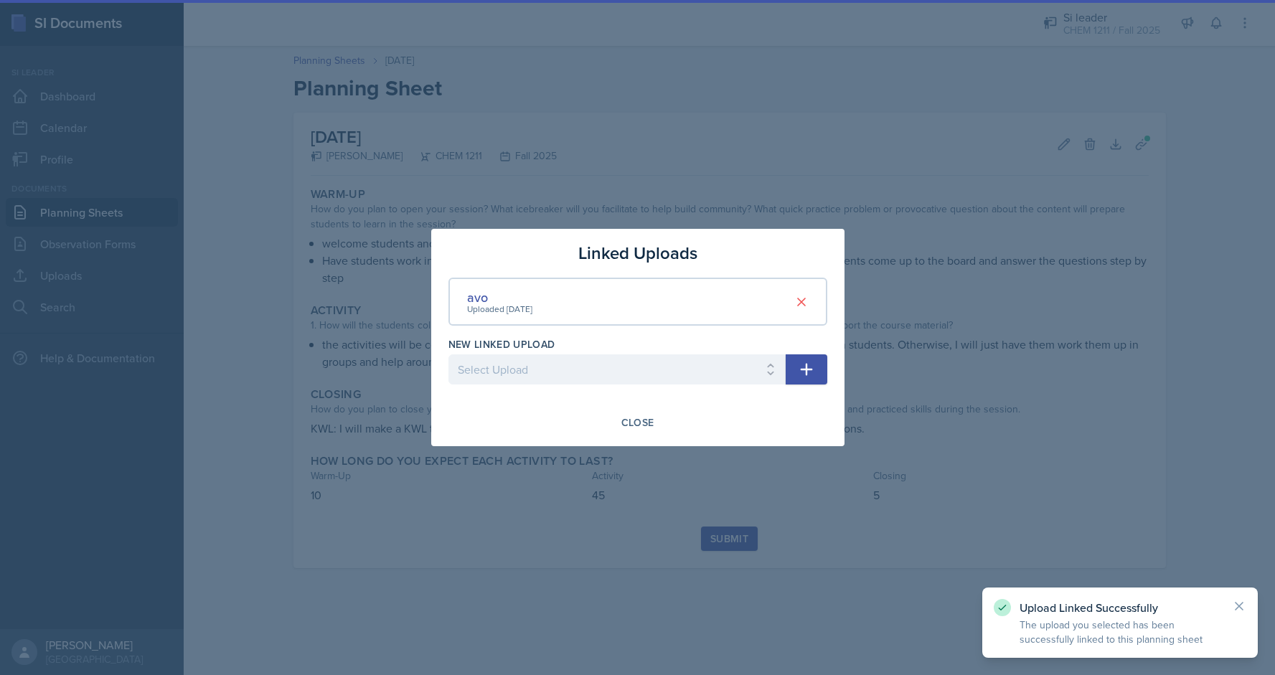
click at [636, 405] on div "Linked Uploads avo Uploaded [DATE] New Linked Upload Select Upload first sessio…" at bounding box center [637, 337] width 413 height 217
click at [643, 419] on div "Close" at bounding box center [637, 422] width 33 height 11
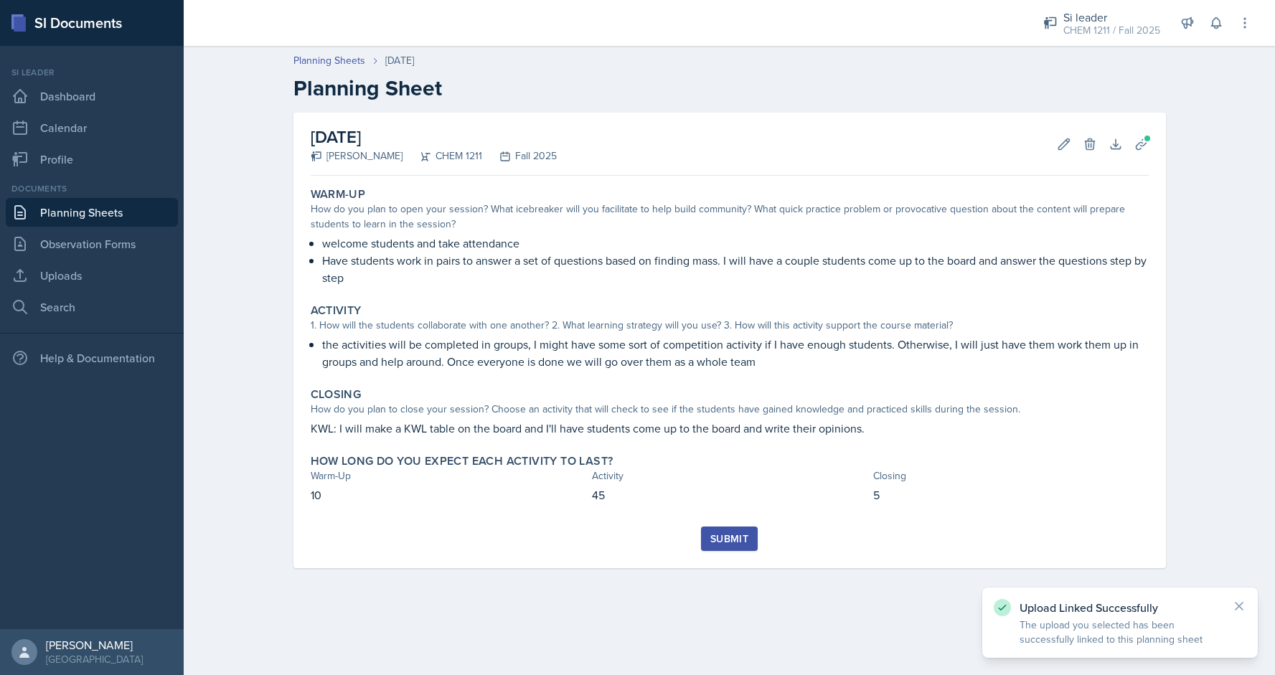
click at [727, 539] on div "Submit" at bounding box center [729, 538] width 38 height 11
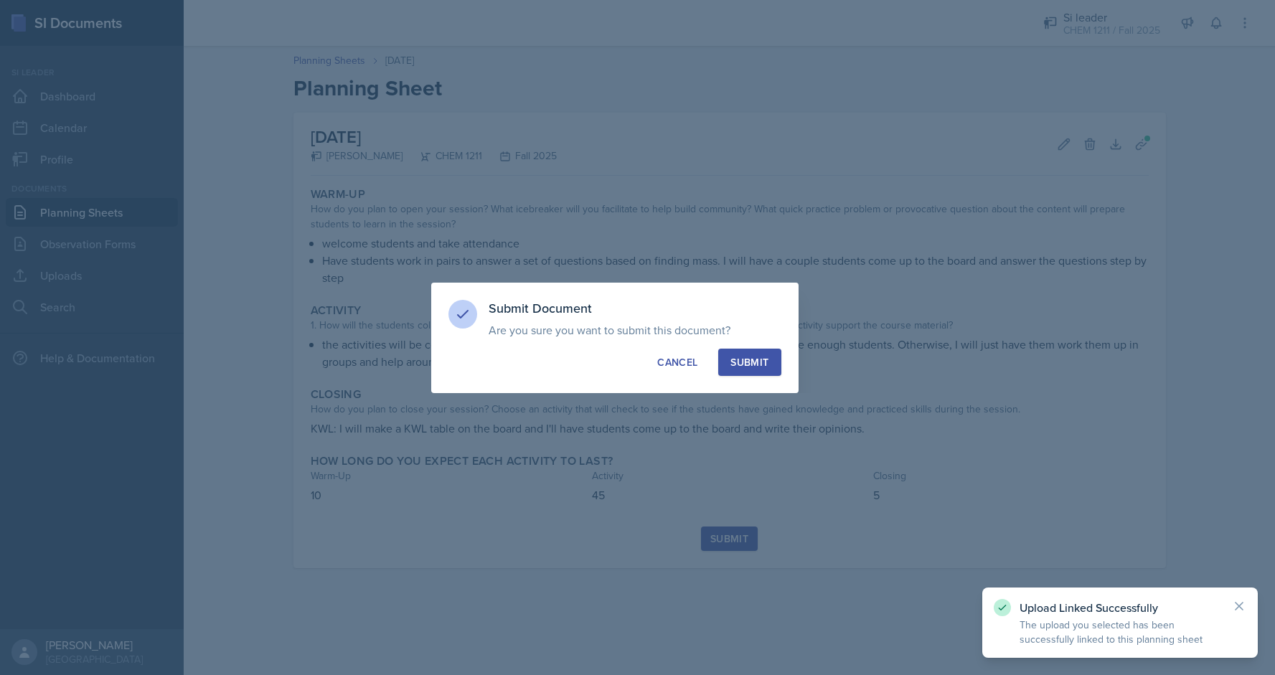
click at [750, 356] on div "Submit" at bounding box center [749, 362] width 38 height 14
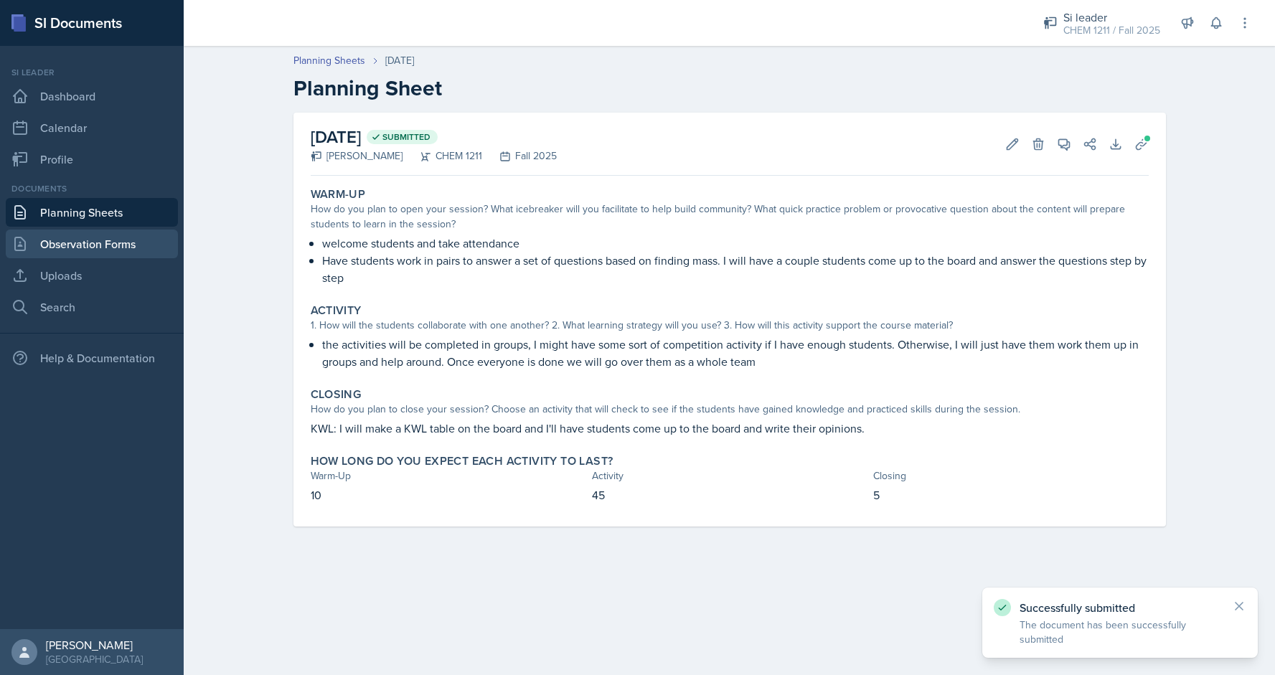
click at [159, 247] on link "Observation Forms" at bounding box center [92, 244] width 172 height 29
